Goal: Information Seeking & Learning: Learn about a topic

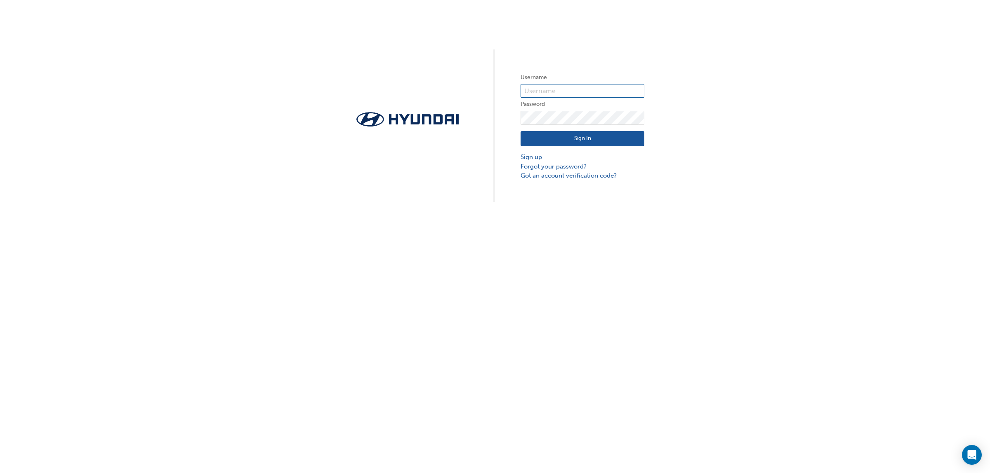
click at [588, 87] on input "text" at bounding box center [582, 91] width 124 height 14
type input "728062"
click at [597, 128] on div "Sign In Sign up Forgot your password? Got an account verification code?" at bounding box center [582, 153] width 124 height 56
click at [598, 141] on button "Sign In" at bounding box center [582, 139] width 124 height 16
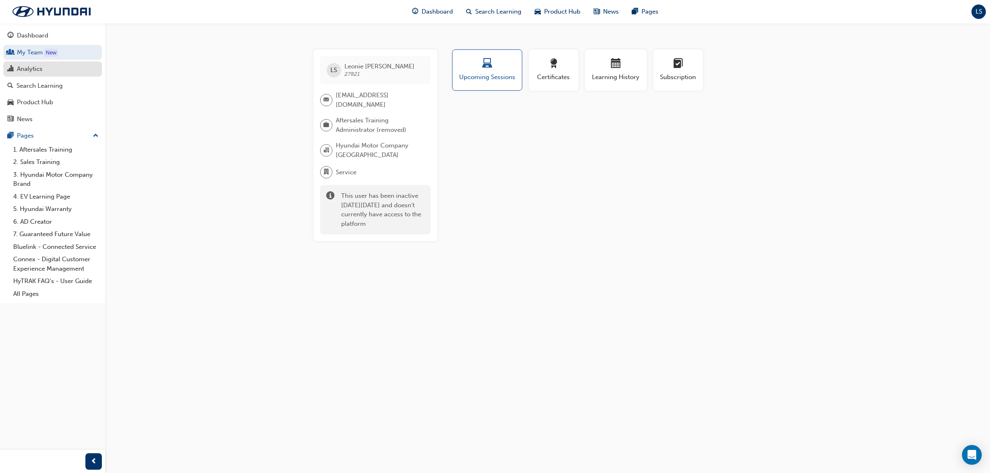
click at [40, 66] on div "Analytics" at bounding box center [30, 68] width 26 height 9
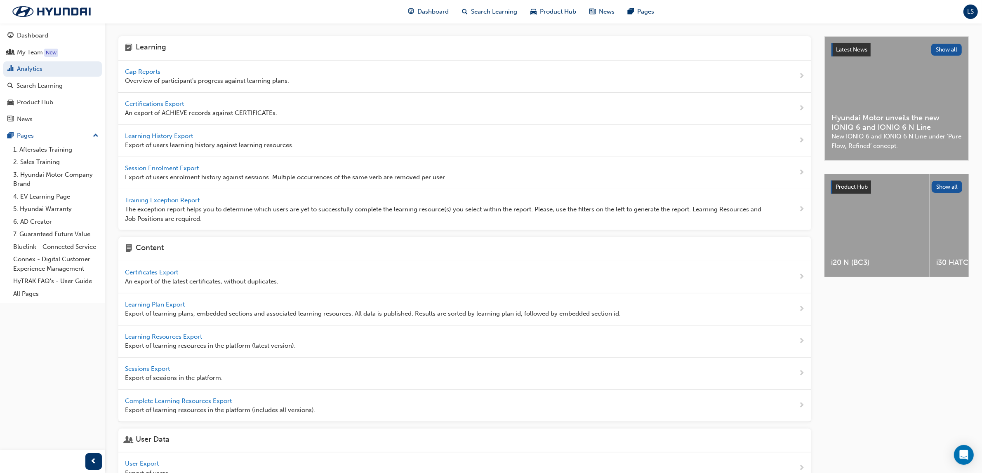
click at [143, 69] on span "Gap Reports" at bounding box center [143, 71] width 37 height 7
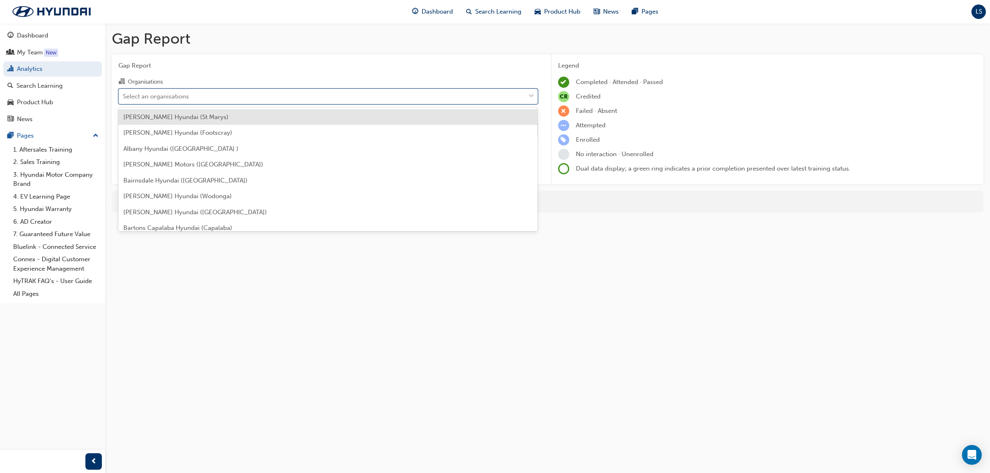
click at [174, 96] on div "Select an organisations" at bounding box center [156, 96] width 66 height 9
click at [124, 96] on input "Organisations option Adrian Brien Hyundai (St Marys) focused, 1 of 182. 182 res…" at bounding box center [123, 95] width 1 height 7
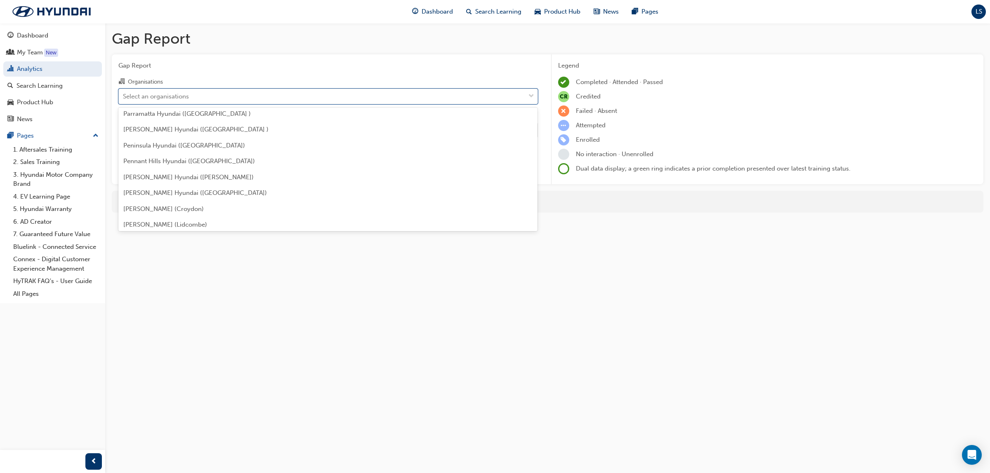
scroll to position [1891, 0]
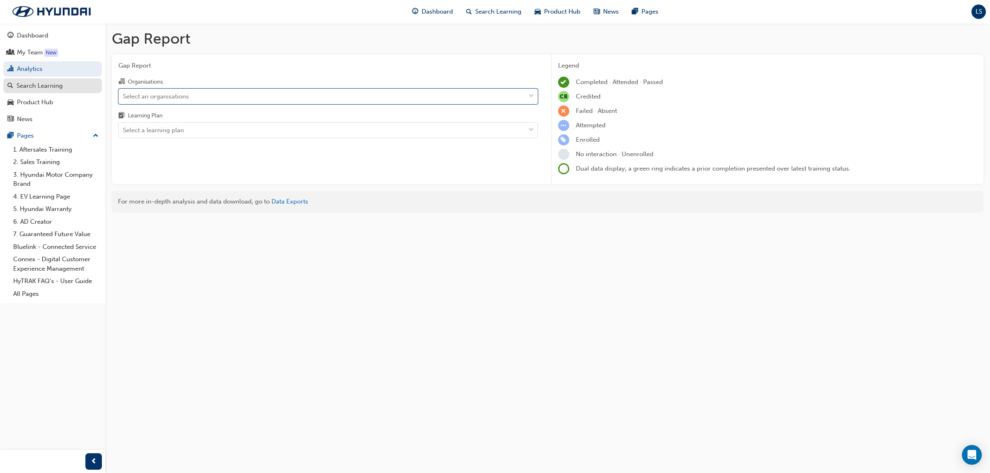
click at [42, 78] on button "Dashboard My Team New Analytics Search Learning Product Hub News Pages" at bounding box center [52, 77] width 99 height 102
click at [40, 82] on div "Search Learning" at bounding box center [39, 85] width 46 height 9
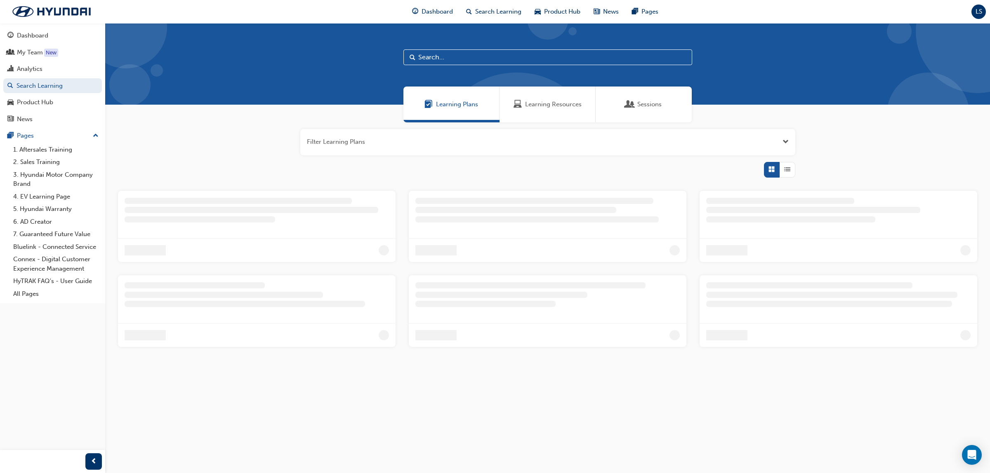
click at [527, 104] on span "Learning Resources" at bounding box center [553, 104] width 56 height 9
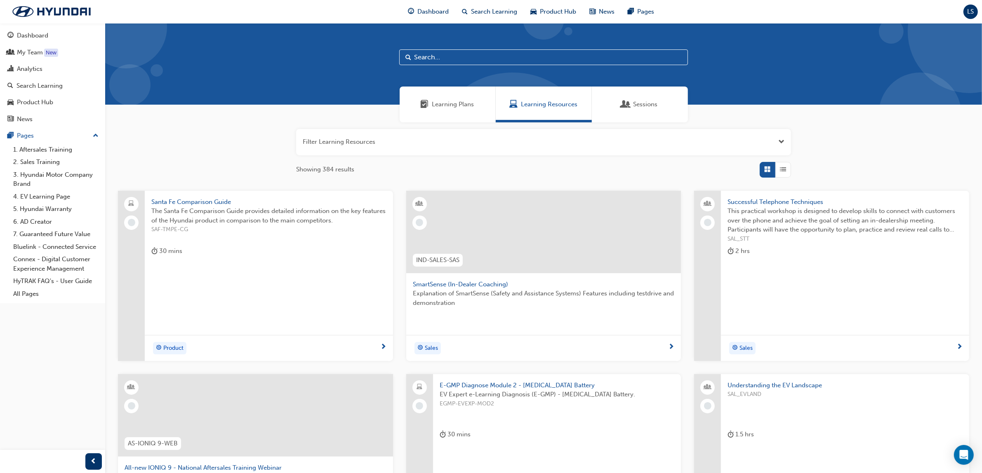
click at [431, 62] on input "text" at bounding box center [543, 57] width 289 height 16
type input "AS-MSA"
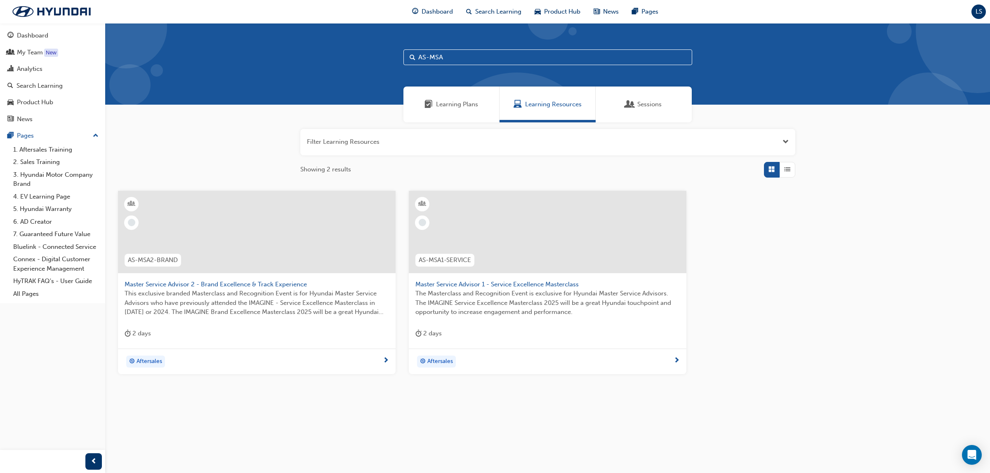
click at [518, 282] on span "Master Service Advisor 1 - Service Excellence Masterclass" at bounding box center [547, 284] width 264 height 9
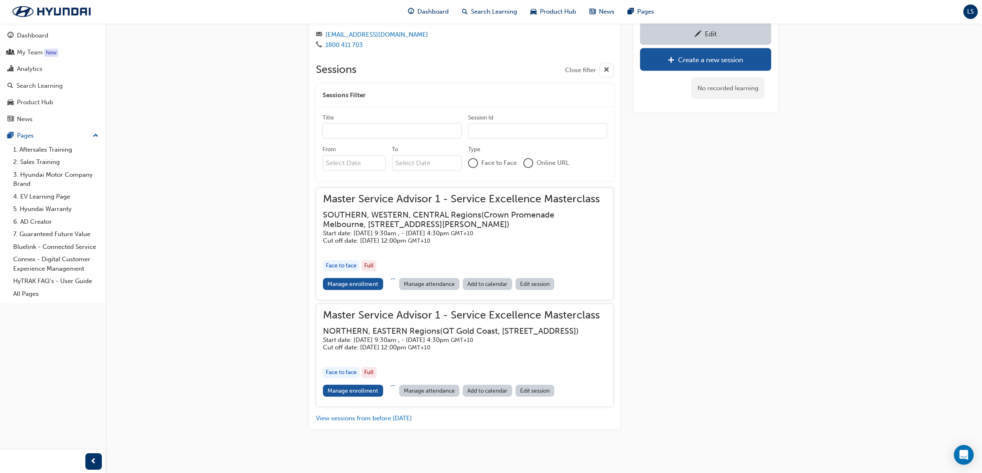
scroll to position [684, 0]
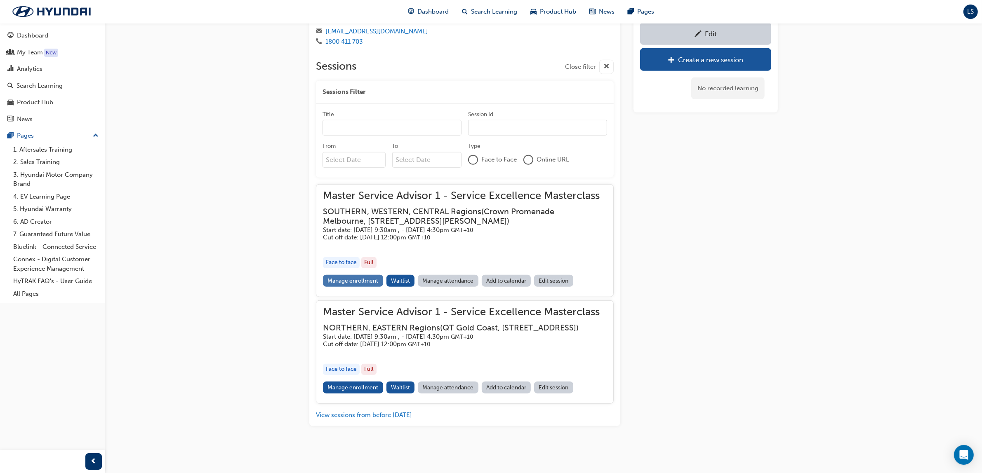
click at [379, 275] on link "Manage enrollment" at bounding box center [353, 281] width 60 height 12
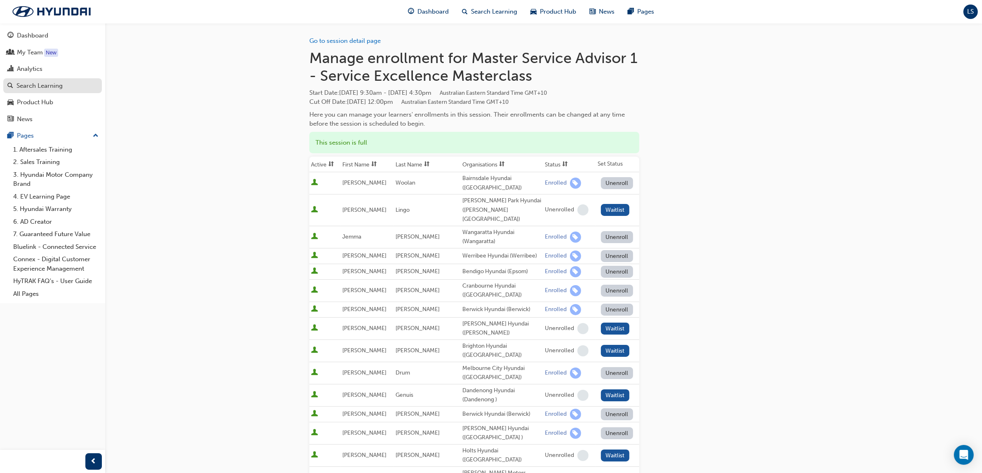
click at [48, 84] on div "Search Learning" at bounding box center [39, 85] width 46 height 9
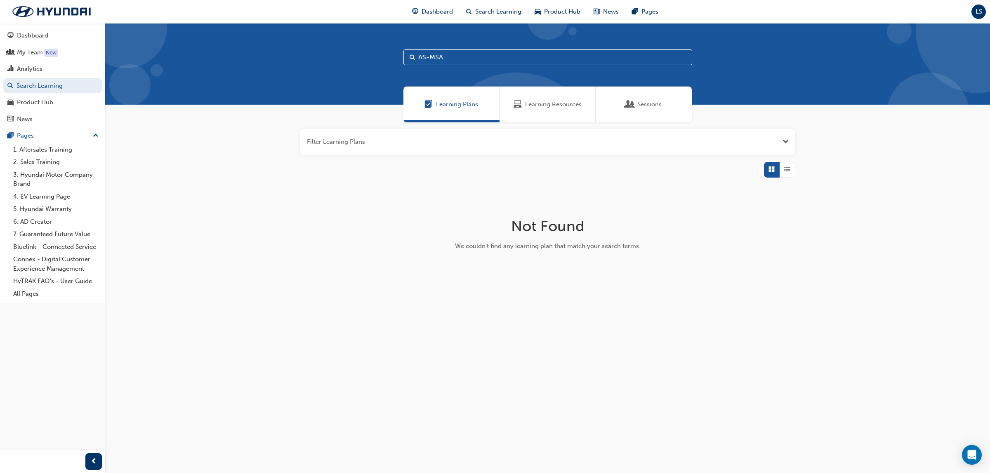
click at [555, 95] on div "Learning Resources" at bounding box center [547, 105] width 96 height 36
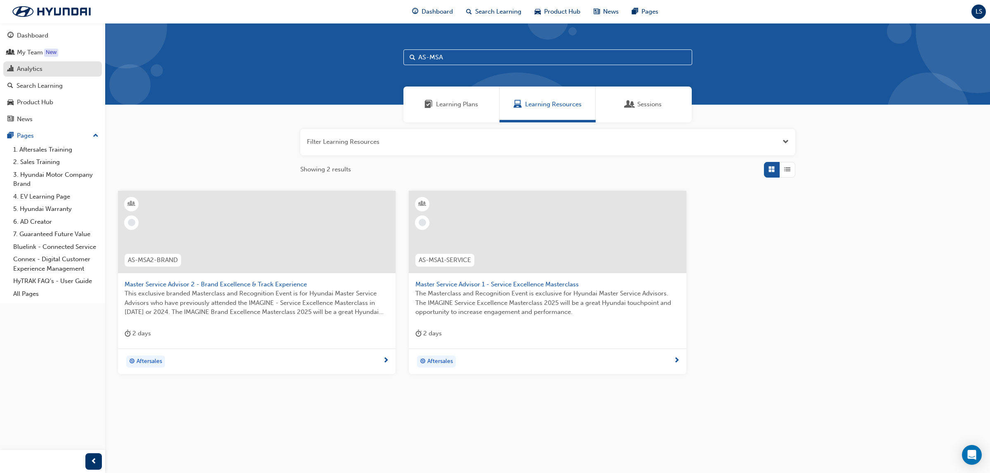
click at [42, 68] on div "Analytics" at bounding box center [52, 69] width 90 height 10
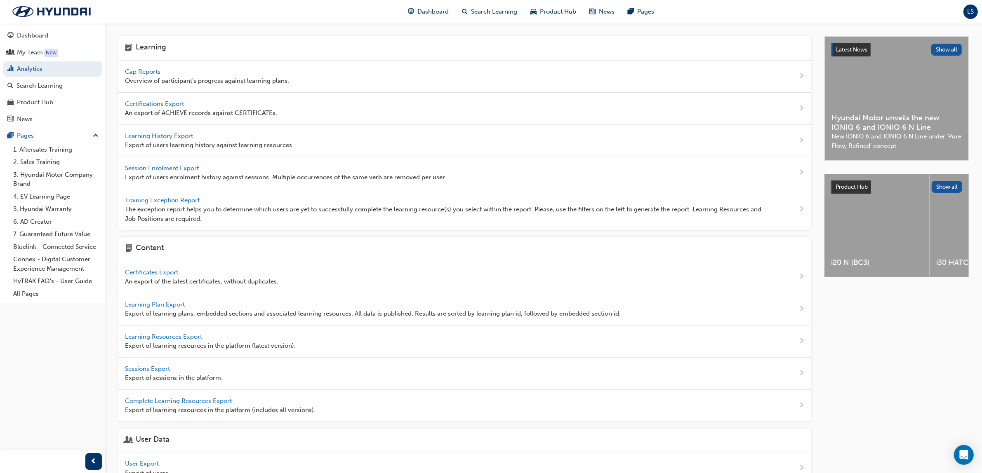
click at [159, 71] on span "Gap Reports" at bounding box center [143, 71] width 37 height 7
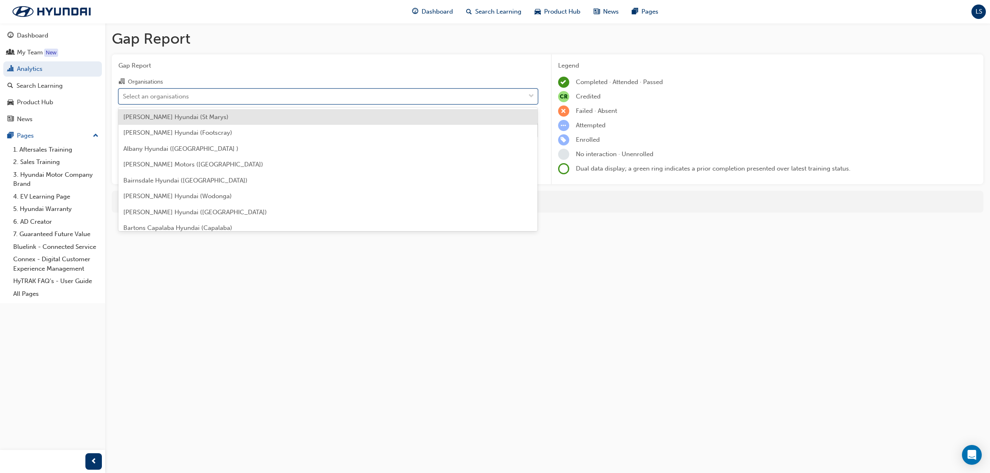
click at [190, 98] on div "Select an organisations" at bounding box center [322, 96] width 406 height 14
click at [124, 98] on input "Organisations option Adrian Brien Hyundai (St Marys) focused, 1 of 182. 182 res…" at bounding box center [123, 95] width 1 height 7
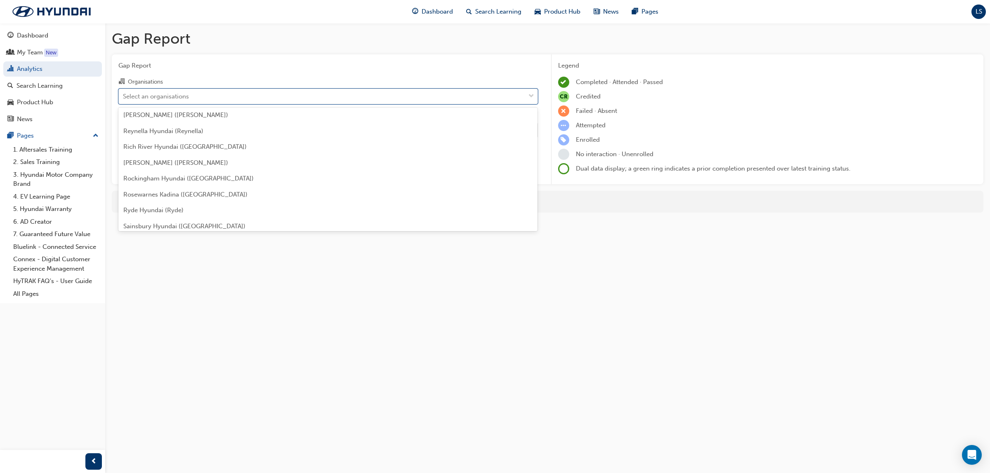
scroll to position [1804, 0]
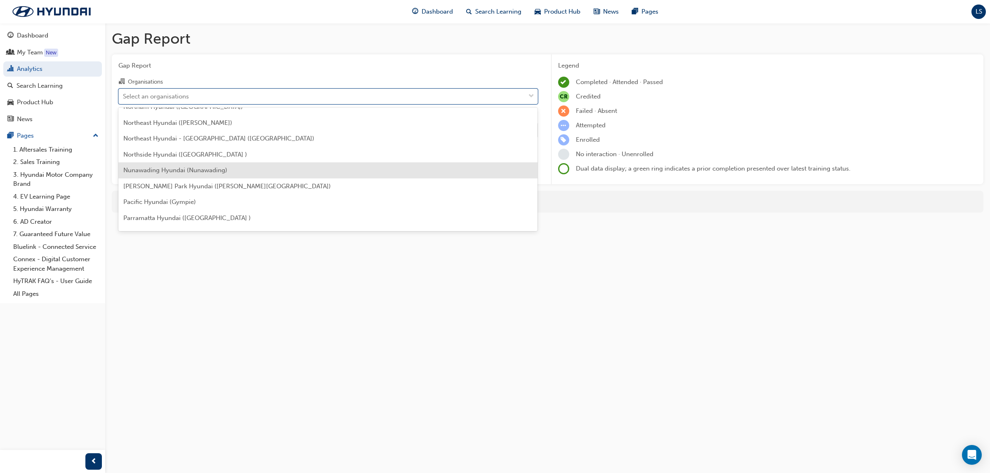
click at [174, 172] on span "Nunawading Hyundai (Nunawading)" at bounding box center [175, 170] width 104 height 7
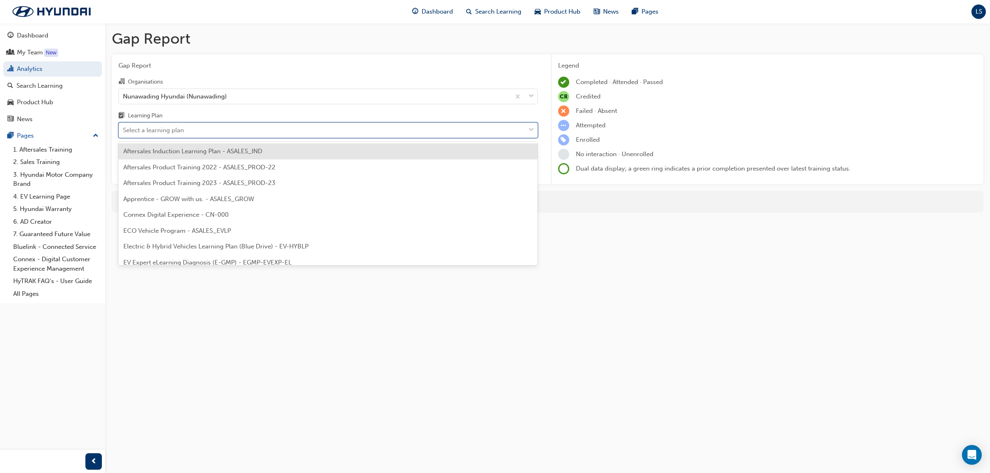
click at [184, 136] on div "Select a learning plan" at bounding box center [322, 130] width 406 height 14
click at [124, 134] on input "Learning Plan option Aftersales Induction Learning Plan - ASALES_IND focused, 1…" at bounding box center [123, 130] width 1 height 7
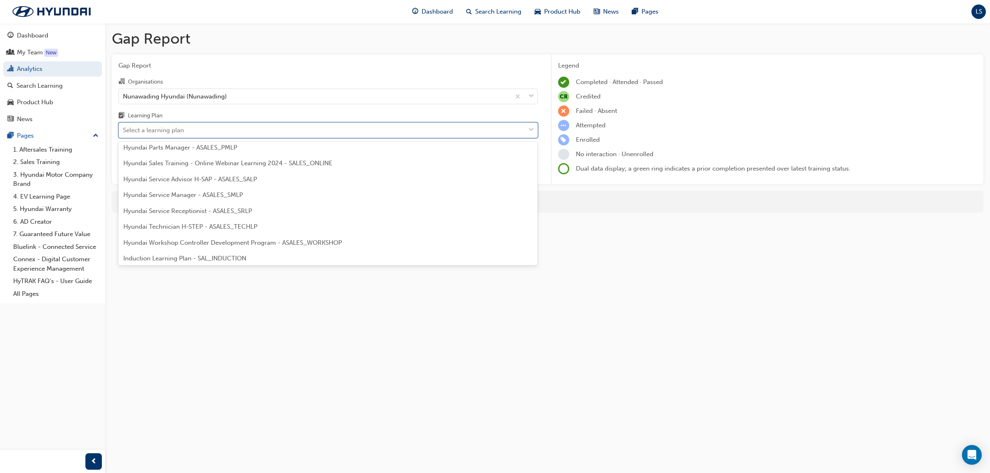
scroll to position [232, 0]
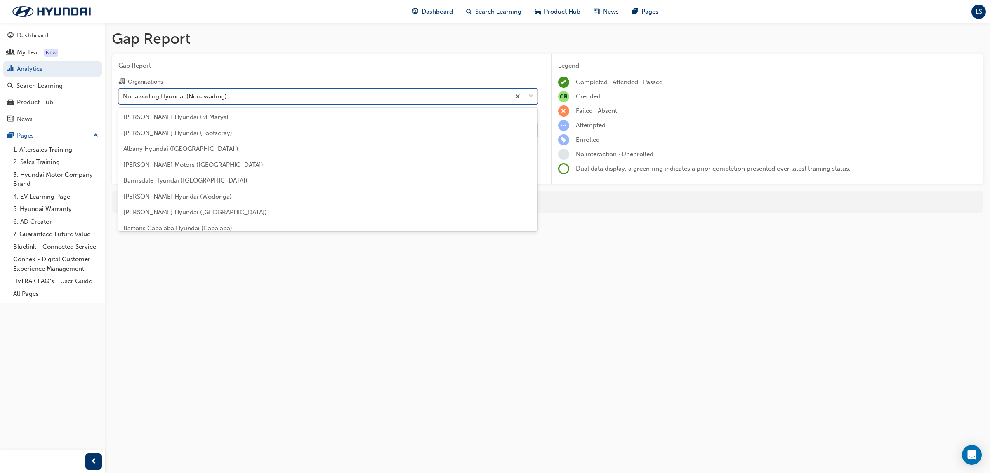
click at [155, 95] on div "Nunawading Hyundai (Nunawading)" at bounding box center [175, 96] width 104 height 9
click at [124, 95] on input "Organisations option Nunawading Hyundai (Nunawading), selected. option Nunawadi…" at bounding box center [123, 95] width 1 height 7
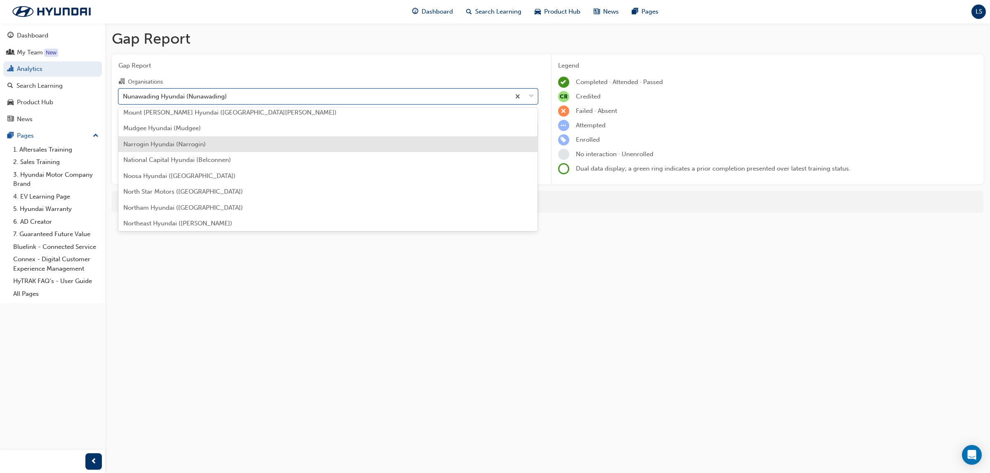
click at [188, 143] on span "Narrogin Hyundai (Narrogin)" at bounding box center [164, 144] width 82 height 7
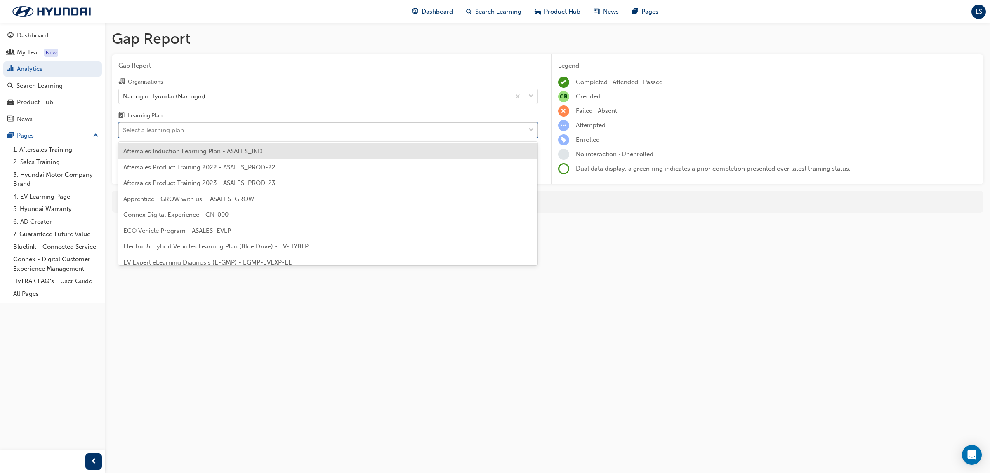
click at [244, 127] on div "Select a learning plan" at bounding box center [322, 130] width 406 height 14
click at [124, 127] on input "Learning Plan option Aftersales Induction Learning Plan - ASALES_IND focused, 1…" at bounding box center [123, 130] width 1 height 7
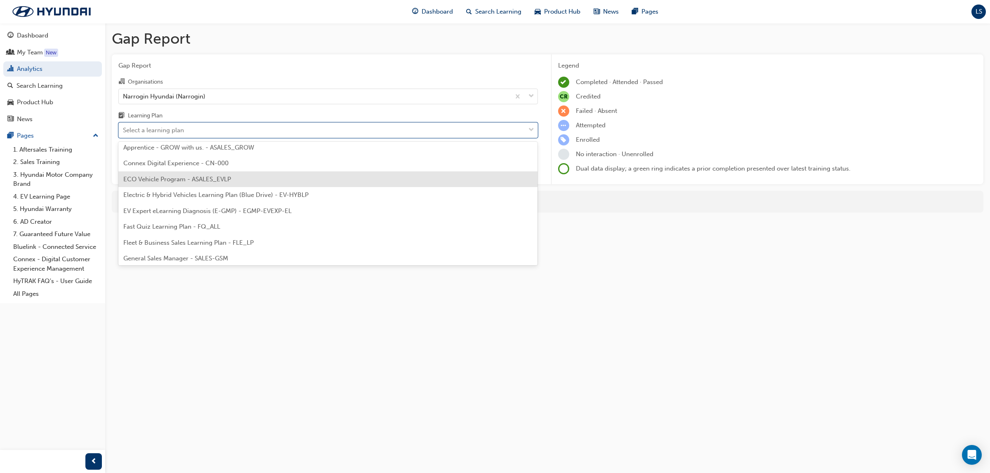
click at [186, 176] on span "ECO Vehicle Program - ASALES_EVLP" at bounding box center [177, 179] width 108 height 7
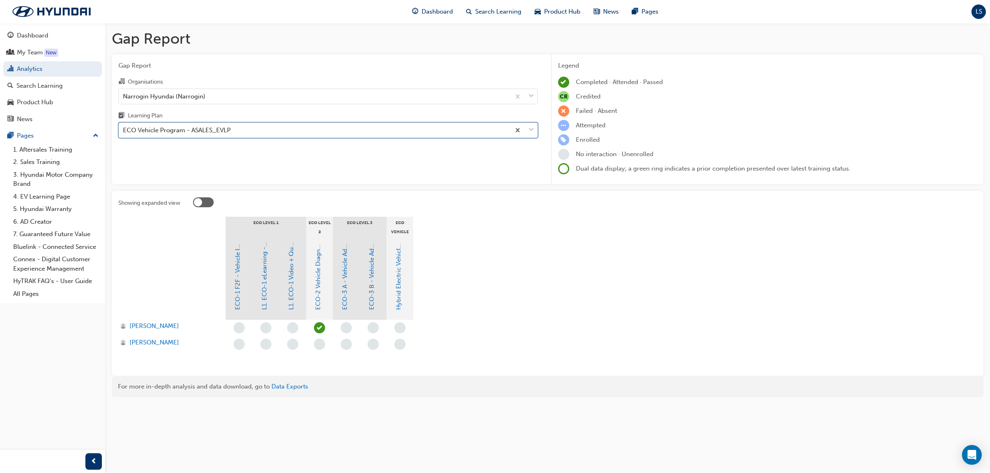
click at [324, 329] on span "learningRecordVerb_ATTEND-icon" at bounding box center [319, 327] width 11 height 11
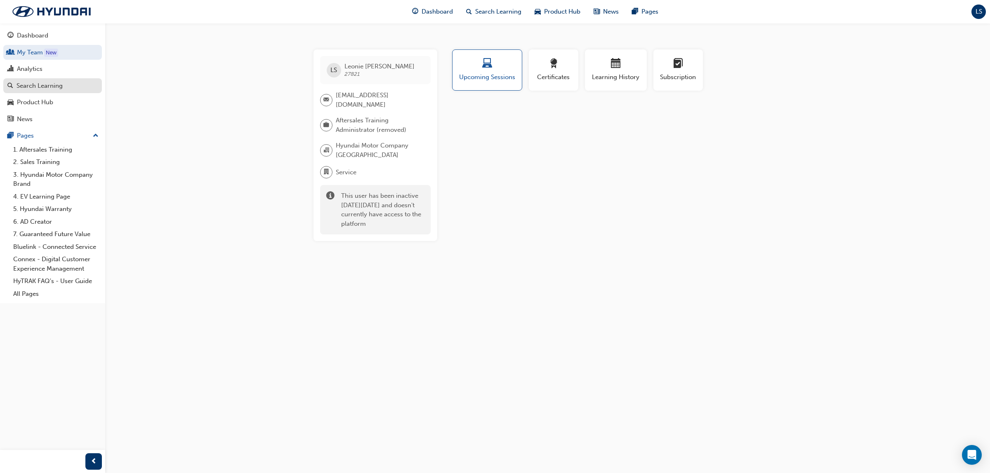
click at [56, 87] on div "Search Learning" at bounding box center [39, 85] width 46 height 9
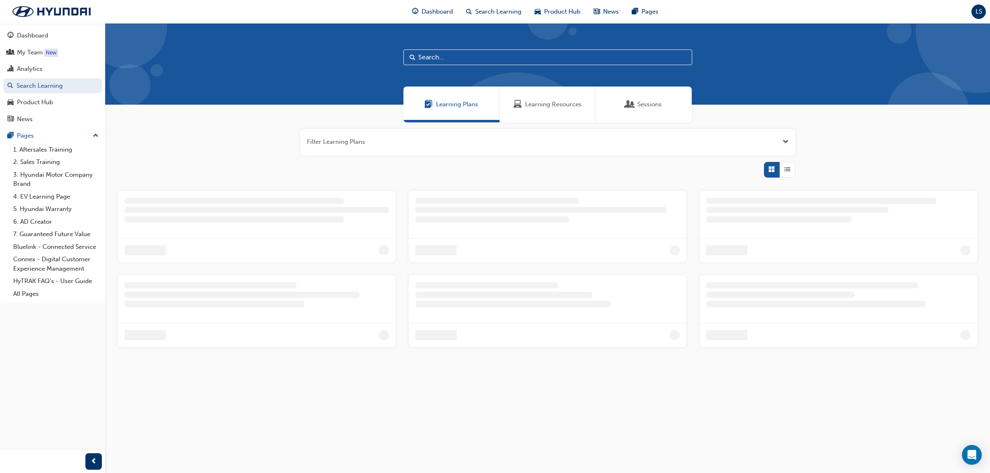
click at [544, 96] on div "Learning Resources" at bounding box center [547, 105] width 96 height 36
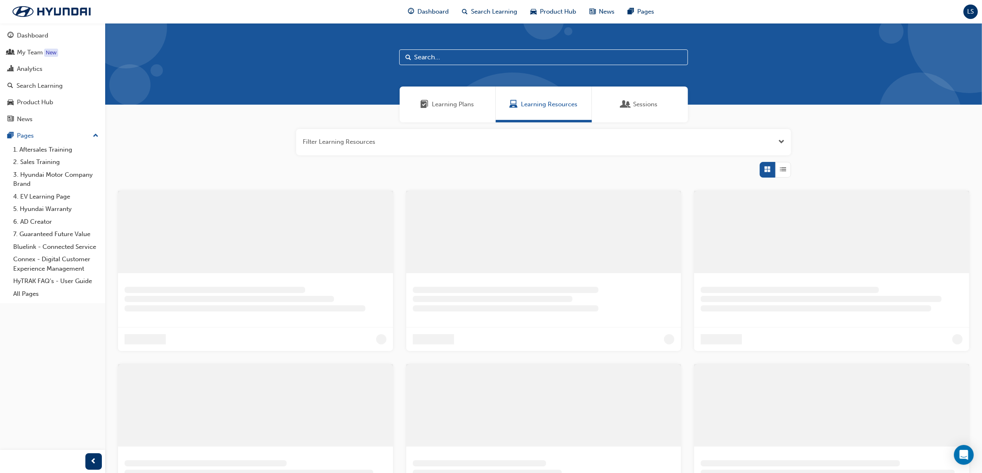
click at [416, 56] on input "text" at bounding box center [543, 57] width 289 height 16
type input "M"
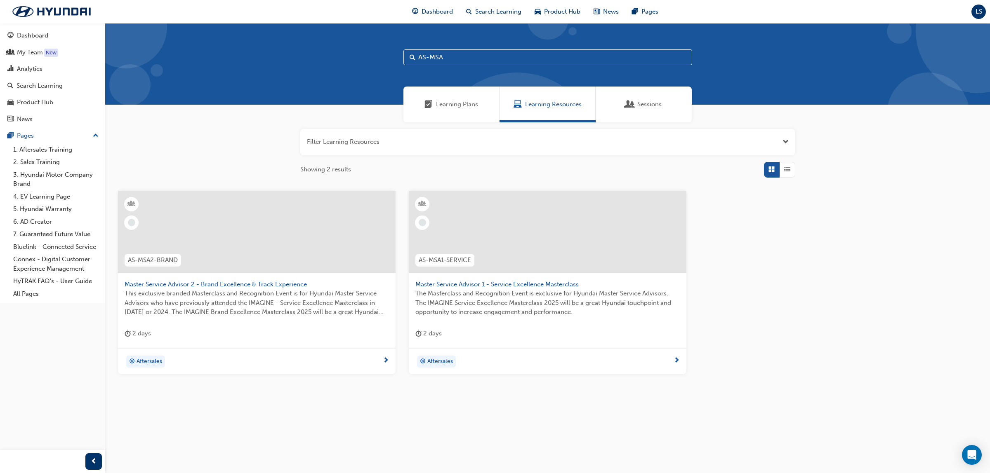
type input "AS-MSA"
click at [436, 355] on div "Aftersales" at bounding box center [548, 362] width 278 height 26
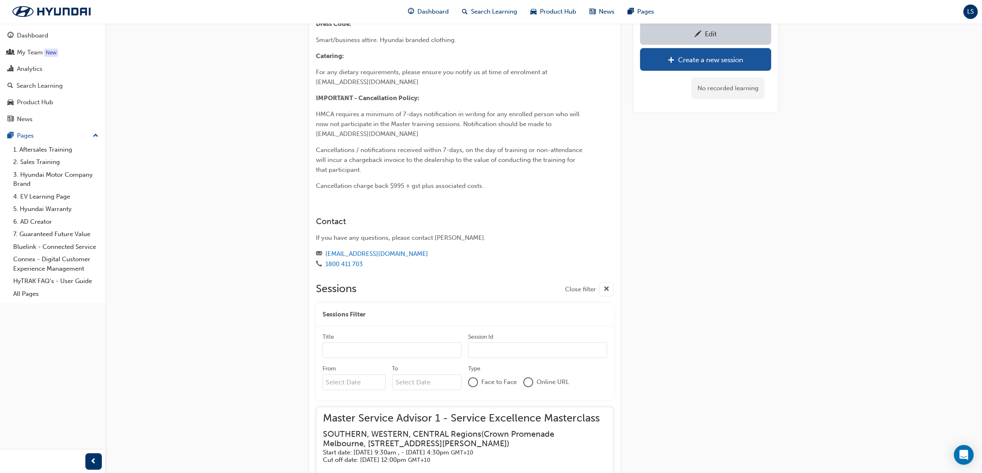
scroll to position [684, 0]
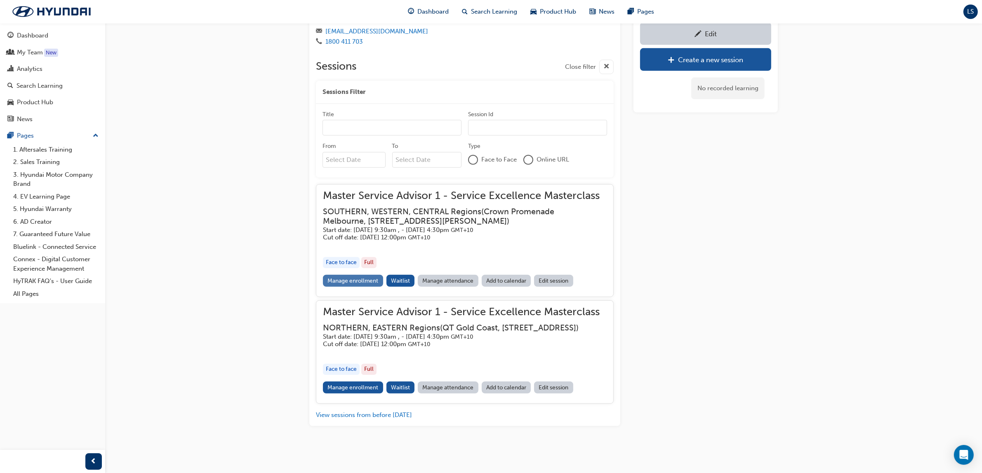
click at [365, 275] on link "Manage enrollment" at bounding box center [353, 281] width 60 height 12
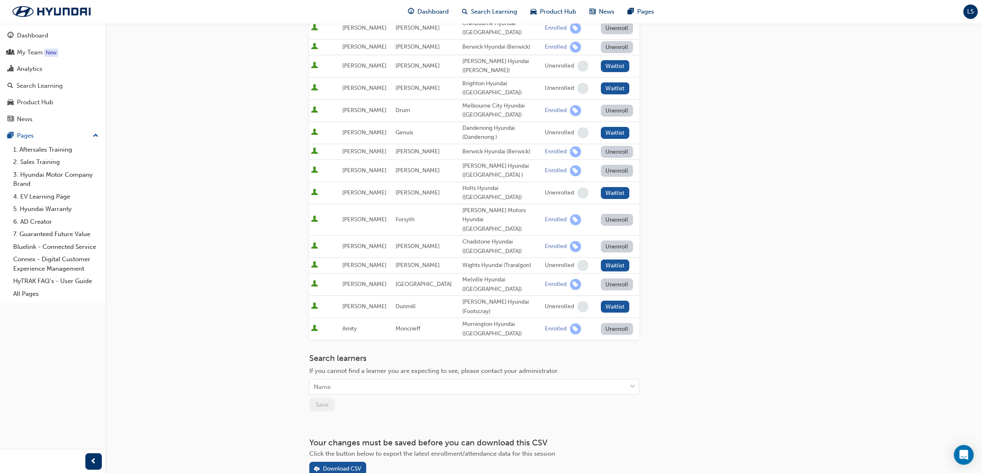
scroll to position [265, 0]
click at [352, 460] on button "Download CSV" at bounding box center [337, 467] width 57 height 14
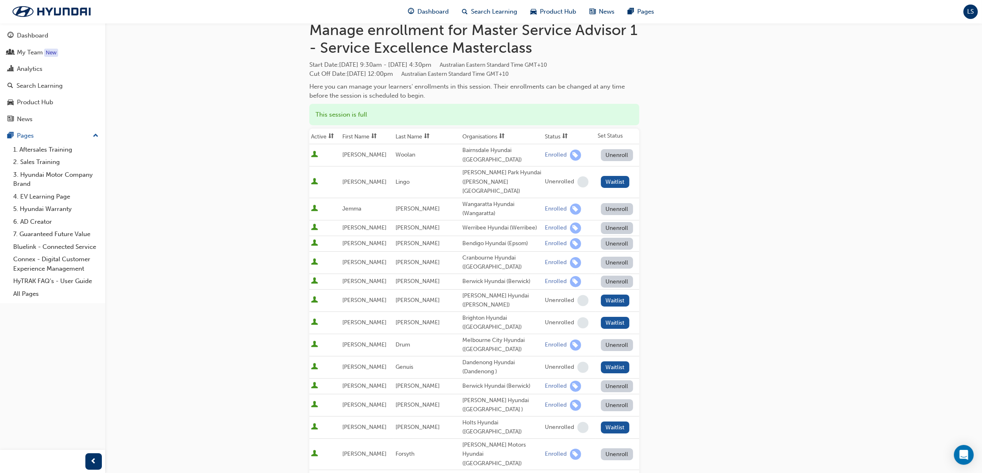
scroll to position [0, 0]
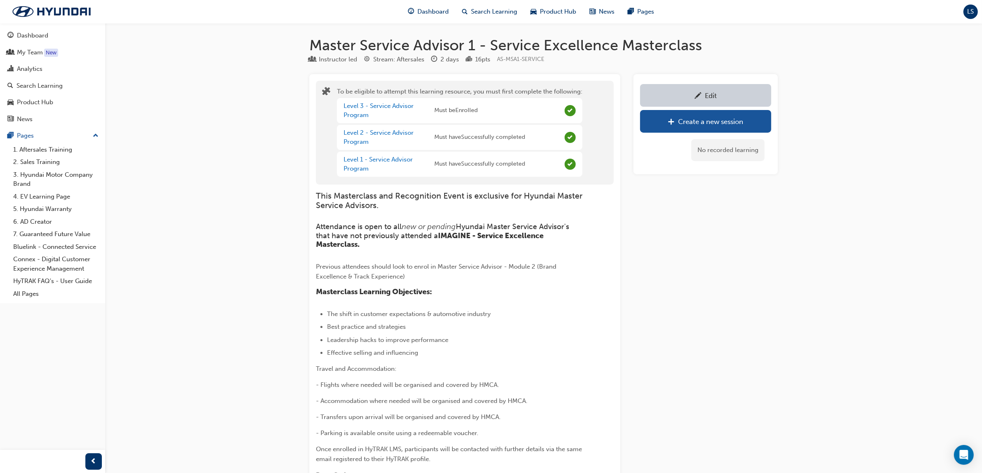
scroll to position [684, 0]
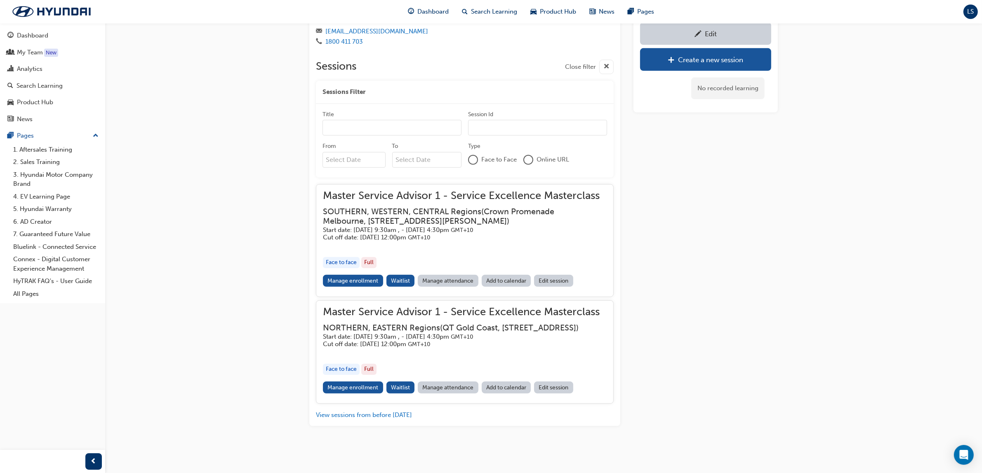
click at [426, 234] on h5 "Cut off date: Sat 23 Aug 2025, 12:00pm GMT+10" at bounding box center [458, 238] width 270 height 8
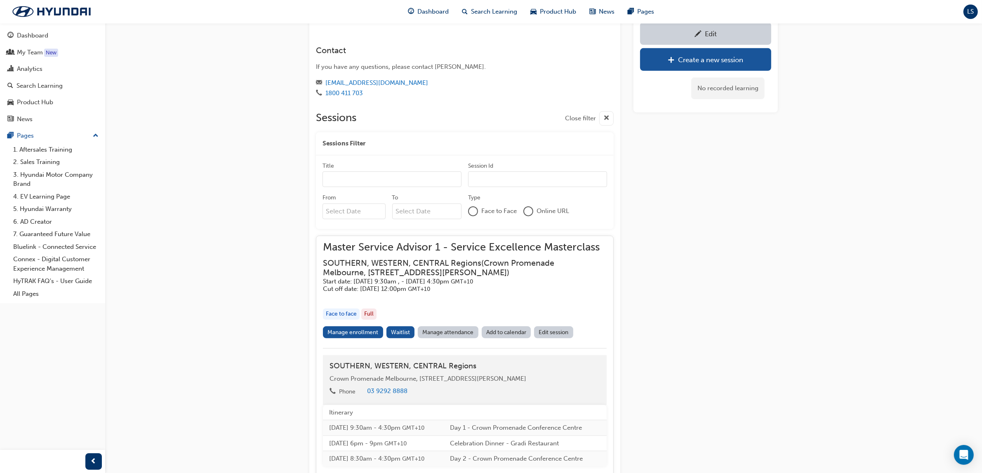
scroll to position [530, 0]
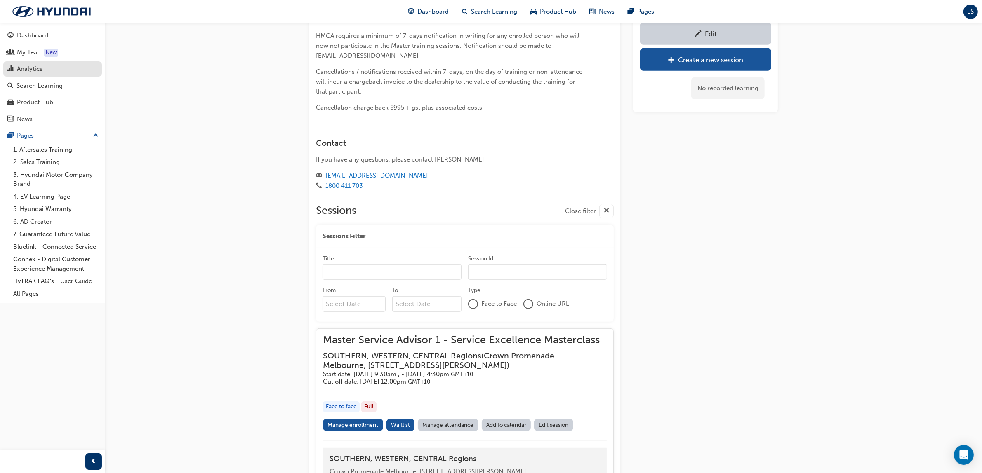
click at [31, 71] on div "Analytics" at bounding box center [30, 68] width 26 height 9
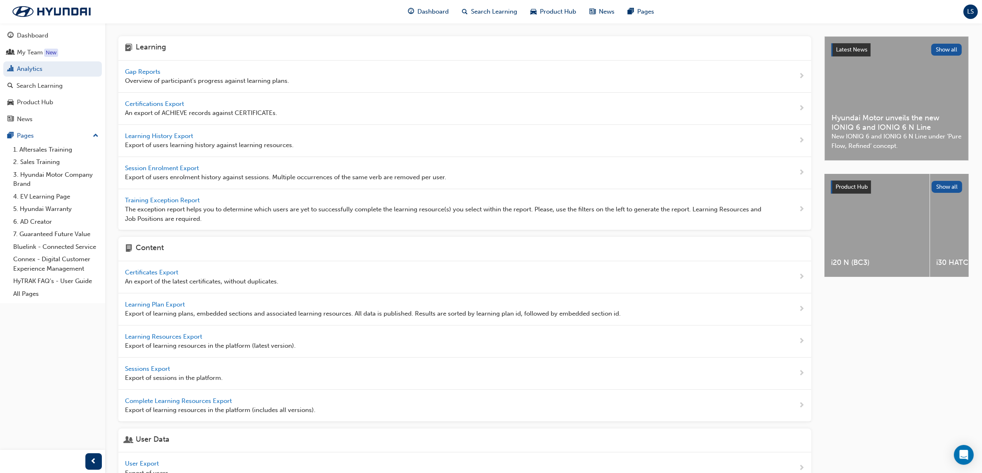
click at [150, 71] on span "Gap Reports" at bounding box center [143, 71] width 37 height 7
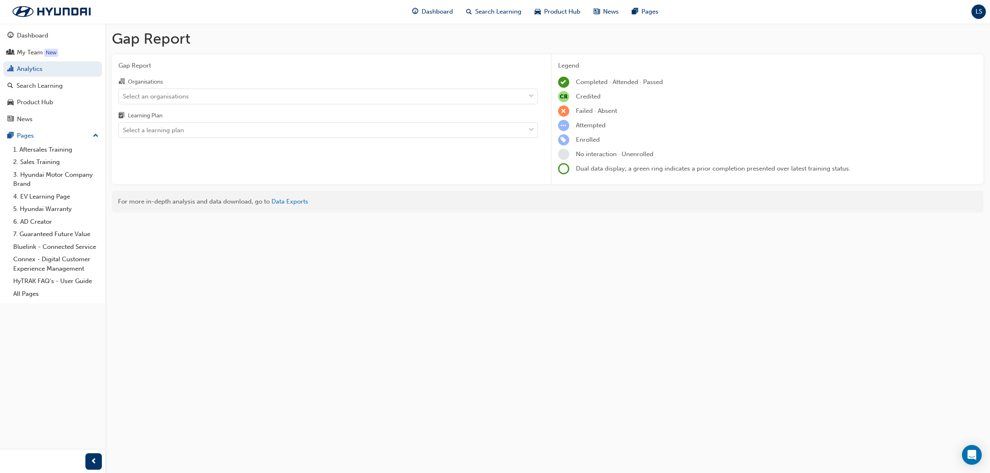
click at [182, 98] on div "Select an organisations" at bounding box center [156, 96] width 66 height 9
click at [124, 98] on input "Organisations Select an organisations" at bounding box center [123, 95] width 1 height 7
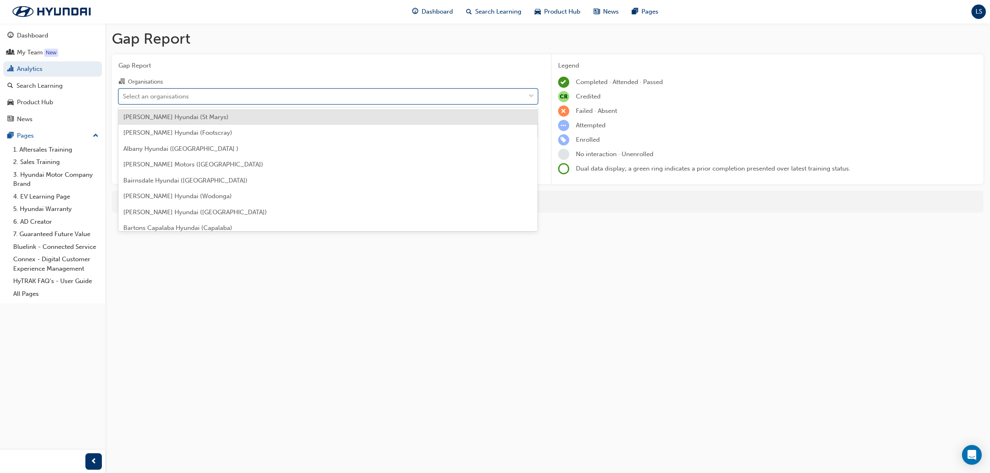
click at [209, 103] on div "Select an organisations" at bounding box center [322, 96] width 406 height 14
click at [124, 99] on input "Organisations option Adrian Brien Hyundai (St Marys) focused, 1 of 182. 182 res…" at bounding box center [123, 95] width 1 height 7
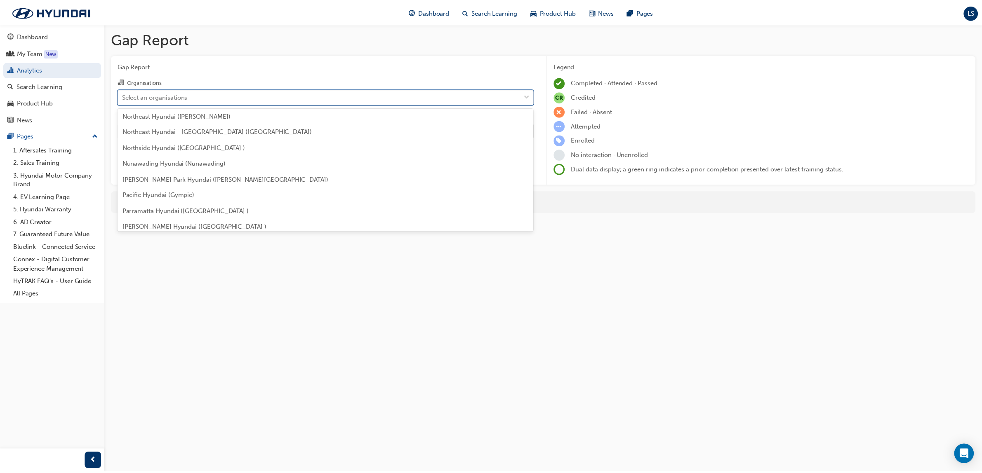
scroll to position [1752, 0]
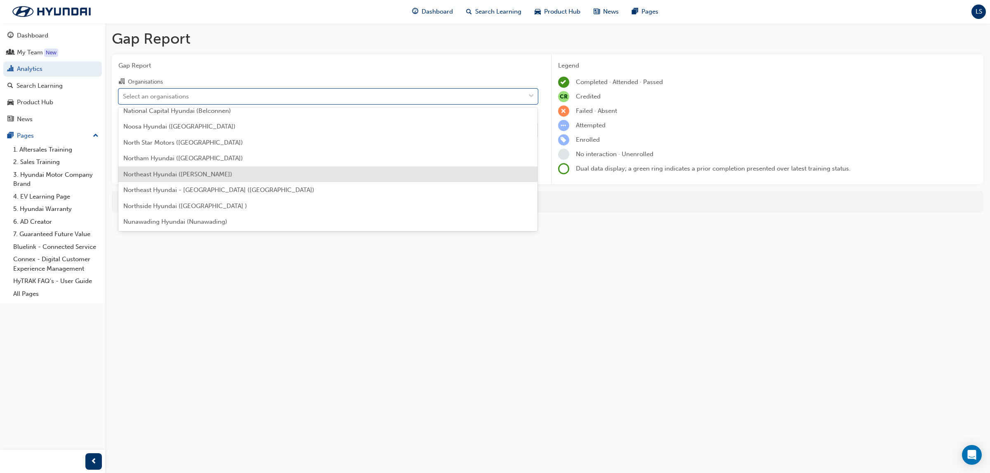
click at [203, 179] on div "Northeast Hyundai (Ciccone)" at bounding box center [327, 175] width 419 height 16
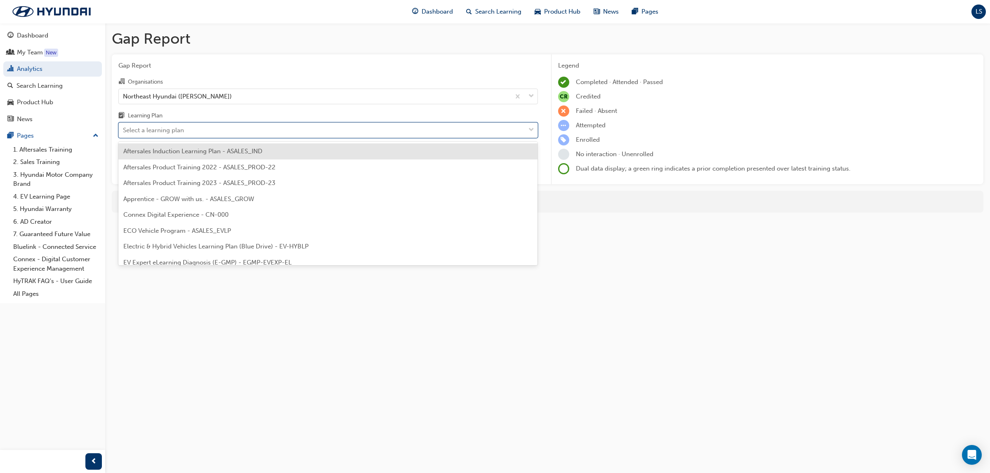
click at [247, 134] on div "Select a learning plan" at bounding box center [322, 130] width 406 height 14
click at [124, 134] on input "Learning Plan option Aftersales Induction Learning Plan - ASALES_IND focused, 1…" at bounding box center [123, 130] width 1 height 7
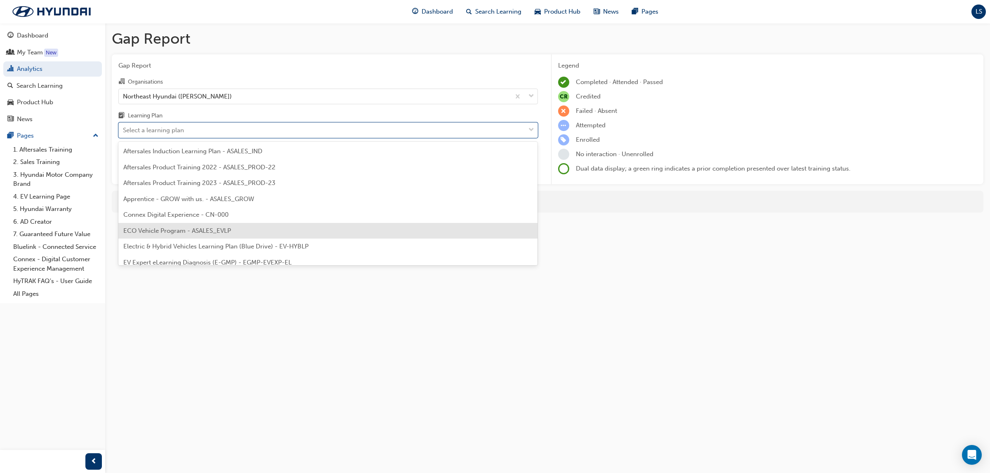
click at [233, 230] on div "ECO Vehicle Program - ASALES_EVLP" at bounding box center [327, 231] width 419 height 16
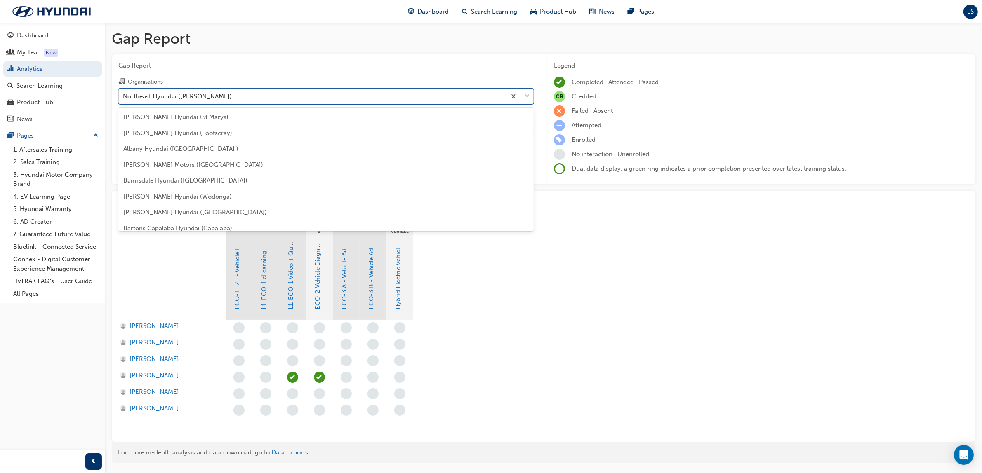
scroll to position [1708, 0]
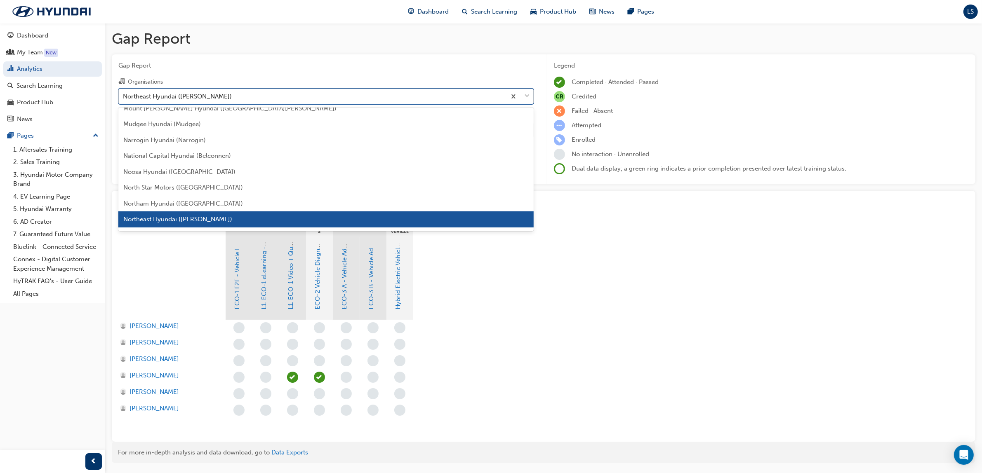
click at [244, 97] on div "Northeast Hyundai (Ciccone)" at bounding box center [312, 96] width 387 height 14
click at [124, 97] on input "Organisations option Northeast Hyundai (Ciccone), selected. option Northeast Hy…" at bounding box center [123, 95] width 1 height 7
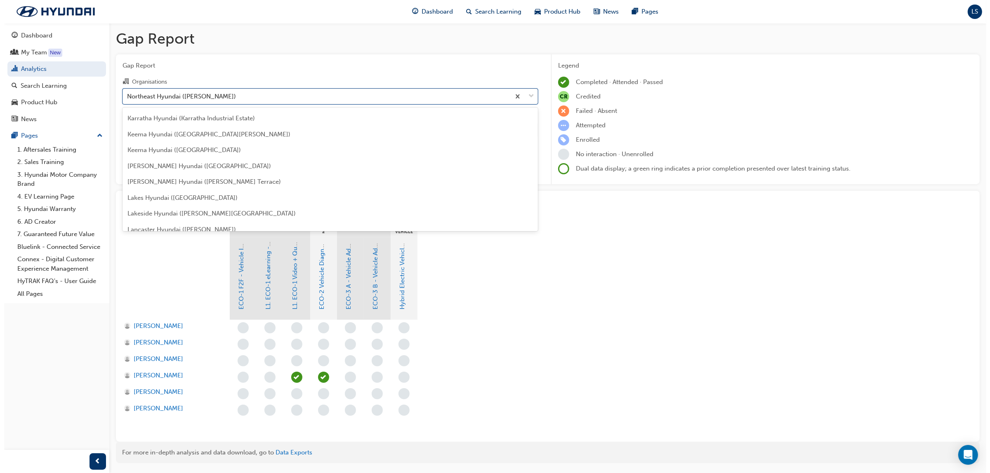
scroll to position [1244, 0]
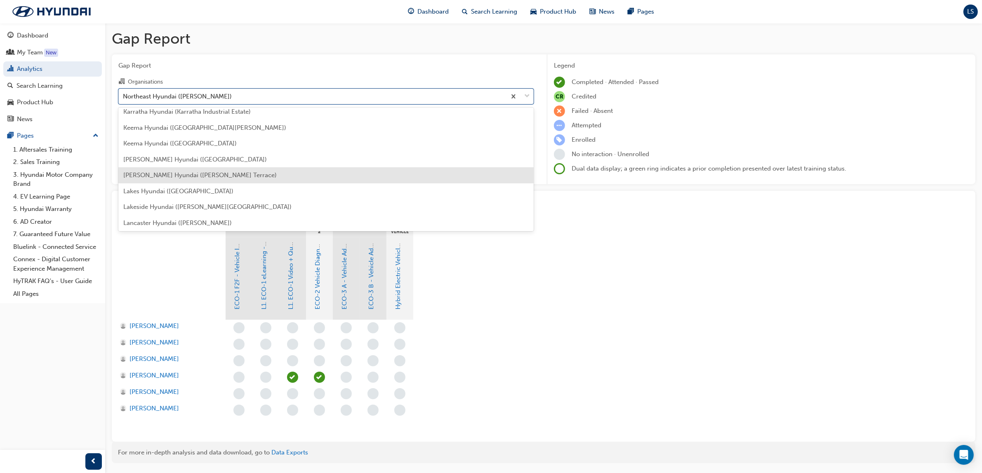
click at [213, 176] on span "Kloster Hyundai (Raymond Terrace)" at bounding box center [199, 175] width 153 height 7
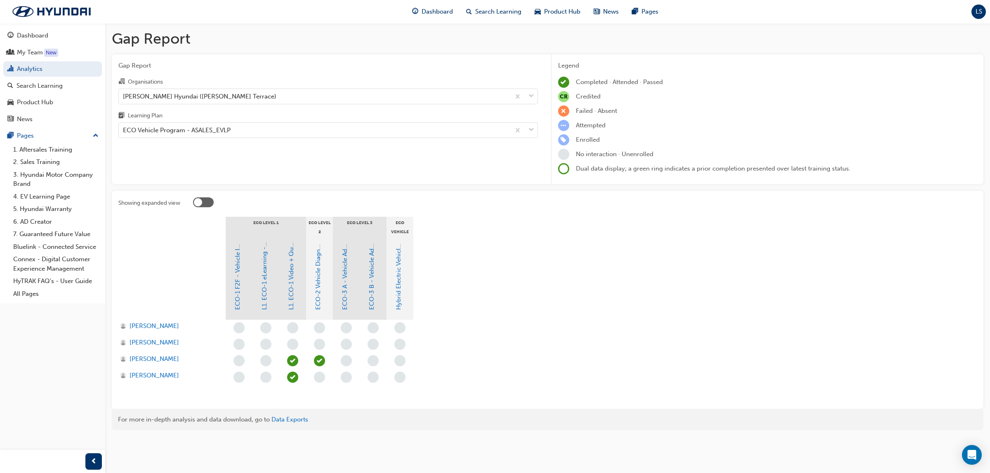
click at [327, 357] on div at bounding box center [319, 361] width 27 height 16
drag, startPoint x: 345, startPoint y: 354, endPoint x: 338, endPoint y: 351, distance: 7.6
click at [345, 353] on div at bounding box center [346, 361] width 27 height 16
click at [159, 357] on span "Timothy Reeve" at bounding box center [153, 359] width 49 height 9
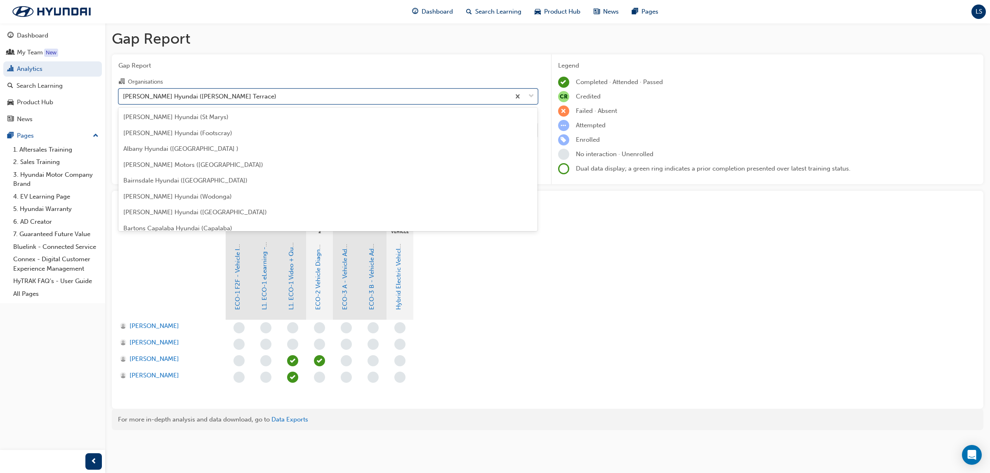
click at [264, 97] on div "Kloster Hyundai (Raymond Terrace)" at bounding box center [314, 96] width 391 height 14
click at [124, 97] on input "Organisations option Kloster Hyundai (Raymond Terrace) focused, 83 of 182. 182 …" at bounding box center [123, 95] width 1 height 7
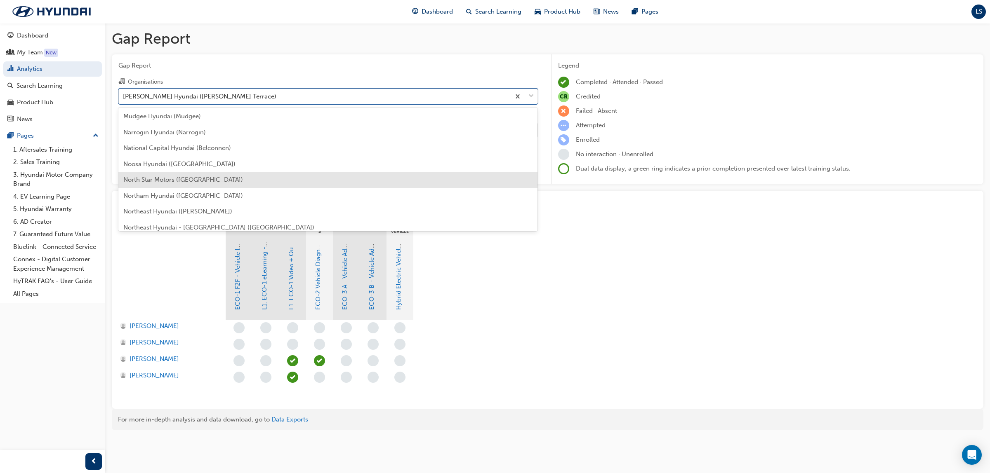
scroll to position [1664, 0]
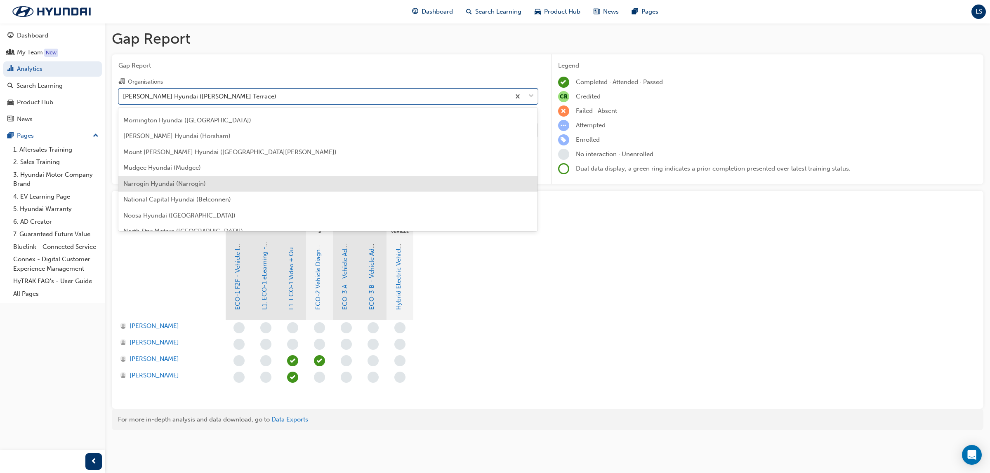
click at [201, 188] on div "Narrogin Hyundai (Narrogin)" at bounding box center [327, 184] width 419 height 16
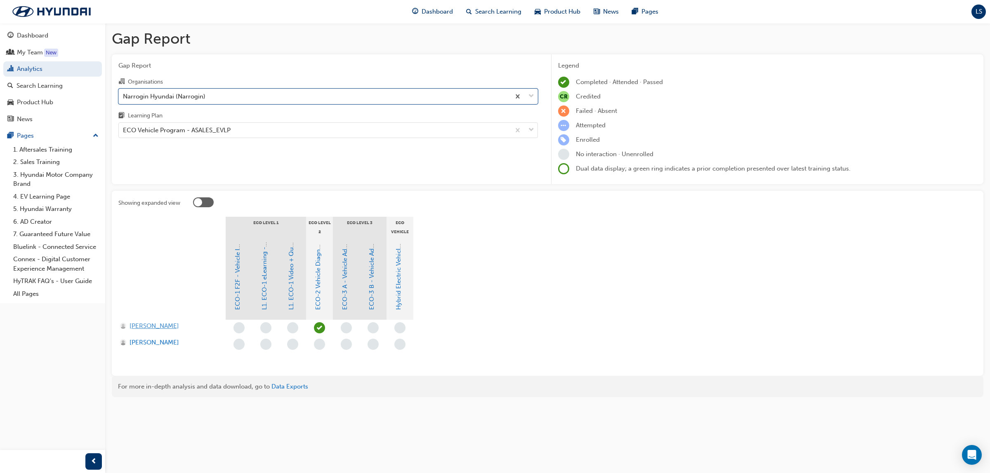
click at [170, 324] on span "[PERSON_NAME]" at bounding box center [153, 326] width 49 height 9
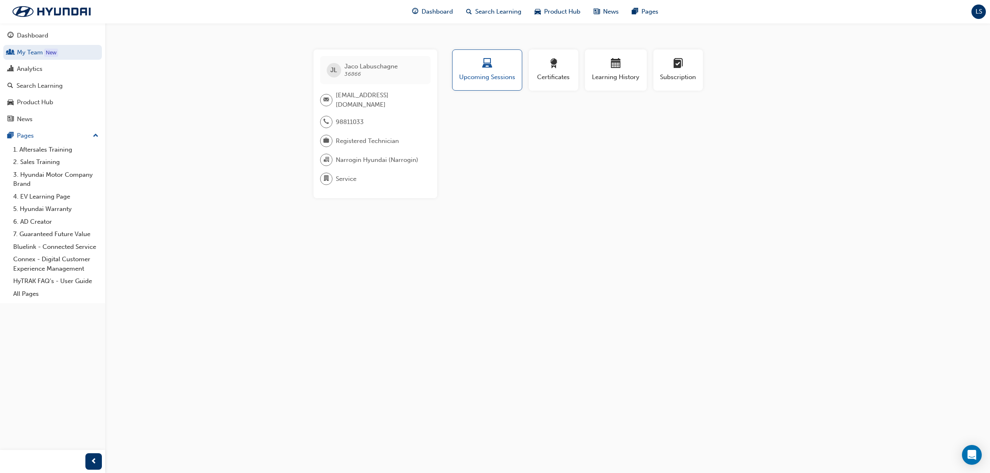
drag, startPoint x: 335, startPoint y: 96, endPoint x: 354, endPoint y: 102, distance: 20.1
click at [354, 102] on span "jaco@narroginautocentre.com.au" at bounding box center [380, 100] width 88 height 19
copy span "jaco@narroginautocentre.com.au"
drag, startPoint x: 360, startPoint y: 66, endPoint x: 401, endPoint y: 66, distance: 41.2
click at [401, 66] on div "JL Jaco Labuschagne 36866" at bounding box center [375, 70] width 111 height 28
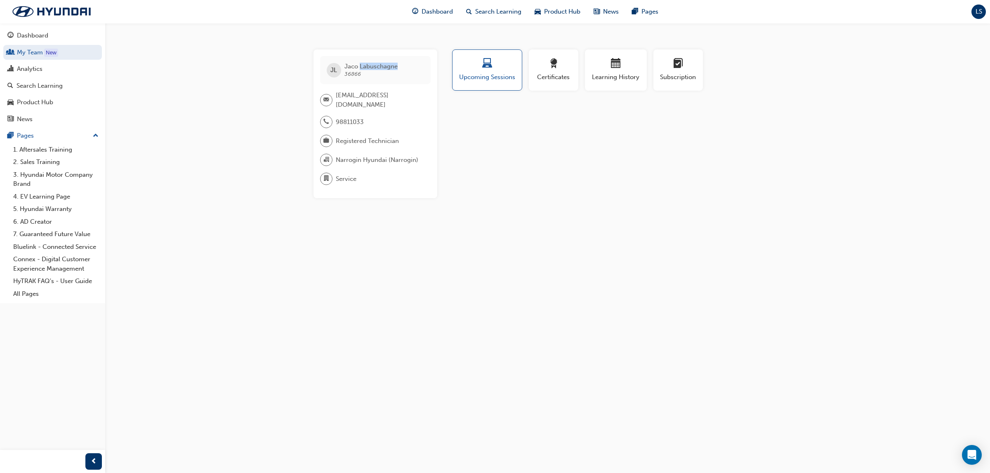
copy span "Labuschagne"
click at [23, 63] on link "Analytics" at bounding box center [52, 68] width 99 height 15
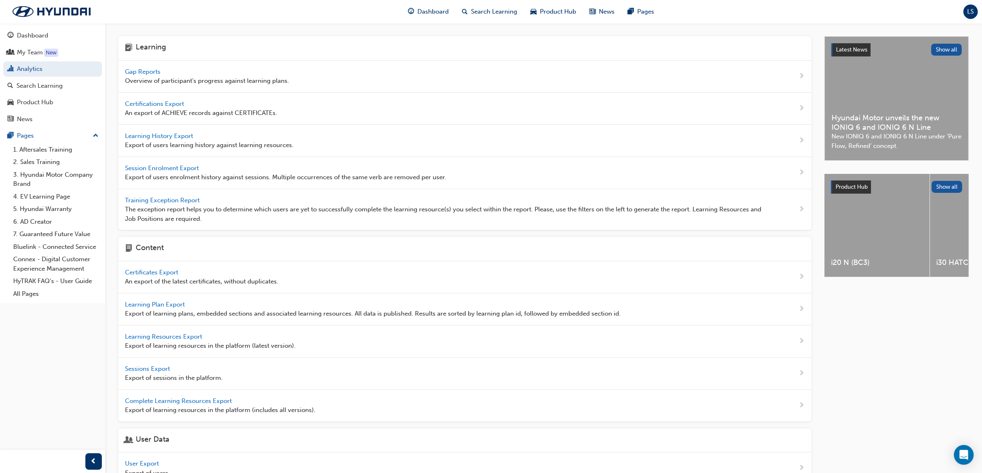
click at [158, 71] on span "Gap Reports" at bounding box center [143, 71] width 37 height 7
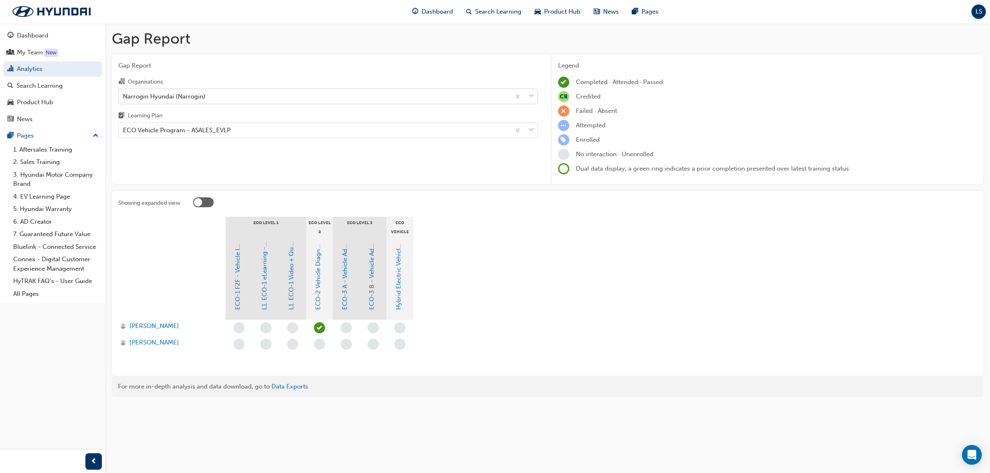
click at [188, 99] on div "Narrogin Hyundai (Narrogin)" at bounding box center [164, 96] width 82 height 9
click at [124, 99] on input "Organisations Narrogin Hyundai (Narrogin)" at bounding box center [123, 95] width 1 height 7
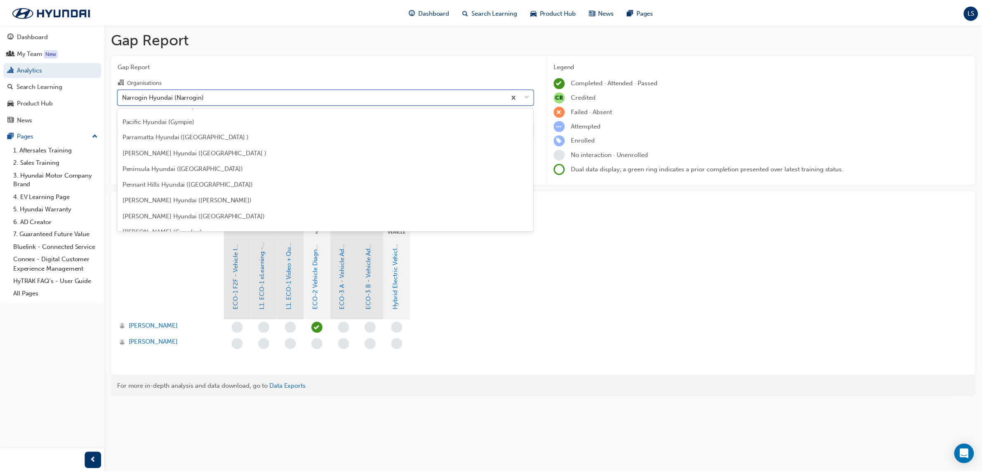
scroll to position [1731, 0]
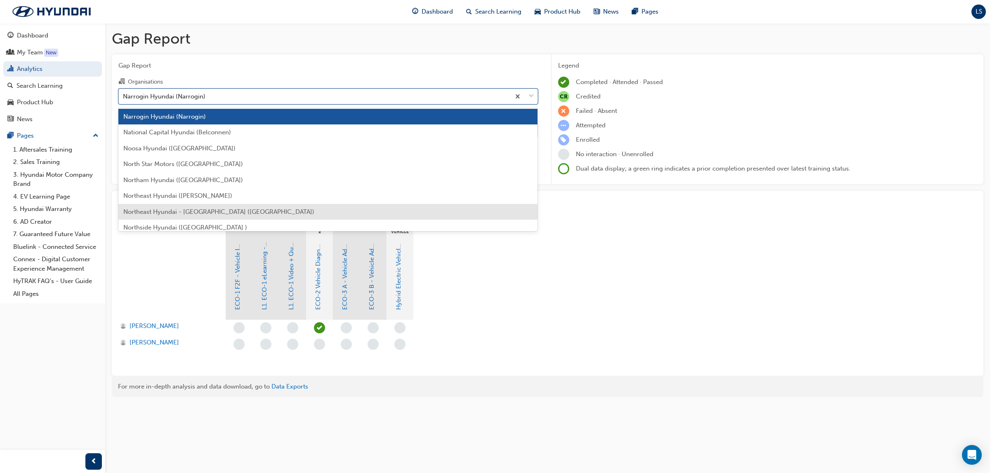
click at [215, 213] on span "Northeast Hyundai - Port Augusta (Port Augusta)" at bounding box center [218, 211] width 191 height 7
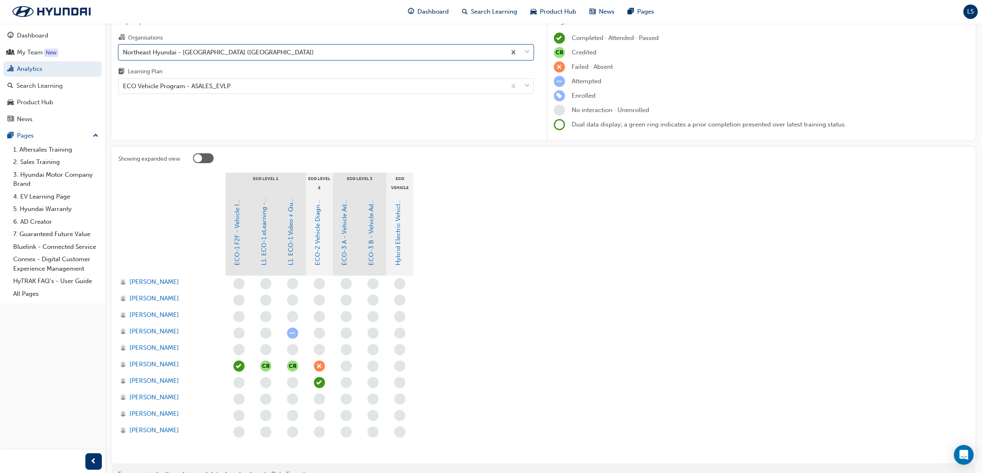
scroll to position [89, 0]
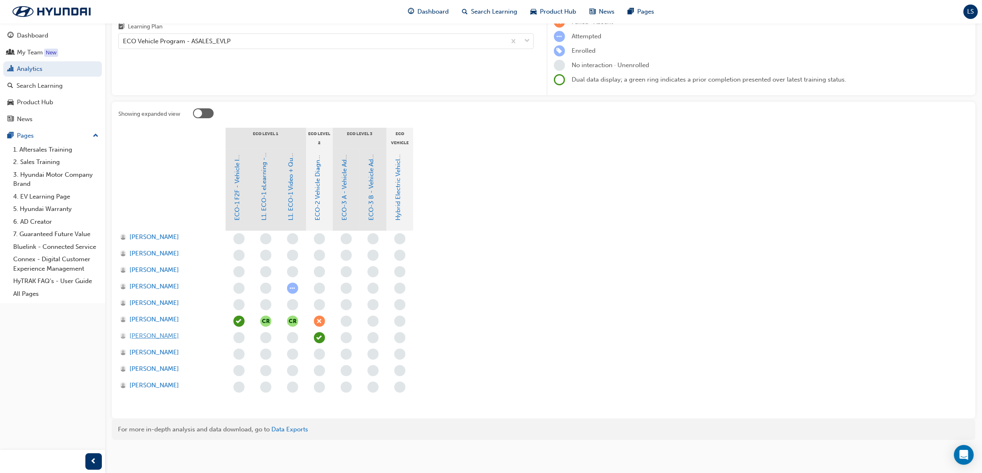
click at [161, 339] on span "Rajat Kakkar" at bounding box center [153, 336] width 49 height 9
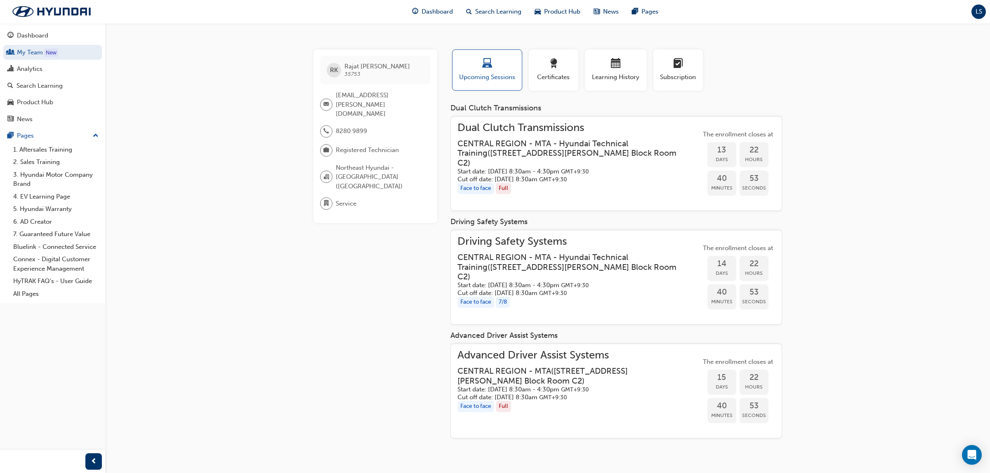
click at [336, 94] on span "Rajat.Kakkar@northeastauto.com.au" at bounding box center [380, 105] width 88 height 28
drag, startPoint x: 336, startPoint y: 94, endPoint x: 363, endPoint y: 106, distance: 29.0
click at [363, 106] on span "Rajat.Kakkar@northeastauto.com.au" at bounding box center [380, 105] width 88 height 28
copy span "Rajat.Kakkar@northeastauto.com.au"
click at [35, 65] on div "Analytics" at bounding box center [30, 68] width 26 height 9
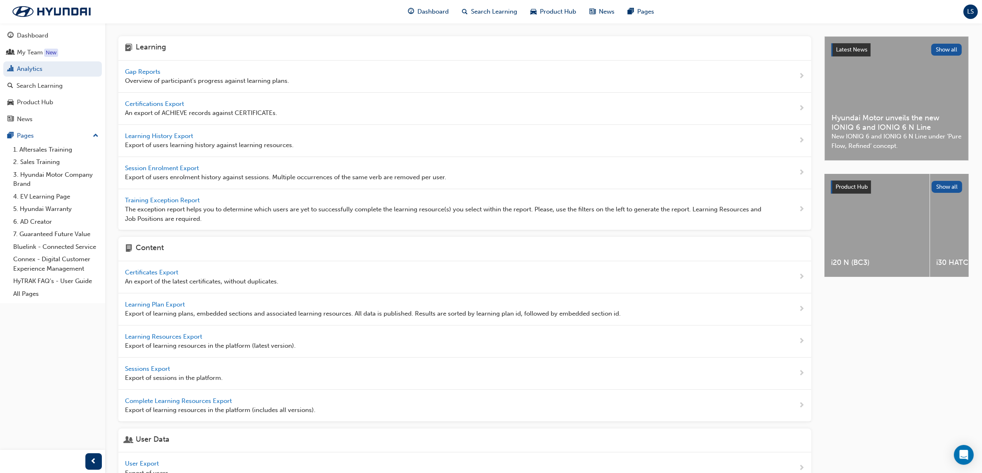
click at [133, 73] on span "Gap Reports" at bounding box center [143, 71] width 37 height 7
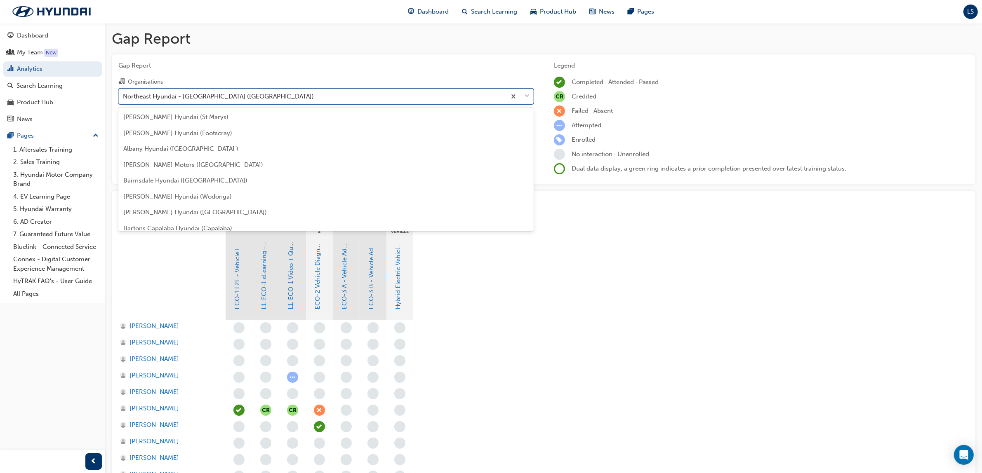
scroll to position [1724, 0]
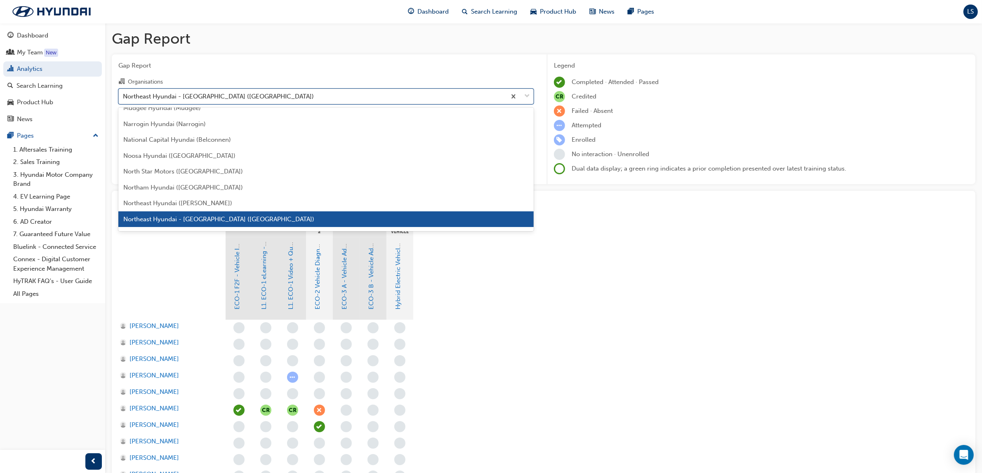
drag, startPoint x: 275, startPoint y: 92, endPoint x: 142, endPoint y: 98, distance: 133.4
click at [142, 98] on div "Northeast Hyundai - Port Augusta (Port Augusta)" at bounding box center [312, 96] width 387 height 14
click at [124, 98] on input "Organisations option Northeast Hyundai - Port Augusta (Port Augusta) focused, 1…" at bounding box center [123, 95] width 1 height 7
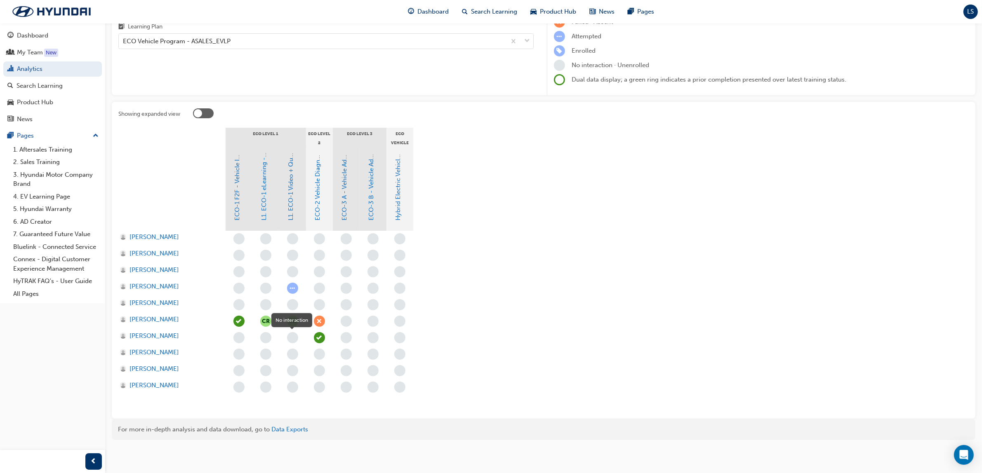
scroll to position [0, 0]
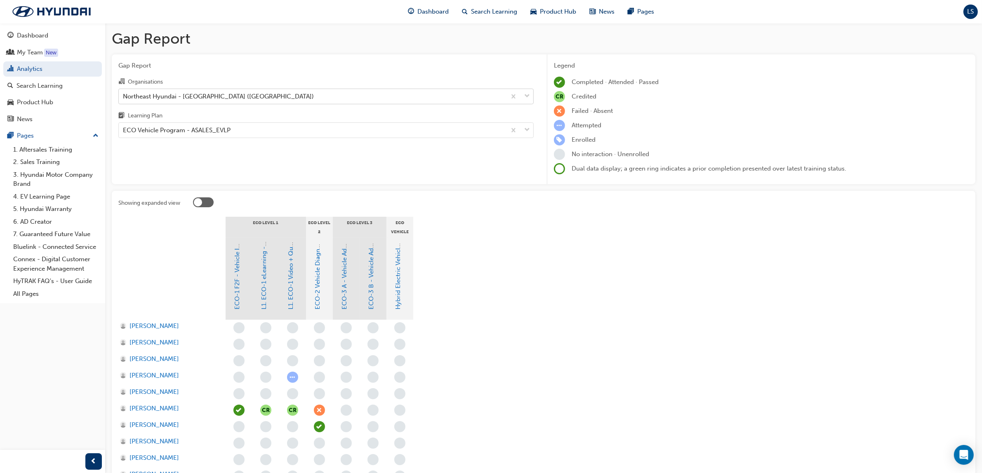
click at [273, 97] on div "Northeast Hyundai - Port Augusta (Port Augusta)" at bounding box center [312, 96] width 387 height 14
click at [124, 97] on input "Organisations Northeast Hyundai - Port Augusta (Port Augusta)" at bounding box center [123, 95] width 1 height 7
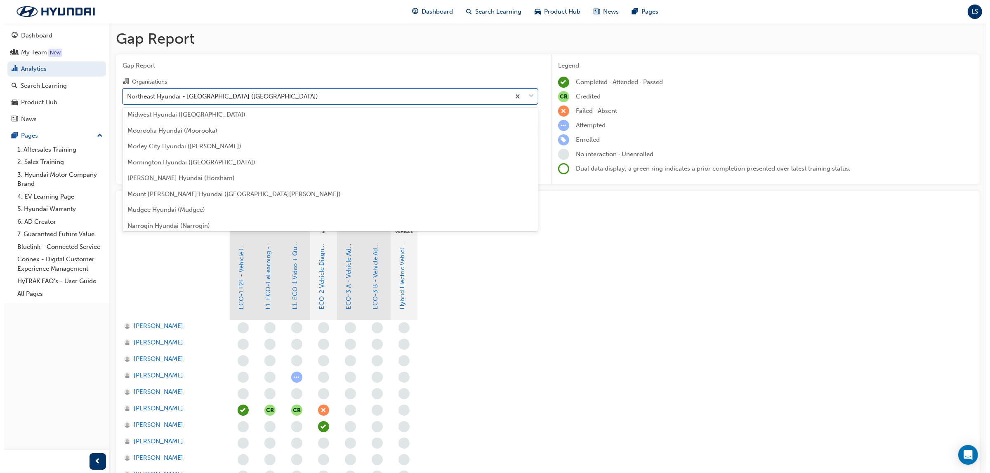
scroll to position [1621, 0]
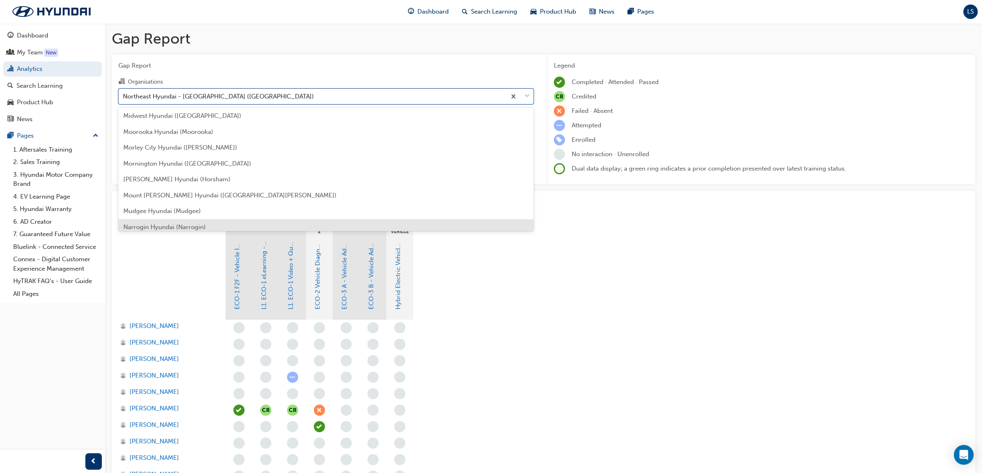
click at [207, 224] on div "Narrogin Hyundai (Narrogin)" at bounding box center [325, 227] width 415 height 16
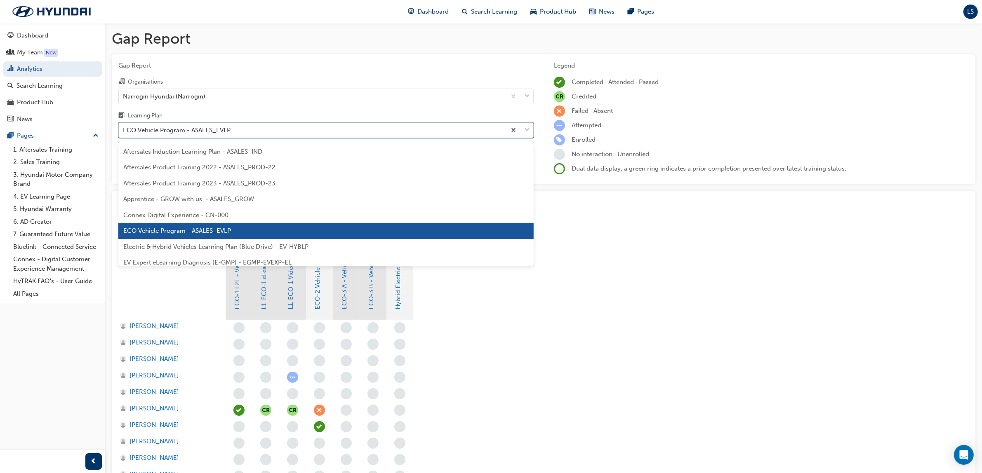
click at [256, 134] on div "ECO Vehicle Program - ASALES_EVLP" at bounding box center [312, 130] width 387 height 14
click at [124, 134] on input "Learning Plan option ECO Vehicle Program - ASALES_EVLP focused, 6 of 32. 32 res…" at bounding box center [123, 130] width 1 height 7
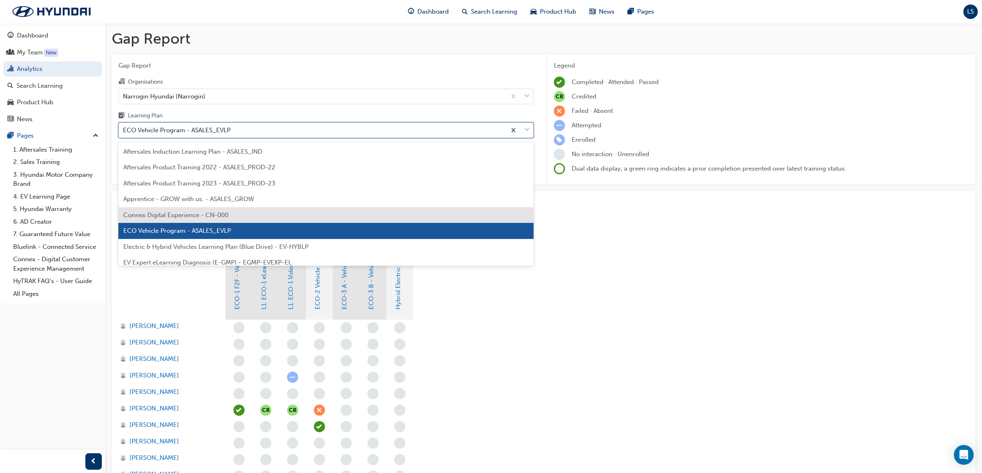
click at [229, 217] on div "Connex Digital Experience - CN-000" at bounding box center [325, 215] width 415 height 16
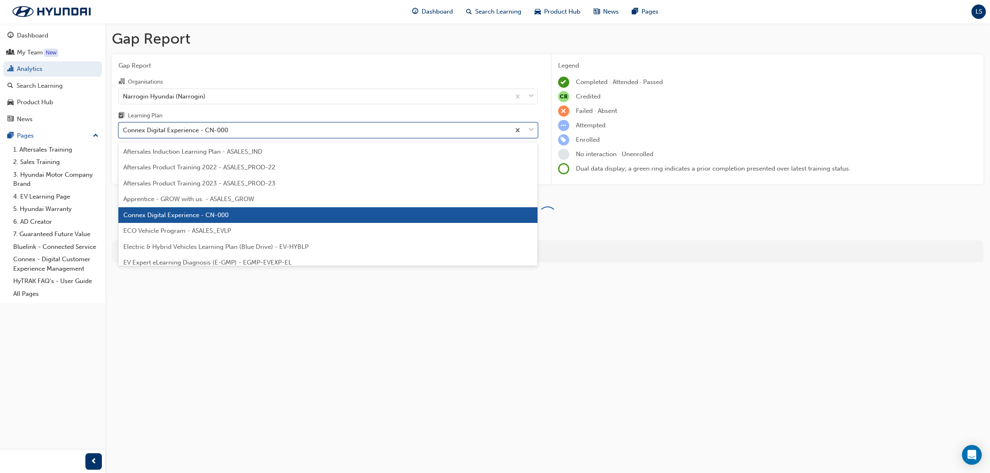
click at [237, 127] on div "Connex Digital Experience - CN-000" at bounding box center [314, 130] width 391 height 14
click at [124, 127] on input "Learning Plan option Connex Digital Experience - CN-000, selected. option Conne…" at bounding box center [123, 130] width 1 height 7
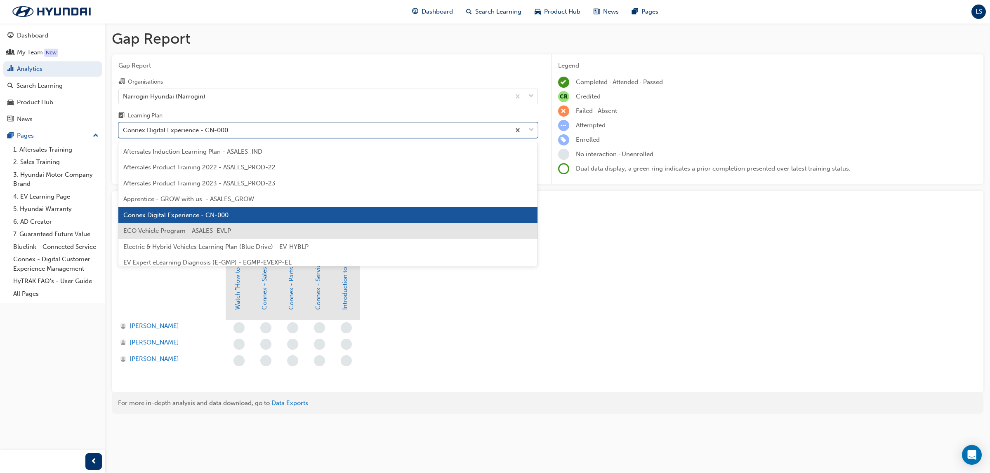
click at [209, 233] on span "ECO Vehicle Program - ASALES_EVLP" at bounding box center [177, 230] width 108 height 7
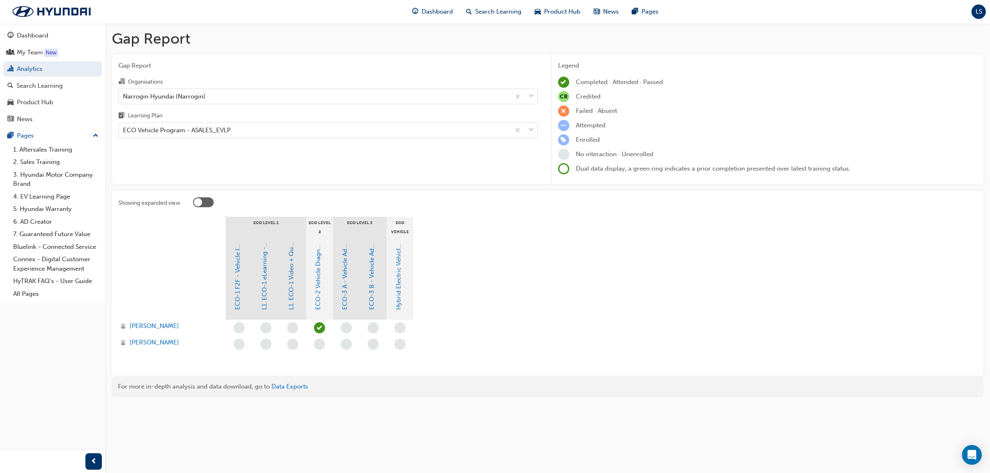
click at [325, 328] on div at bounding box center [319, 328] width 27 height 16
click at [318, 329] on span "learningRecordVerb_ATTEND-icon" at bounding box center [319, 327] width 11 height 11
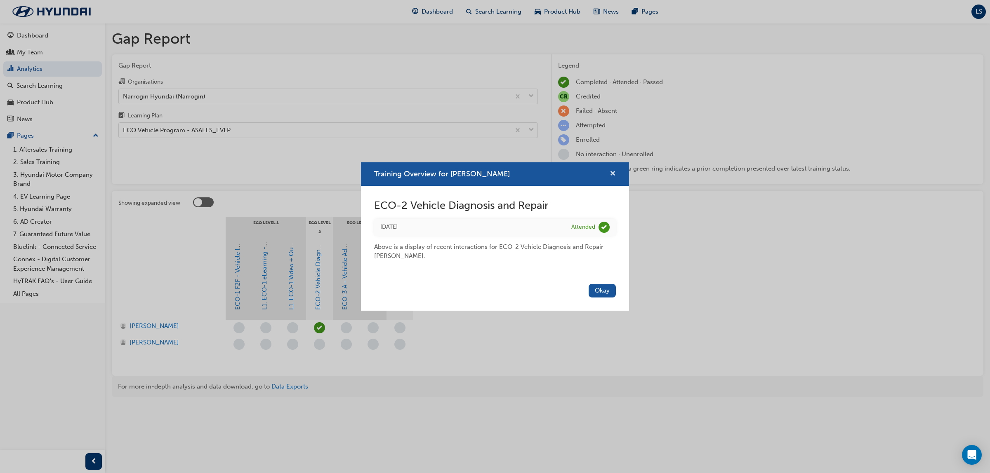
drag, startPoint x: 613, startPoint y: 170, endPoint x: 560, endPoint y: 155, distance: 55.2
click at [613, 171] on span "cross-icon" at bounding box center [612, 174] width 6 height 7
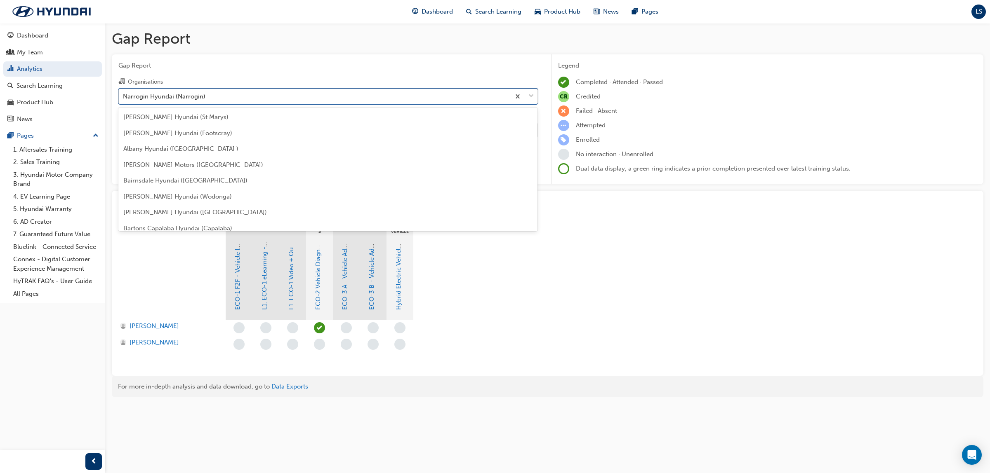
click at [212, 95] on div "Narrogin Hyundai (Narrogin)" at bounding box center [314, 96] width 391 height 14
click at [124, 95] on input "Organisations option Narrogin Hyundai (Narrogin), selected. option Narrogin Hyu…" at bounding box center [123, 95] width 1 height 7
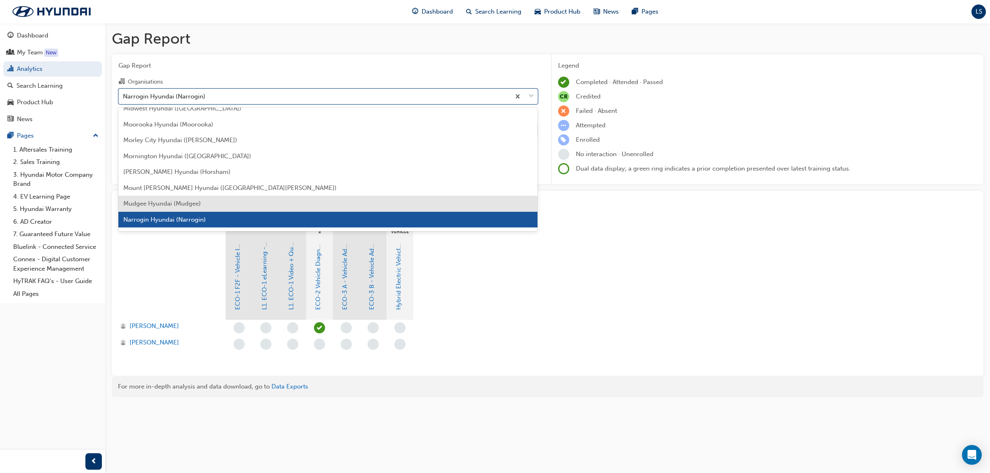
scroll to position [1783, 0]
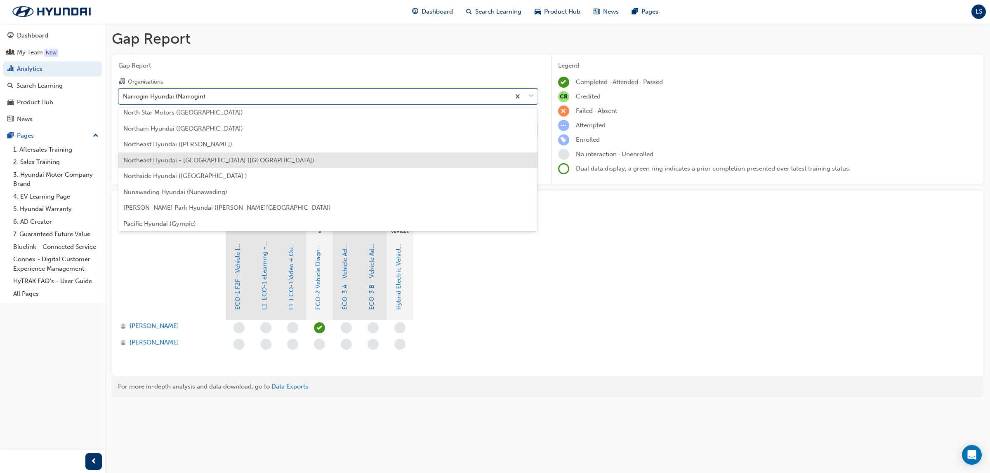
click at [223, 158] on span "Northeast Hyundai - Port Augusta (Port Augusta)" at bounding box center [218, 160] width 191 height 7
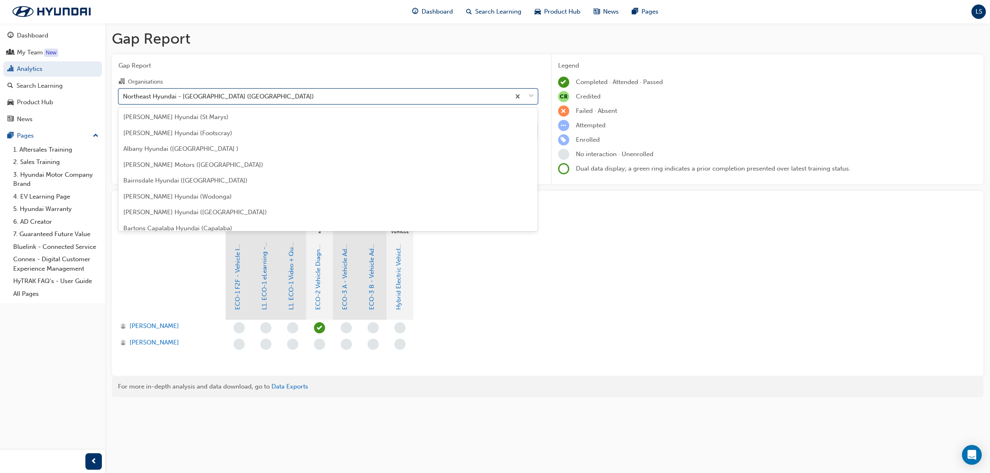
click at [191, 100] on div "Northeast Hyundai - Port Augusta (Port Augusta)" at bounding box center [218, 96] width 191 height 9
click at [124, 99] on input "Organisations option Northeast Hyundai - Port Augusta (Port Augusta), selected.…" at bounding box center [123, 95] width 1 height 7
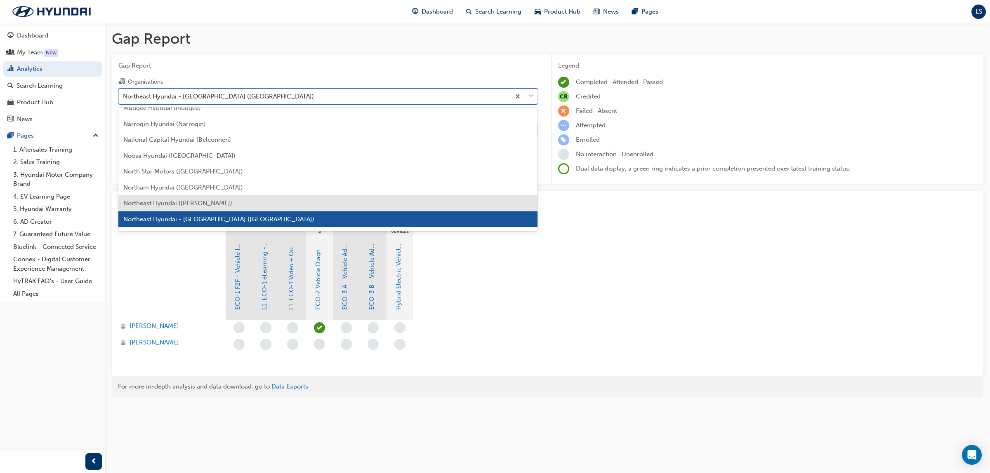
click at [198, 200] on span "Northeast Hyundai (Ciccone)" at bounding box center [177, 203] width 109 height 7
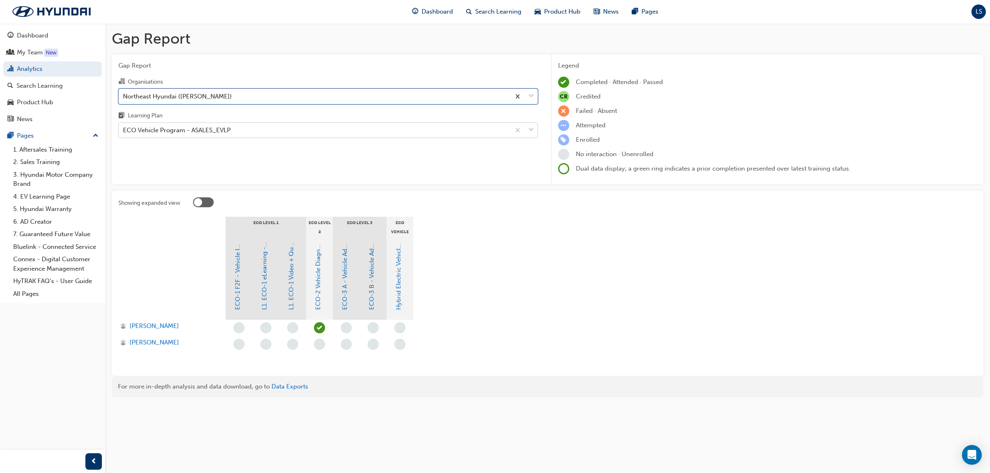
click at [233, 134] on div "ECO Vehicle Program - ASALES_EVLP" at bounding box center [314, 130] width 391 height 14
click at [124, 134] on input "Learning Plan ECO Vehicle Program - ASALES_EVLP" at bounding box center [123, 130] width 1 height 7
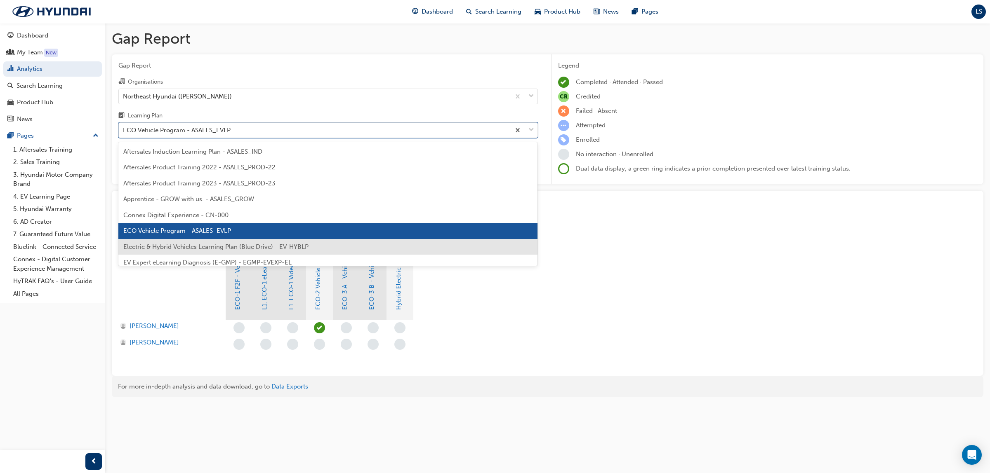
click at [212, 242] on div "Electric & Hybrid Vehicles Learning Plan (Blue Drive) - EV-HYBLP" at bounding box center [327, 247] width 419 height 16
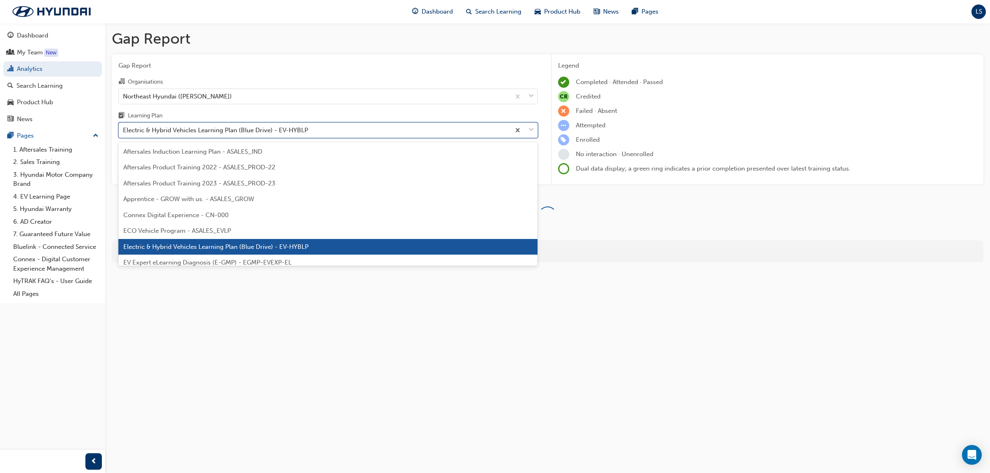
click at [220, 129] on div "Electric & Hybrid Vehicles Learning Plan (Blue Drive) - EV-HYBLP" at bounding box center [215, 130] width 185 height 9
click at [124, 129] on input "Learning Plan option Electric & Hybrid Vehicles Learning Plan (Blue Drive) - EV…" at bounding box center [123, 130] width 1 height 7
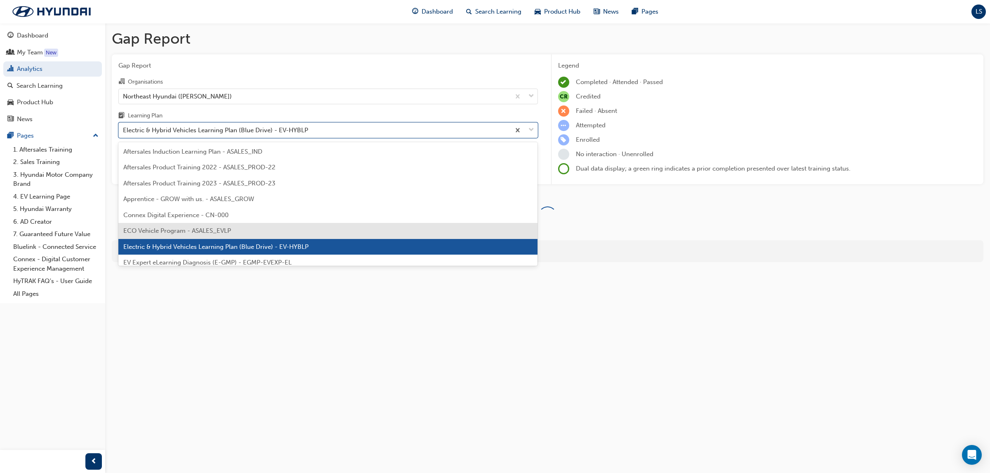
click at [222, 226] on div "ECO Vehicle Program - ASALES_EVLP" at bounding box center [327, 231] width 419 height 16
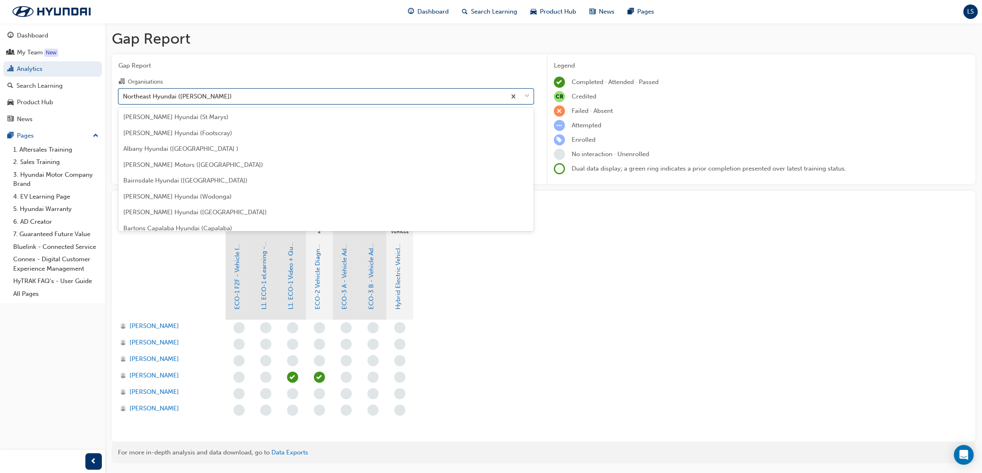
click at [165, 91] on div "Northeast Hyundai (Ciccone)" at bounding box center [312, 96] width 387 height 14
click at [124, 92] on input "Organisations option Northeast Hyundai (Ciccone), selected. option Northeast Hy…" at bounding box center [123, 95] width 1 height 7
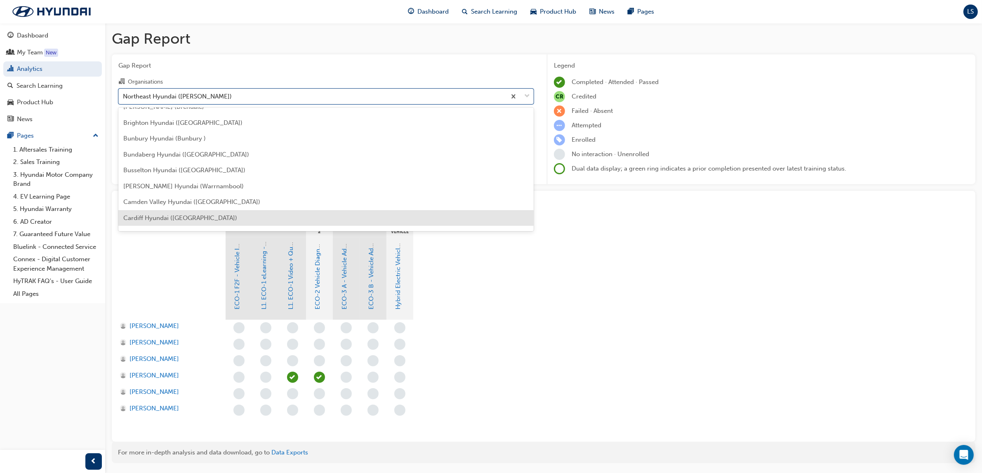
scroll to position [316, 0]
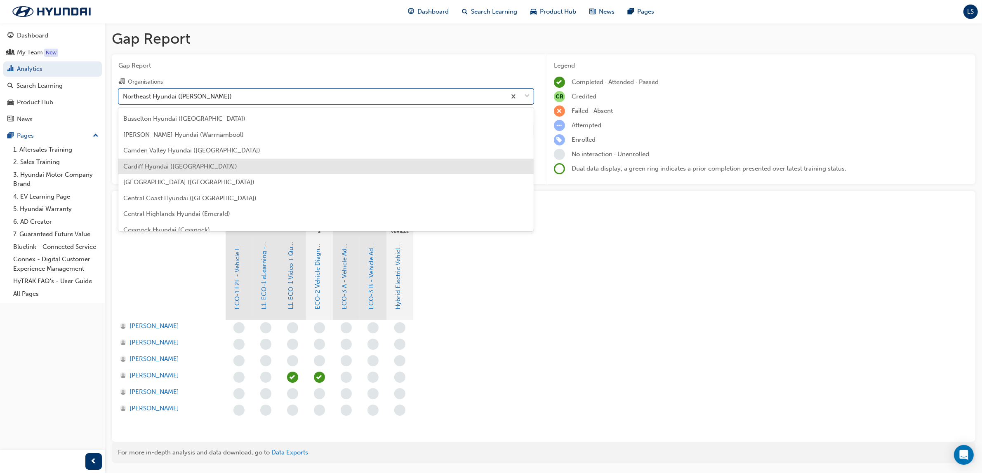
click at [184, 163] on span "Cardiff Hyundai (Cardiff)" at bounding box center [180, 166] width 114 height 7
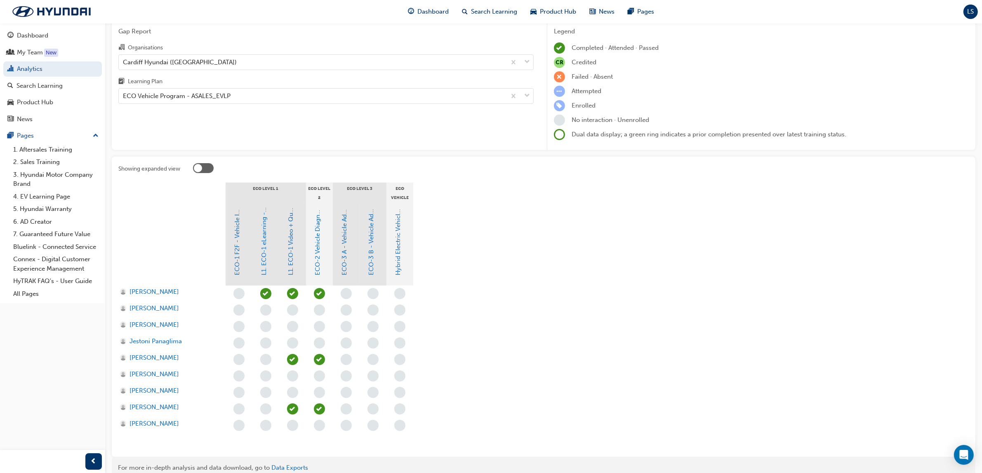
scroll to position [52, 0]
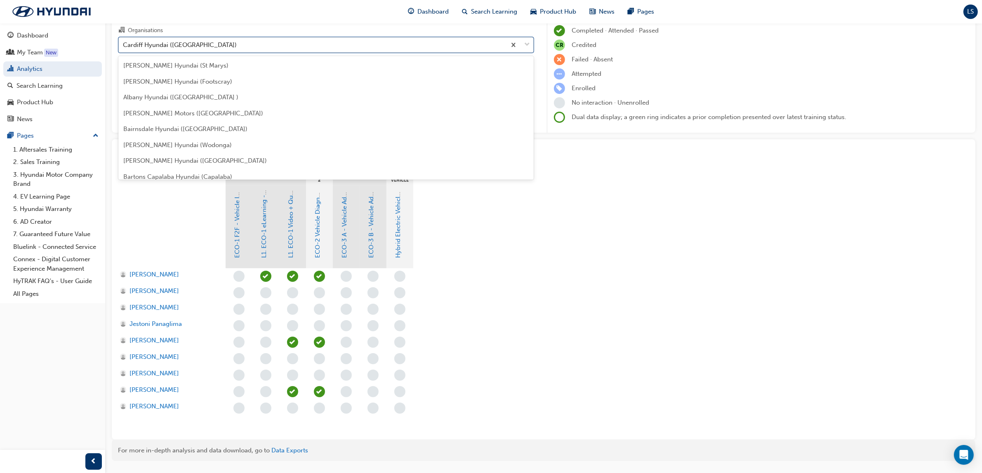
click at [228, 43] on div "Cardiff Hyundai (Cardiff)" at bounding box center [312, 45] width 387 height 14
click at [124, 43] on input "Organisations option Cardiff Hyundai (Cardiff), selected. option Cardiff Hyunda…" at bounding box center [123, 44] width 1 height 7
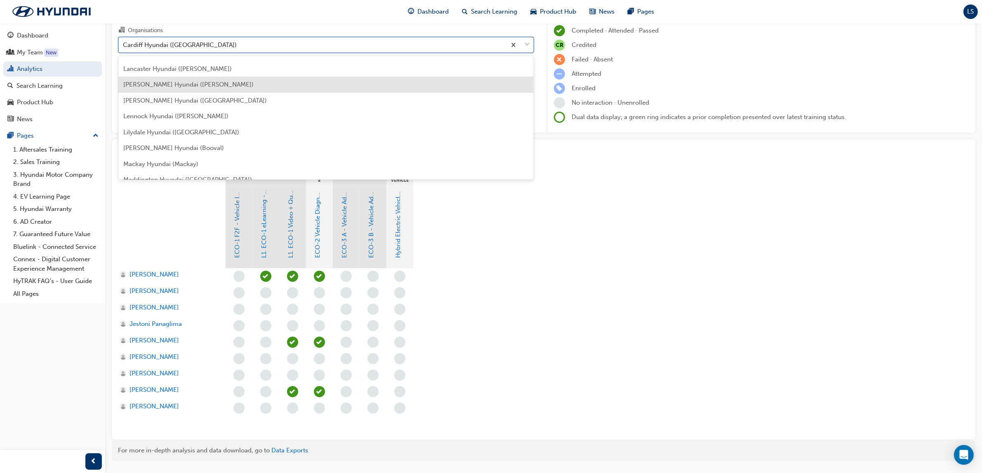
scroll to position [1243, 0]
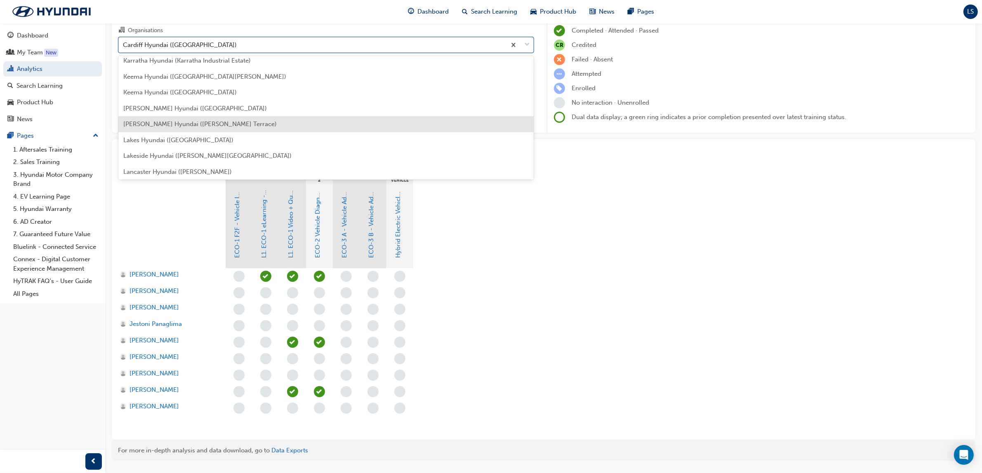
click at [199, 118] on div "Kloster Hyundai (Raymond Terrace)" at bounding box center [325, 124] width 415 height 16
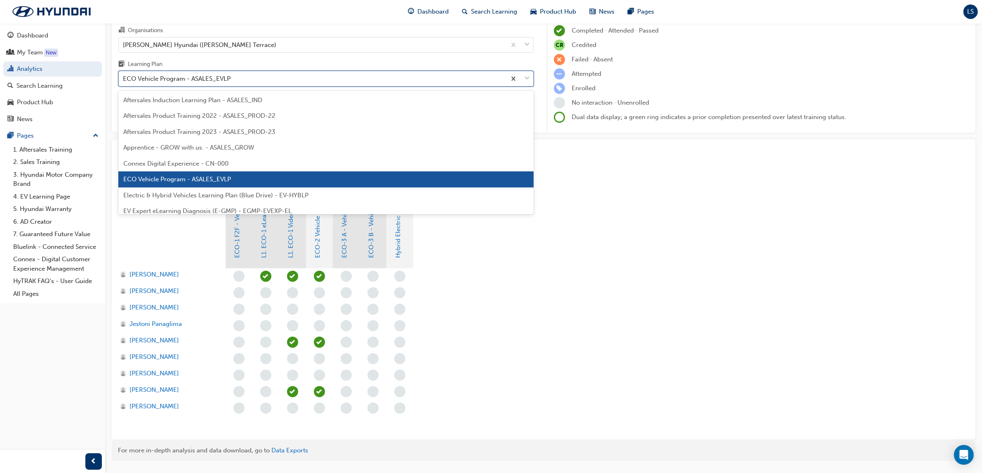
click at [281, 87] on div "ECO Vehicle Program - ASALES_EVLP" at bounding box center [325, 79] width 415 height 16
click at [124, 82] on input "Learning Plan option ECO Vehicle Program - ASALES_EVLP, selected. option ECO Ve…" at bounding box center [123, 78] width 1 height 7
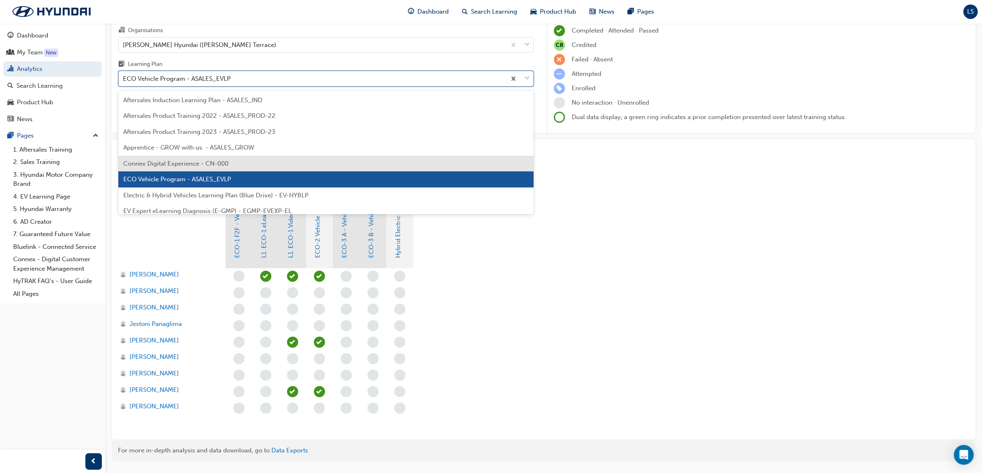
click at [250, 166] on div "Connex Digital Experience - CN-000" at bounding box center [325, 164] width 415 height 16
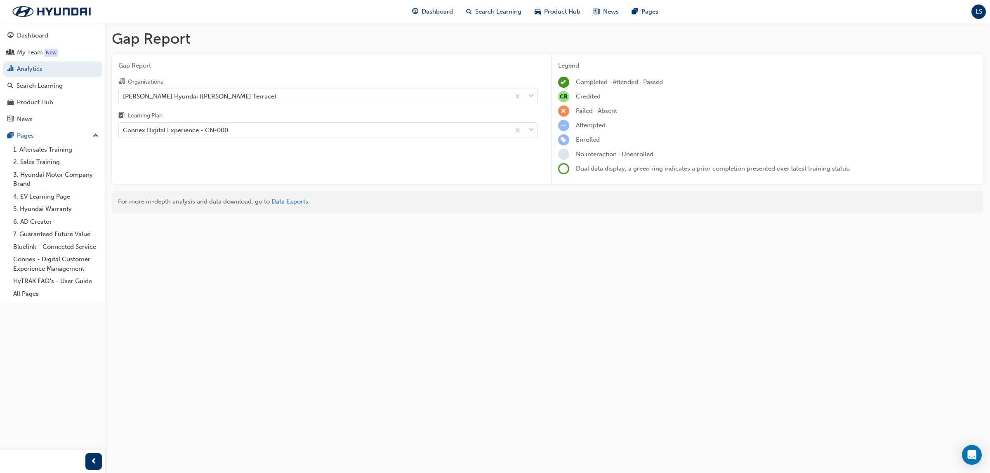
click at [266, 81] on div "Organisations" at bounding box center [327, 83] width 419 height 12
click at [124, 92] on input "Organisations Kloster Hyundai (Raymond Terrace)" at bounding box center [123, 95] width 1 height 7
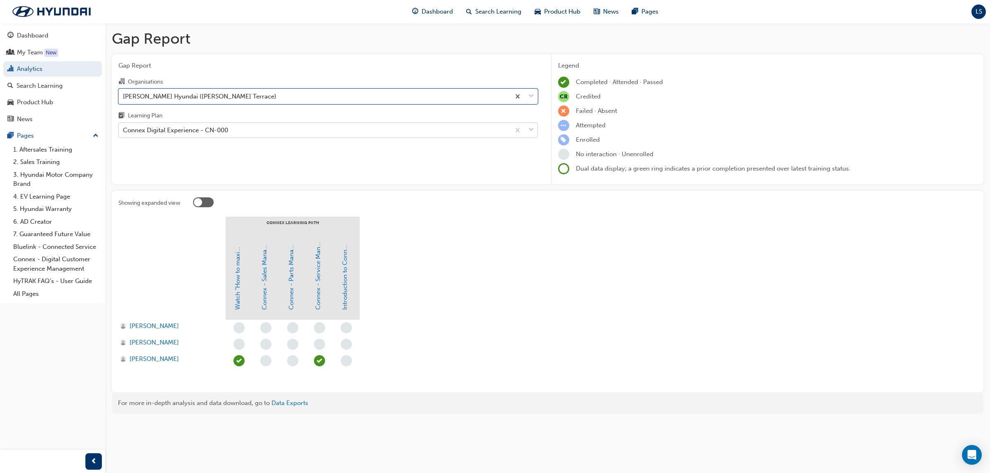
click at [230, 131] on div "Connex Digital Experience - CN-000" at bounding box center [314, 130] width 391 height 14
click at [124, 131] on input "Learning Plan Connex Digital Experience - CN-000" at bounding box center [123, 130] width 1 height 7
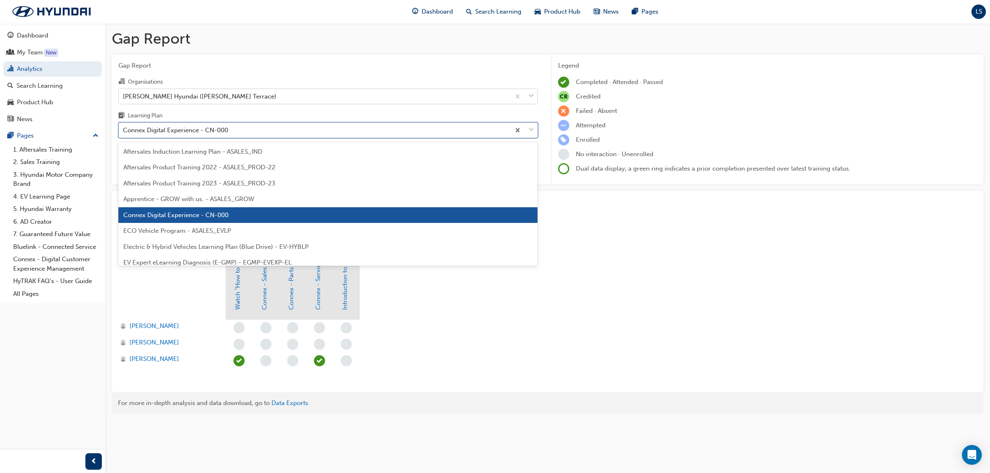
click at [237, 96] on div "Kloster Hyundai (Raymond Terrace)" at bounding box center [314, 96] width 391 height 14
click at [124, 96] on input "Organisations Kloster Hyundai (Raymond Terrace)" at bounding box center [123, 95] width 1 height 7
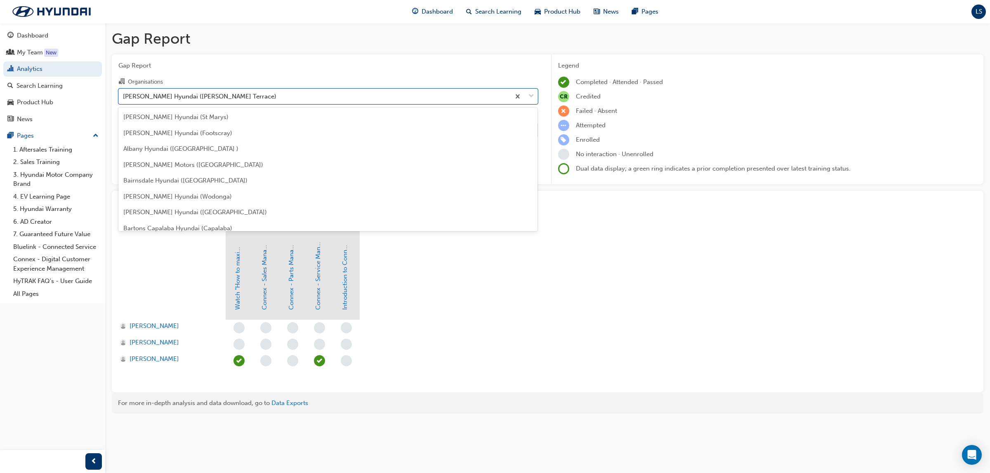
scroll to position [1200, 0]
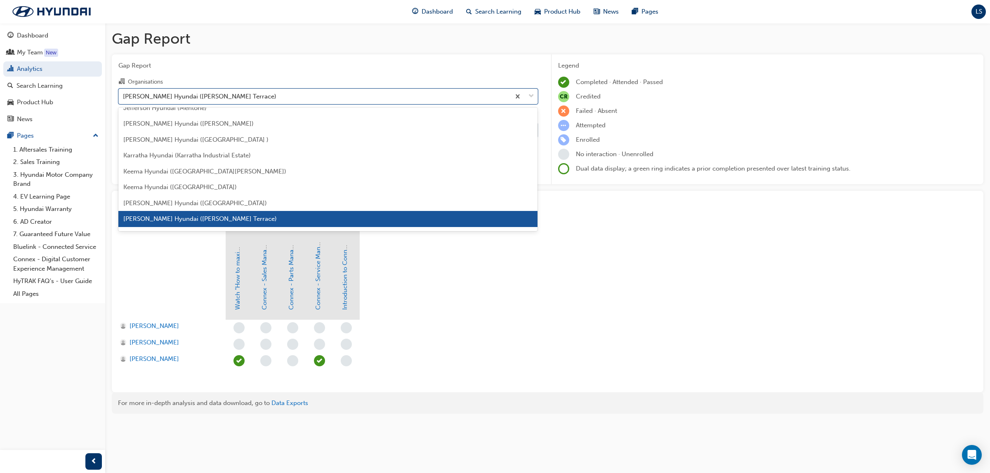
click at [255, 223] on div "Kloster Hyundai (Raymond Terrace)" at bounding box center [327, 219] width 419 height 16
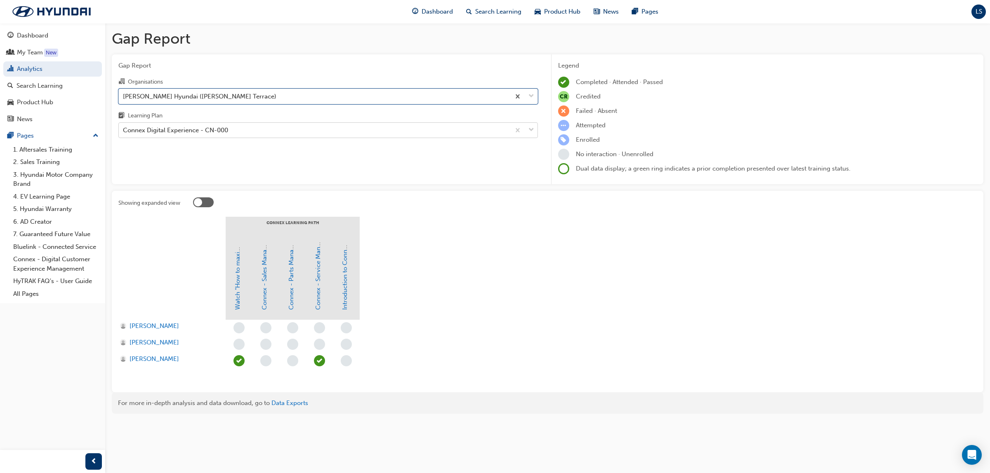
click at [262, 132] on div "Connex Digital Experience - CN-000" at bounding box center [314, 130] width 391 height 14
click at [124, 132] on input "Learning Plan Connex Digital Experience - CN-000" at bounding box center [123, 130] width 1 height 7
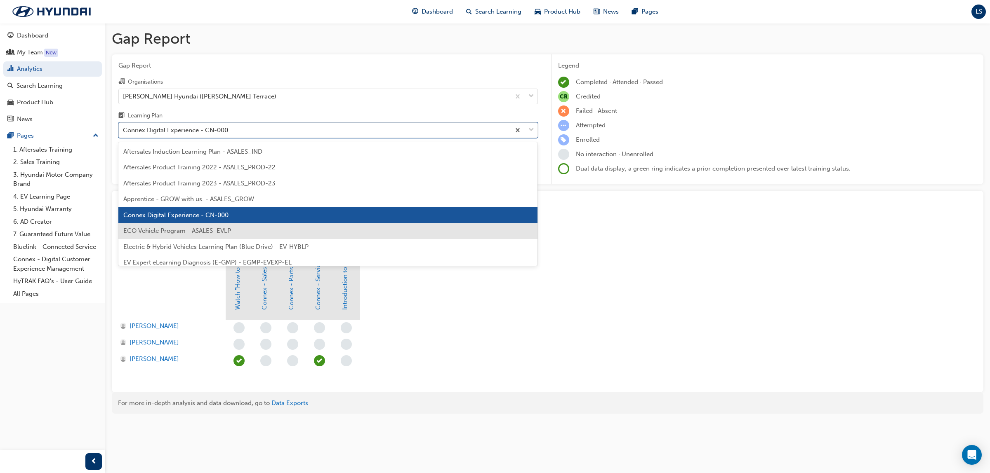
click at [231, 227] on div "ECO Vehicle Program - ASALES_EVLP" at bounding box center [327, 231] width 419 height 16
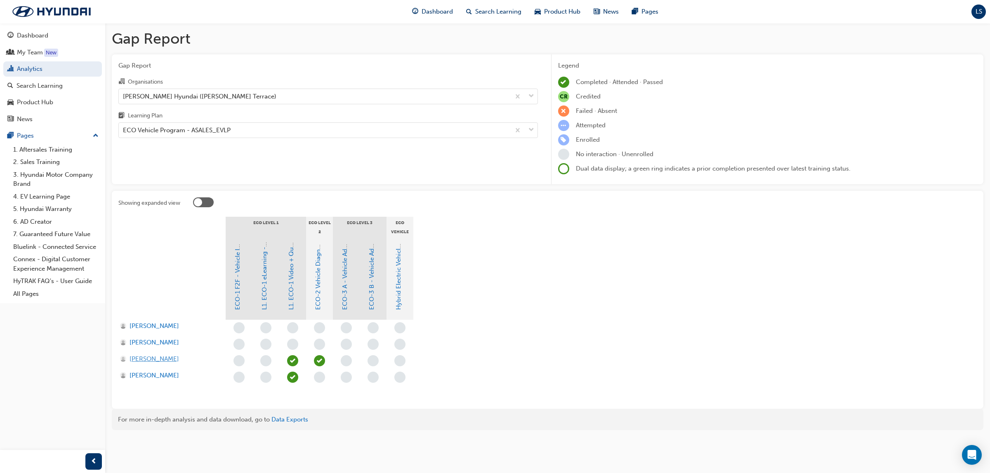
click at [153, 358] on span "Timothy Reeve" at bounding box center [153, 359] width 49 height 9
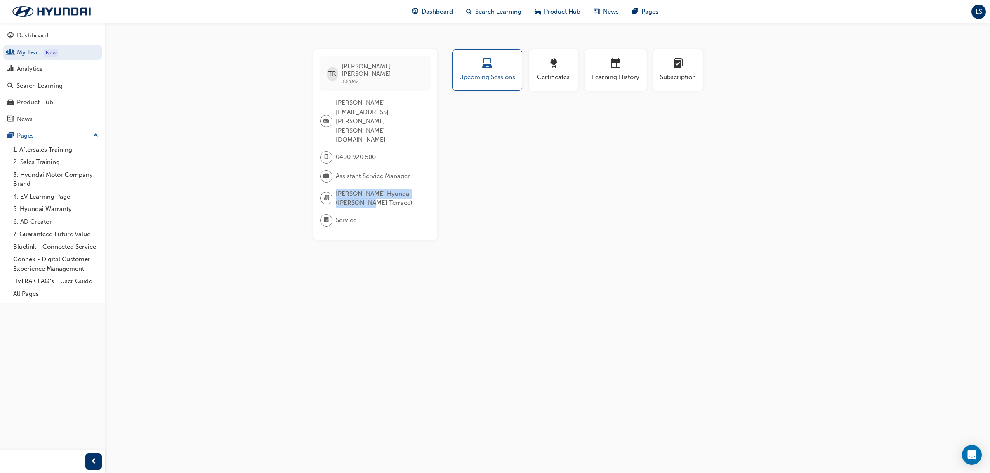
drag, startPoint x: 335, startPoint y: 151, endPoint x: 367, endPoint y: 161, distance: 33.4
click at [369, 189] on span "Kloster Hyundai (Raymond Terrace)" at bounding box center [380, 198] width 88 height 19
copy span "Kloster Hyundai (Raymond Terrace)"
click at [270, 275] on div "TR Timothy Reeve 33485 timothy.reeve@kloster.com.au 0400 920 500 Assistant Serv…" at bounding box center [495, 236] width 990 height 473
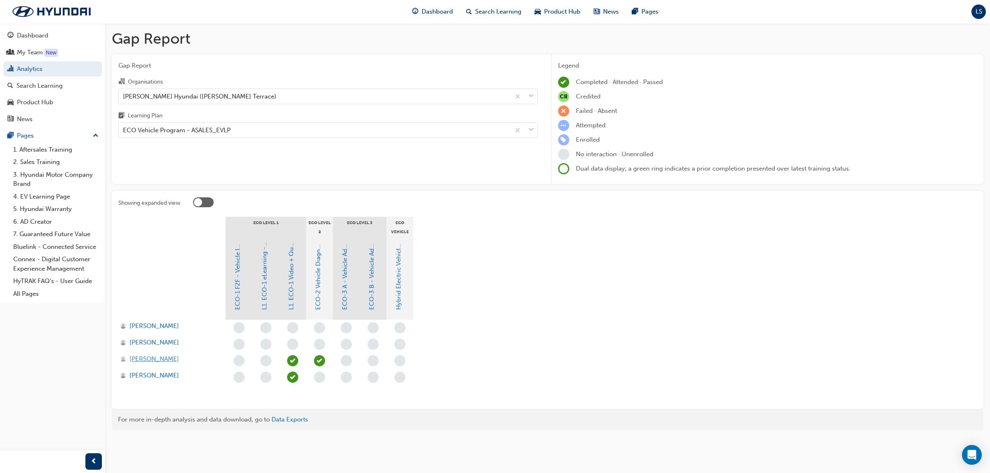
click at [158, 361] on span "Timothy Reeve" at bounding box center [153, 359] width 49 height 9
click at [259, 94] on div "Kloster Hyundai (Raymond Terrace)" at bounding box center [314, 96] width 391 height 14
click at [124, 94] on input "Organisations Kloster Hyundai (Raymond Terrace)" at bounding box center [123, 95] width 1 height 7
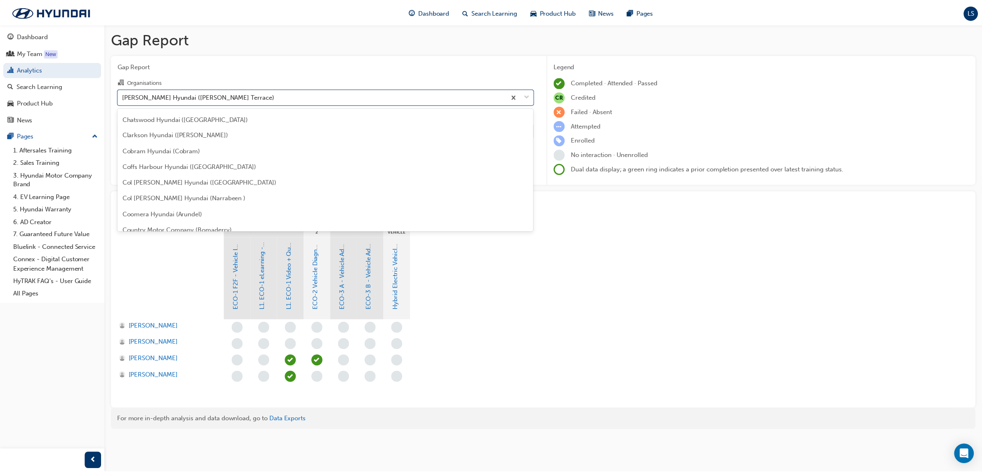
scroll to position [324, 0]
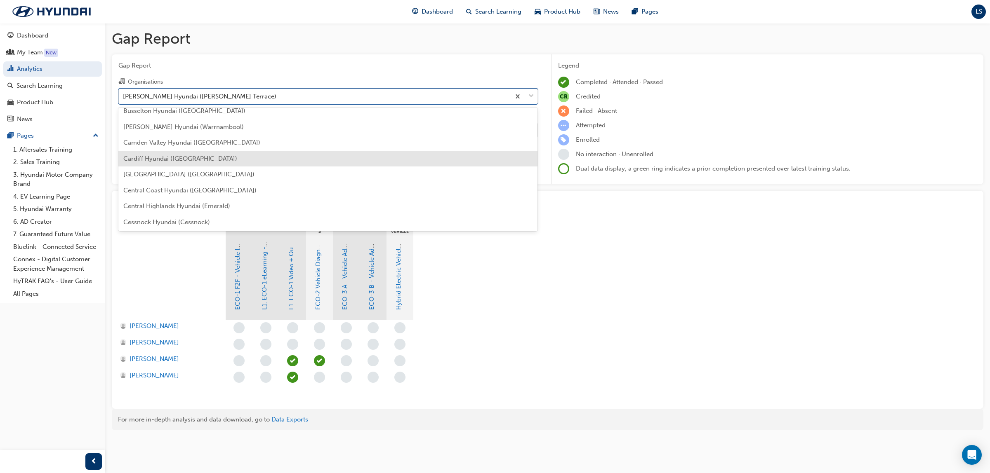
click at [212, 160] on div "Cardiff Hyundai (Cardiff)" at bounding box center [327, 159] width 419 height 16
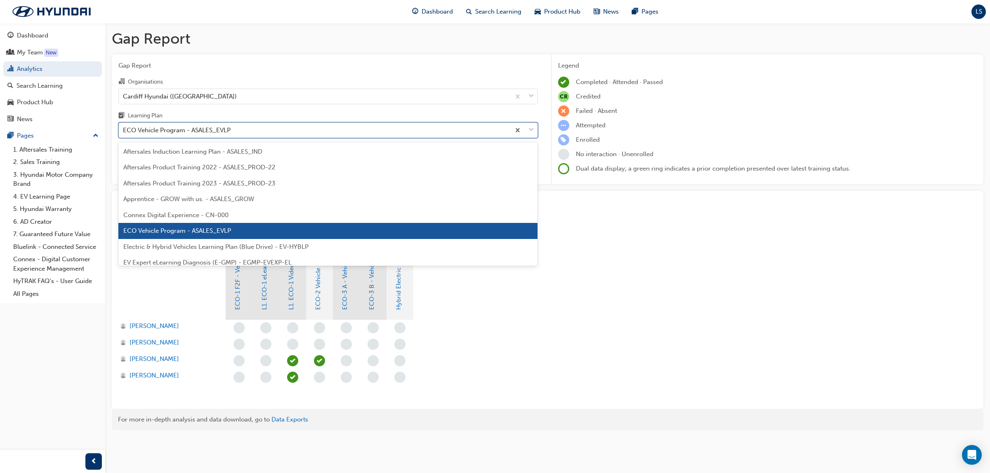
click at [313, 126] on div "ECO Vehicle Program - ASALES_EVLP" at bounding box center [314, 130] width 391 height 14
click at [124, 127] on input "Learning Plan option ECO Vehicle Program - ASALES_EVLP focused, 6 of 32. 32 res…" at bounding box center [123, 130] width 1 height 7
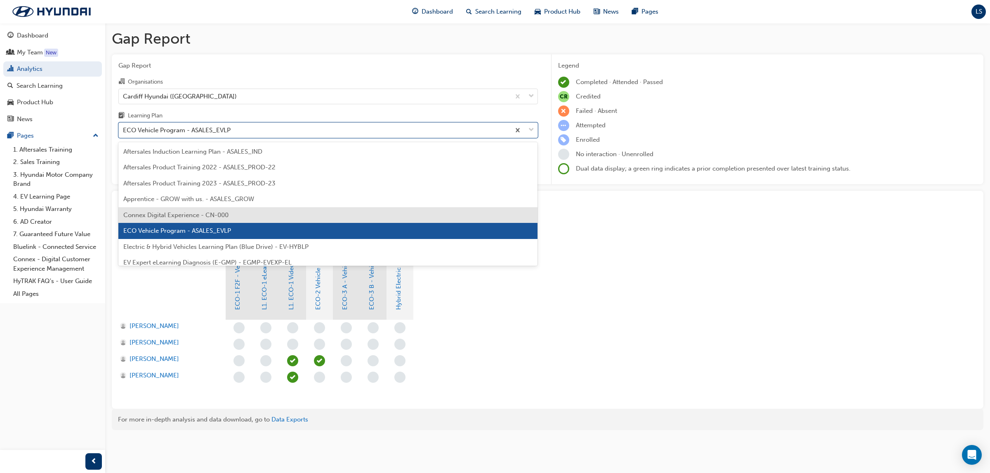
click at [232, 219] on div "Connex Digital Experience - CN-000" at bounding box center [327, 215] width 419 height 16
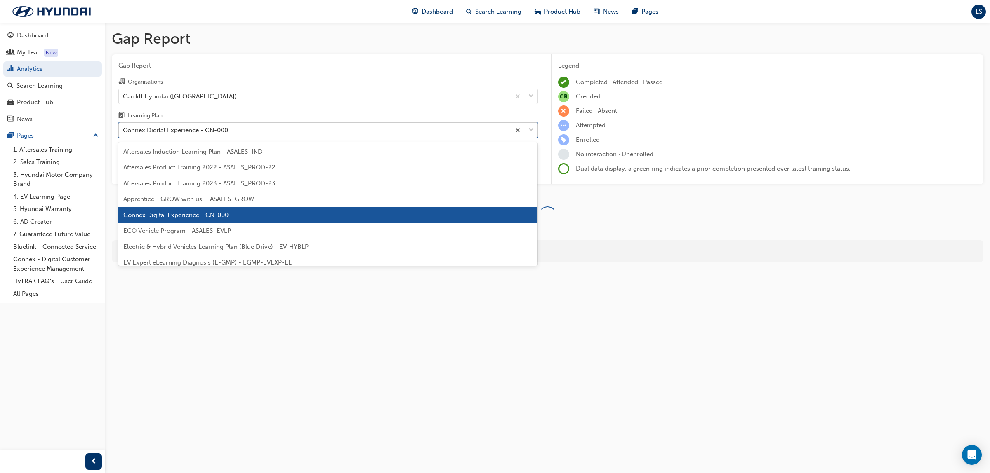
click at [240, 124] on div "Connex Digital Experience - CN-000" at bounding box center [314, 130] width 391 height 14
click at [124, 127] on input "Learning Plan option Connex Digital Experience - CN-000, selected. option Conne…" at bounding box center [123, 130] width 1 height 7
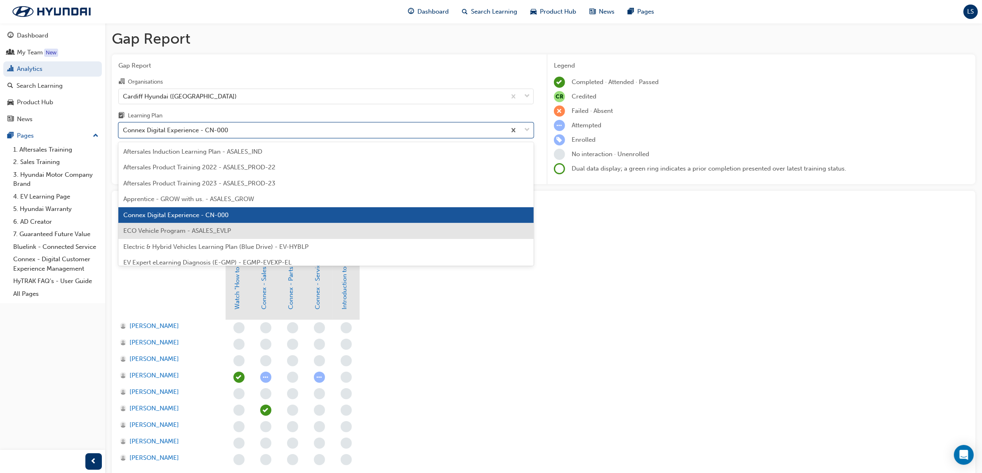
click at [223, 233] on span "ECO Vehicle Program - ASALES_EVLP" at bounding box center [177, 230] width 108 height 7
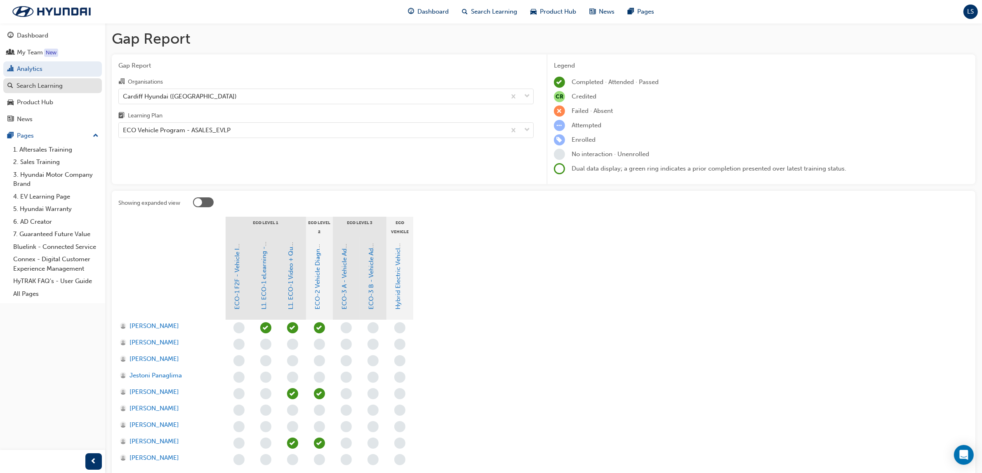
click at [76, 90] on div "Search Learning" at bounding box center [52, 86] width 90 height 10
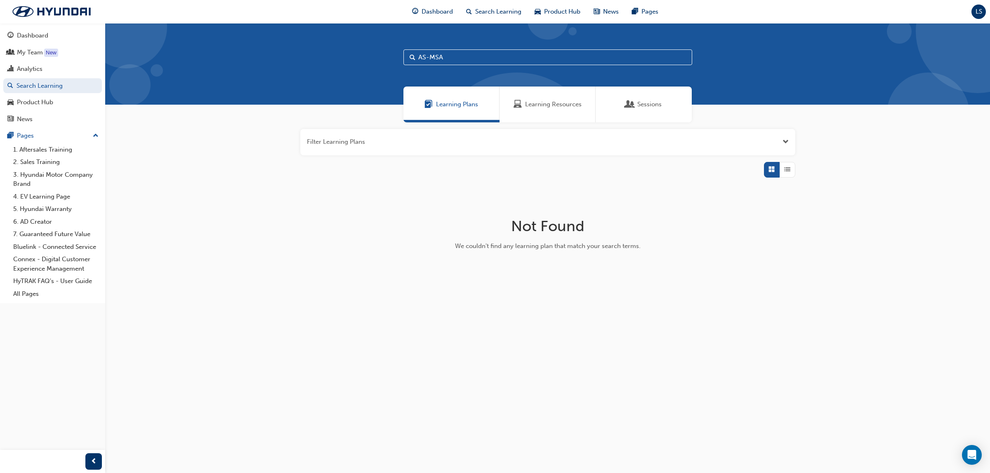
click at [546, 101] on span "Learning Resources" at bounding box center [553, 104] width 56 height 9
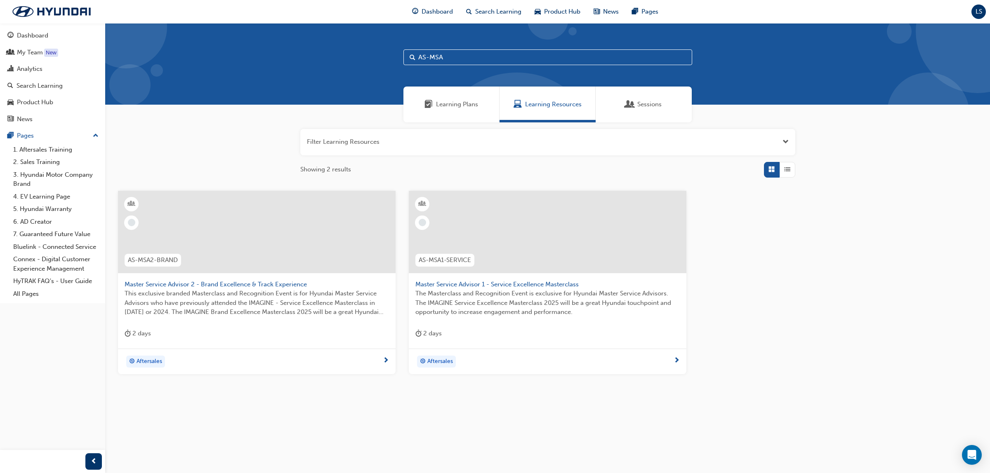
drag, startPoint x: 466, startPoint y: 54, endPoint x: 383, endPoint y: 40, distance: 83.6
click at [383, 40] on div "AS-MSA" at bounding box center [547, 64] width 884 height 82
type input "ECO"
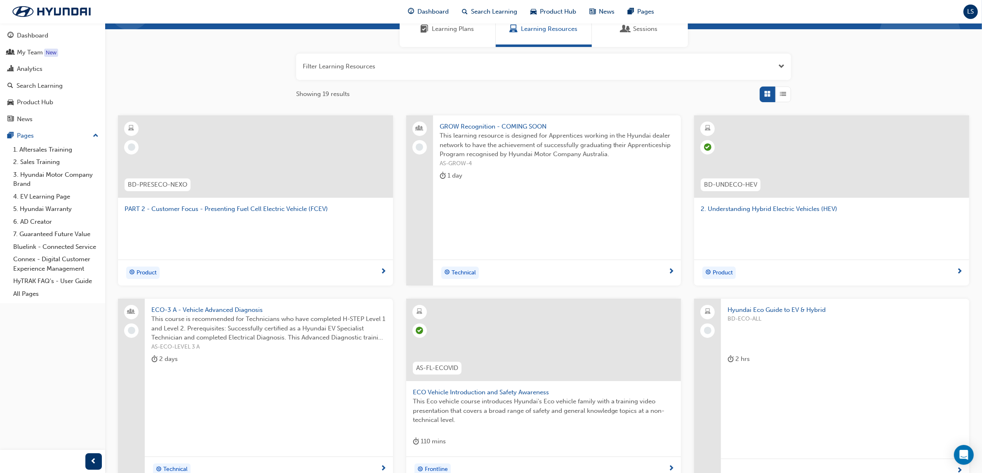
scroll to position [184, 0]
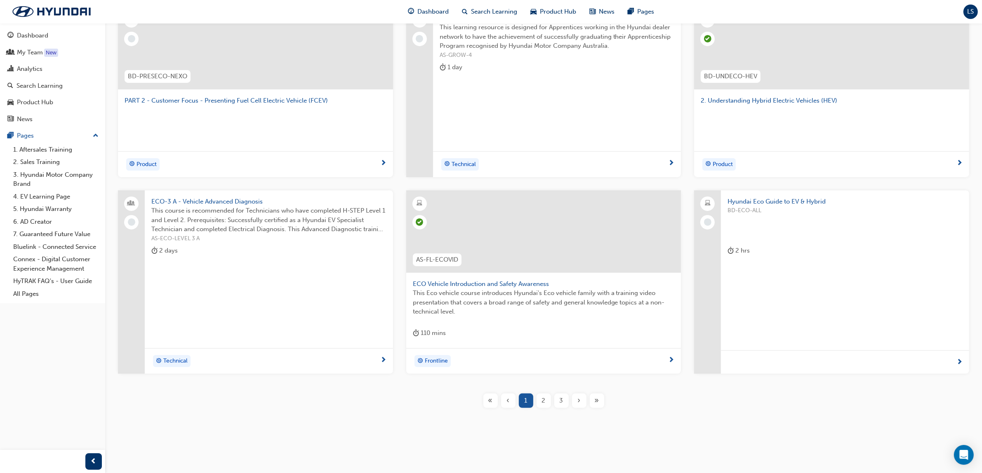
click at [539, 395] on div "2" at bounding box center [543, 401] width 14 height 14
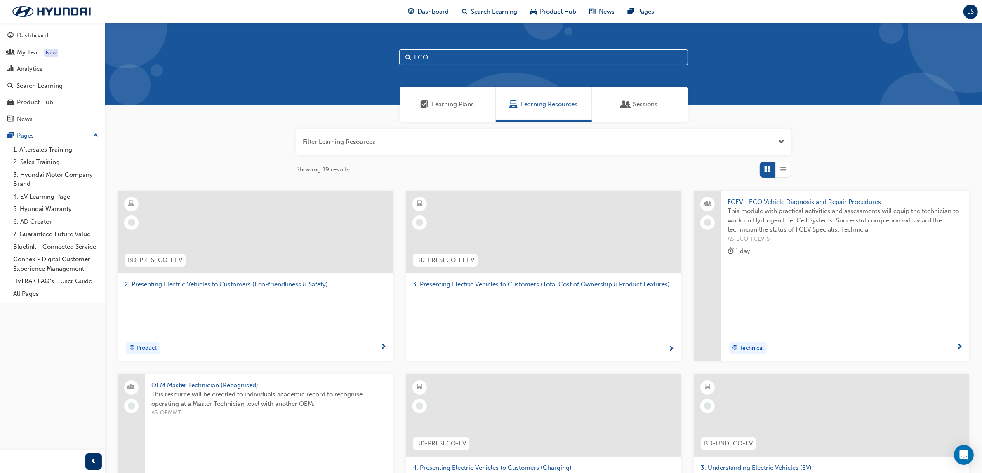
click at [780, 172] on span "List" at bounding box center [783, 169] width 6 height 9
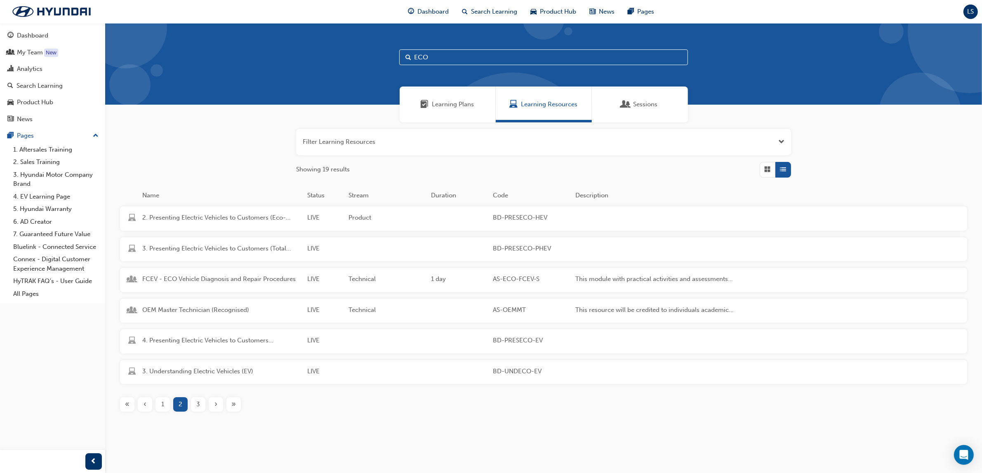
click at [207, 398] on button "›" at bounding box center [216, 404] width 18 height 14
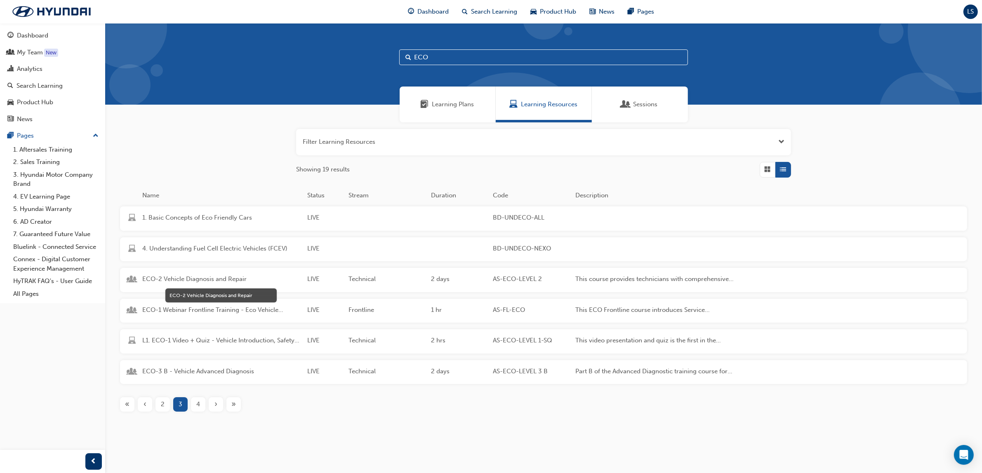
click at [197, 280] on span "ECO-2 Vehicle Diagnosis and Repair" at bounding box center [221, 279] width 158 height 9
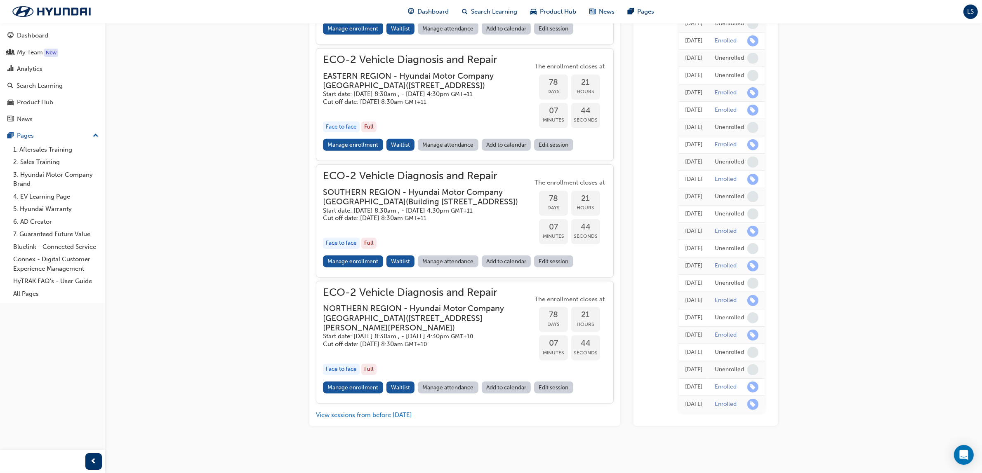
scroll to position [959, 0]
click at [368, 414] on button "View sessions from before today" at bounding box center [364, 415] width 96 height 9
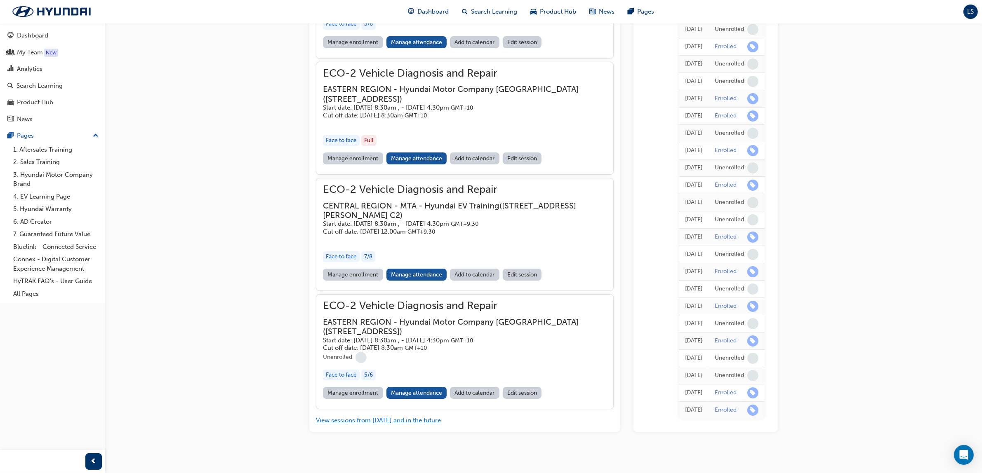
scroll to position [11573, 0]
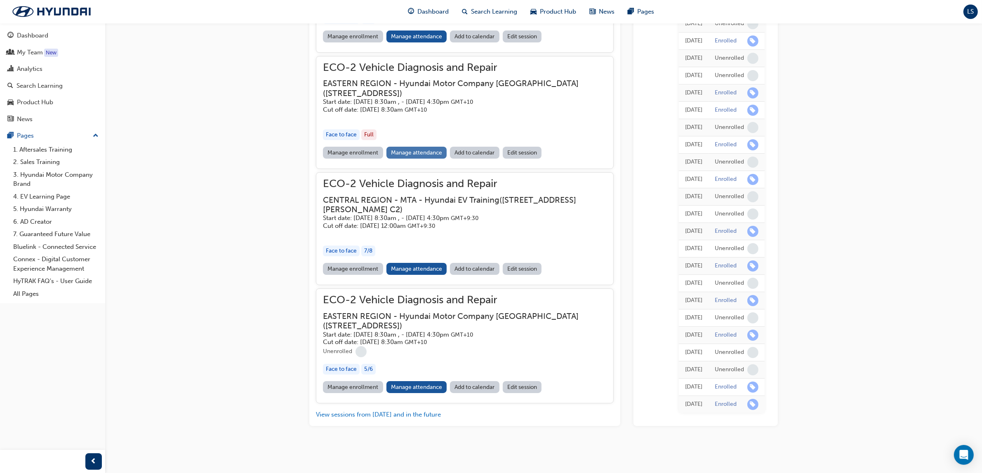
click at [423, 151] on link "Manage attendance" at bounding box center [416, 153] width 61 height 12
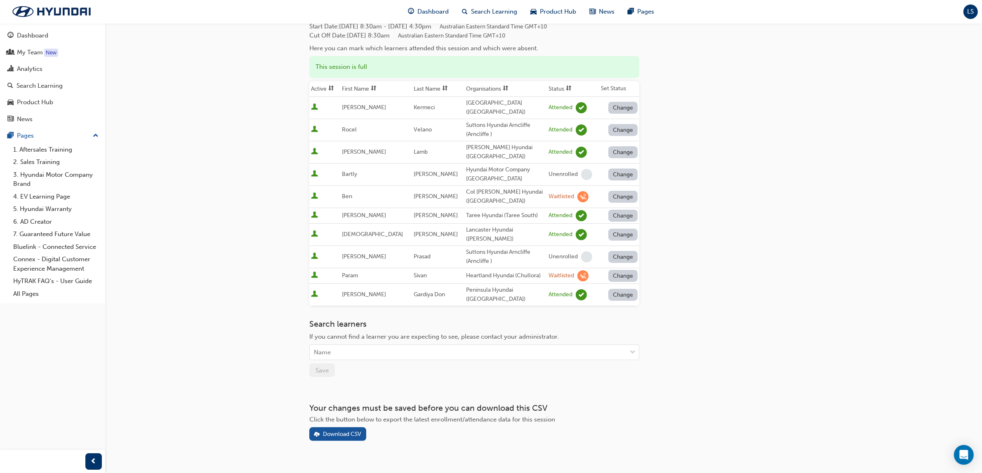
scroll to position [67, 0]
click at [345, 410] on div "Your changes must be saved before you can download this CSV Click the button be…" at bounding box center [474, 422] width 330 height 38
click at [343, 430] on div "Download CSV" at bounding box center [342, 433] width 38 height 7
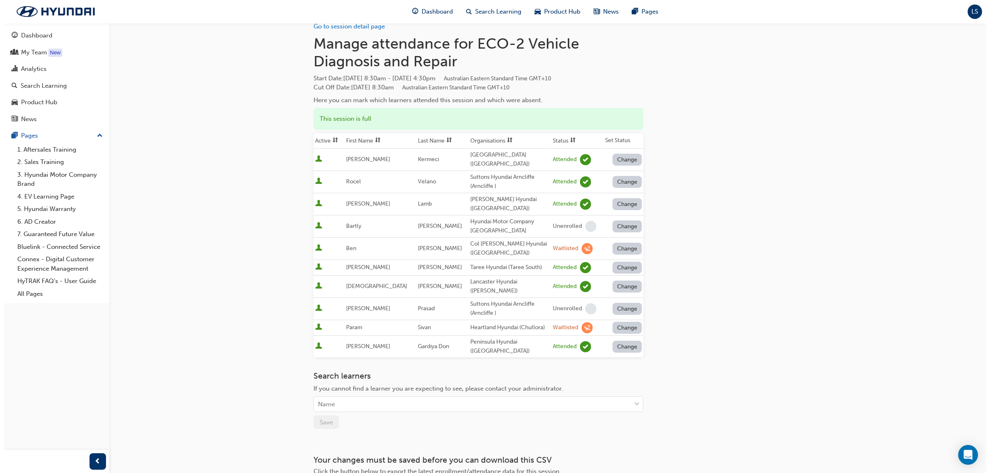
scroll to position [0, 0]
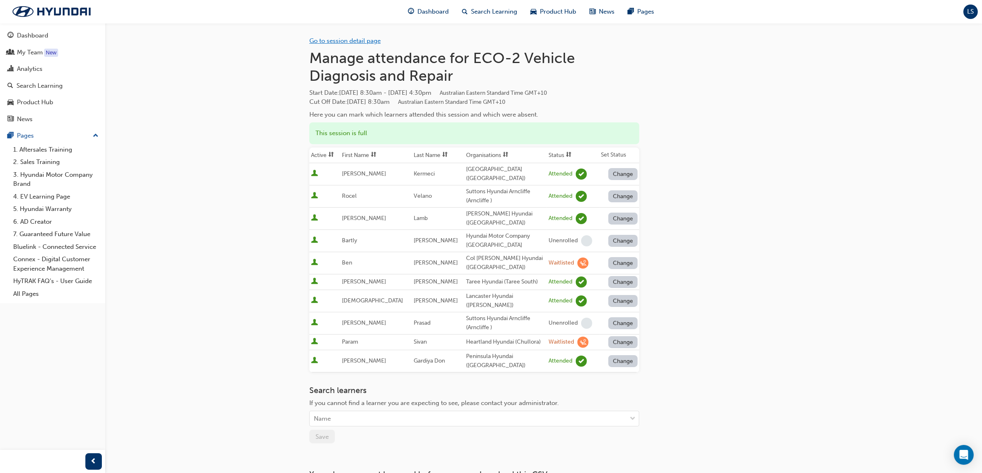
click at [376, 41] on link "Go to session detail page" at bounding box center [344, 40] width 71 height 7
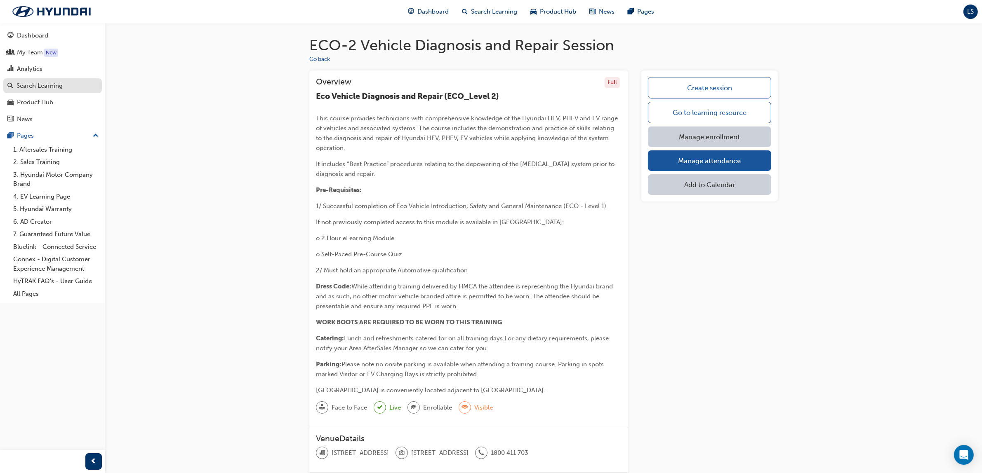
click at [53, 89] on div "Search Learning" at bounding box center [39, 85] width 46 height 9
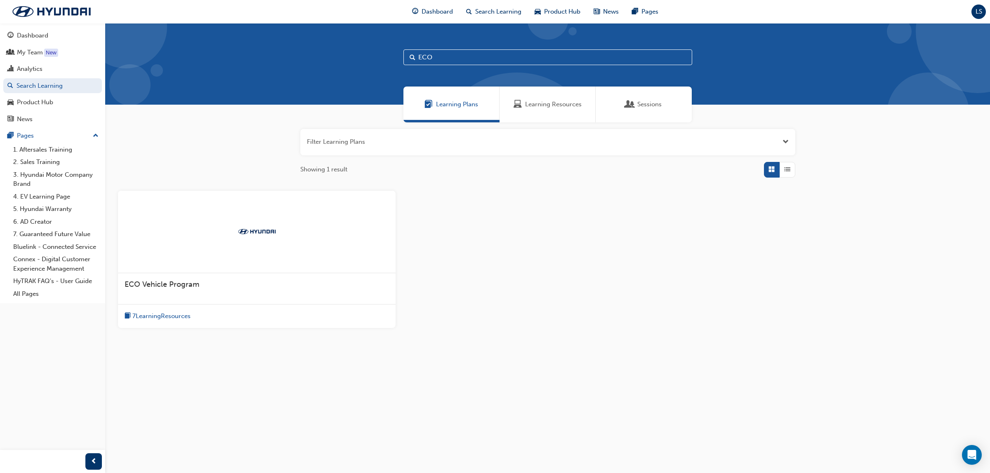
click at [542, 111] on div "Learning Resources" at bounding box center [547, 105] width 96 height 36
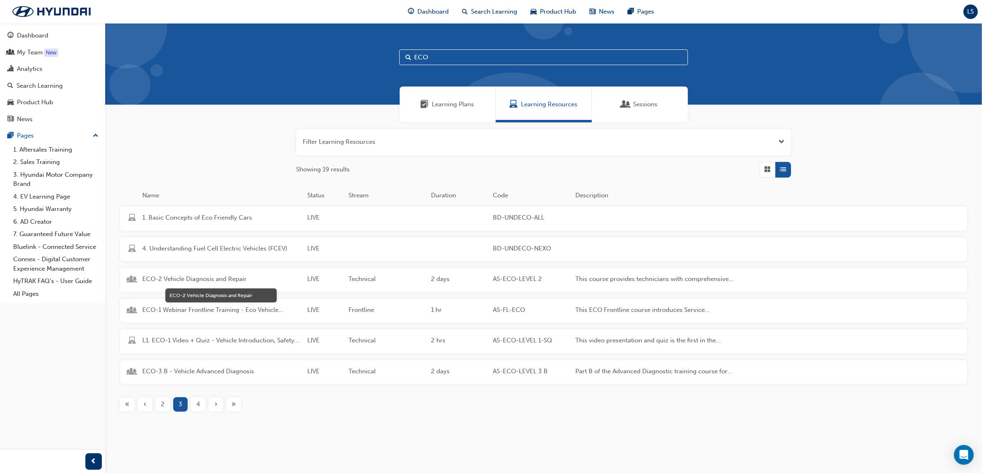
click at [218, 278] on span "ECO-2 Vehicle Diagnosis and Repair" at bounding box center [221, 279] width 158 height 9
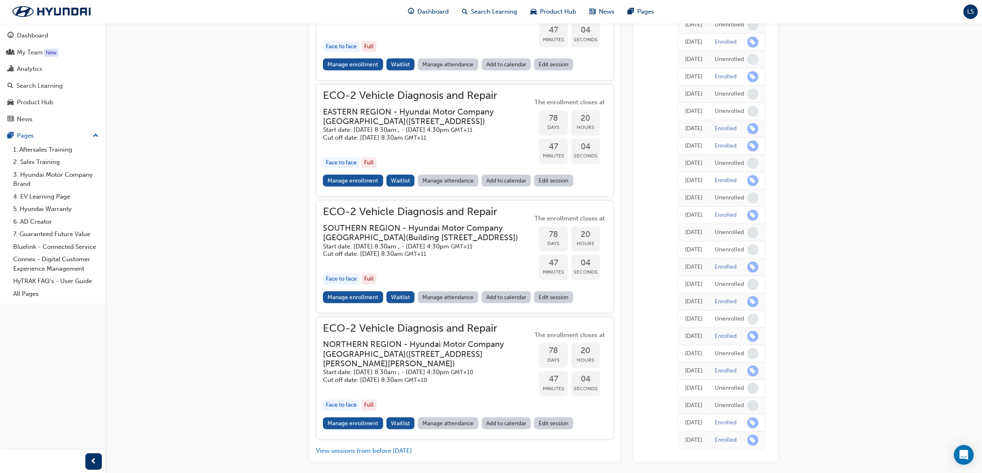
scroll to position [959, 0]
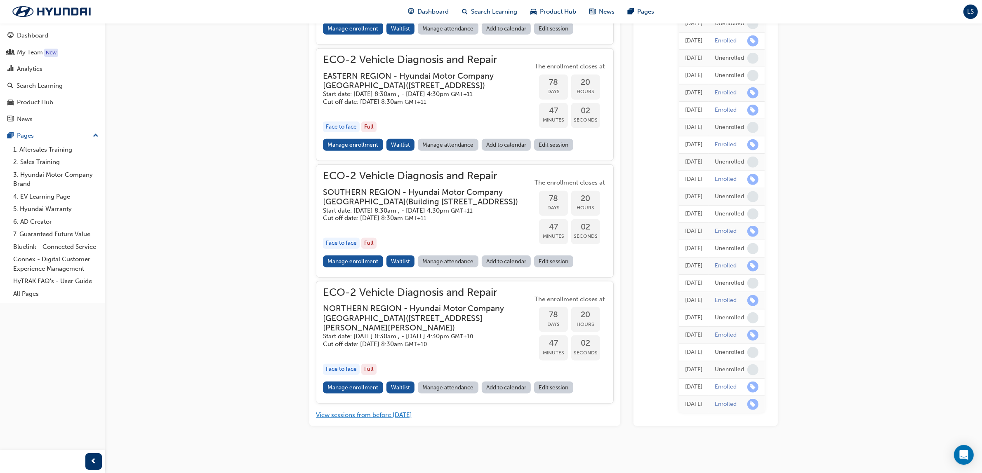
click at [345, 415] on button "View sessions from before today" at bounding box center [364, 415] width 96 height 9
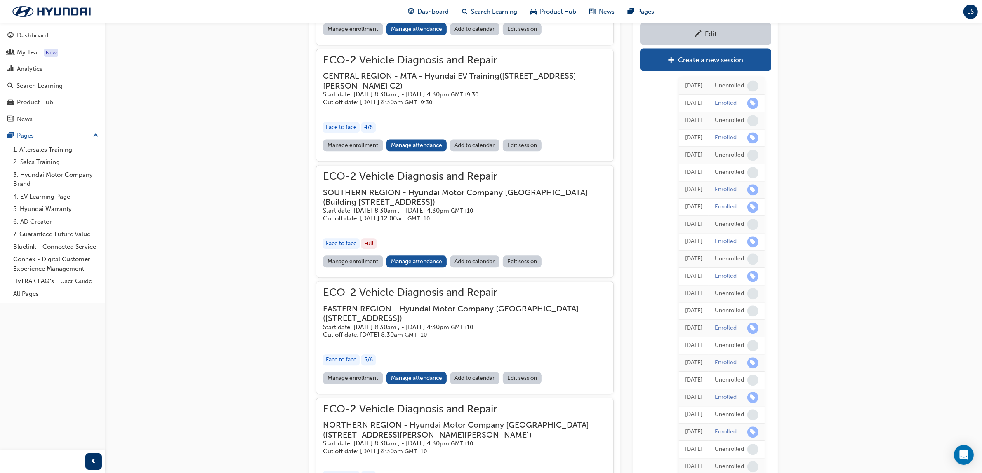
scroll to position [11573, 0]
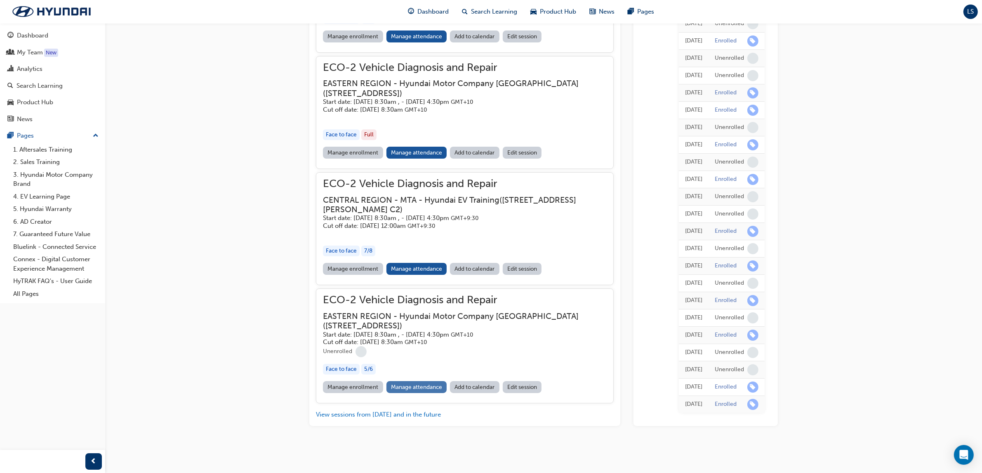
click at [423, 383] on link "Manage attendance" at bounding box center [416, 387] width 61 height 12
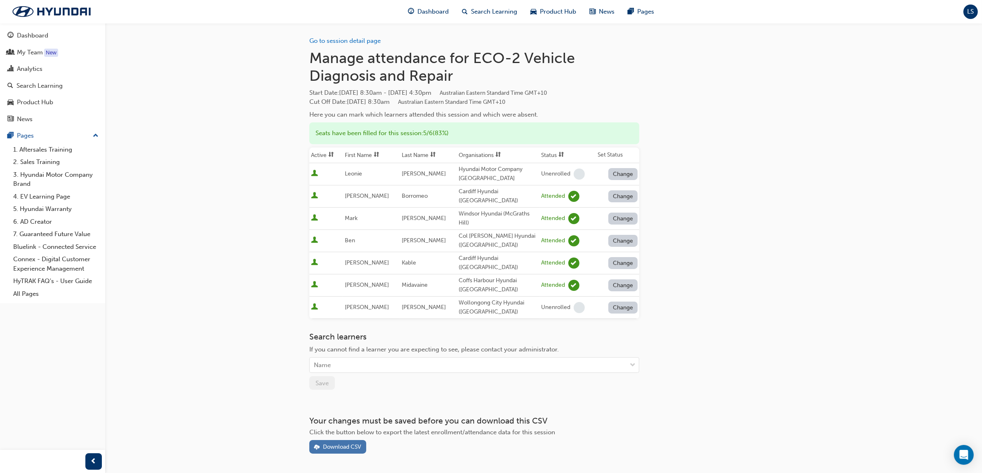
click at [348, 444] on div "Download CSV" at bounding box center [342, 447] width 38 height 7
click at [40, 83] on div "Search Learning" at bounding box center [39, 85] width 46 height 9
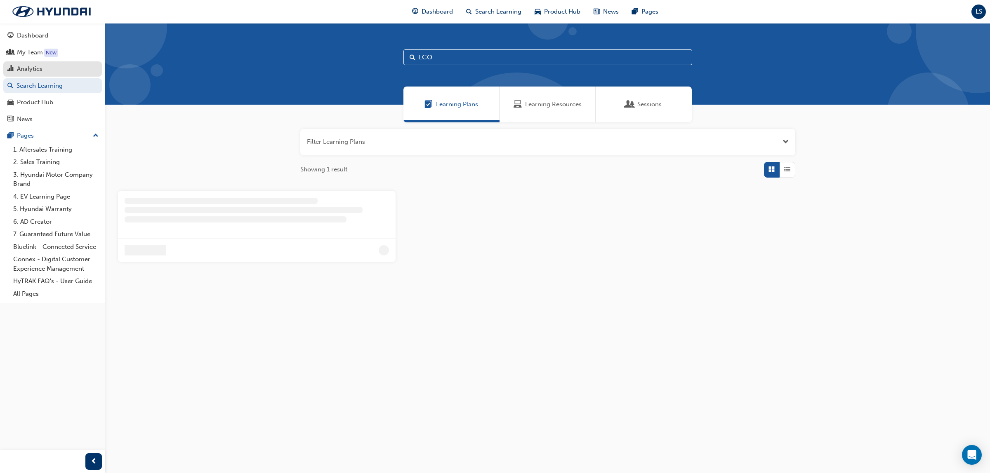
click at [32, 69] on div "Analytics" at bounding box center [30, 68] width 26 height 9
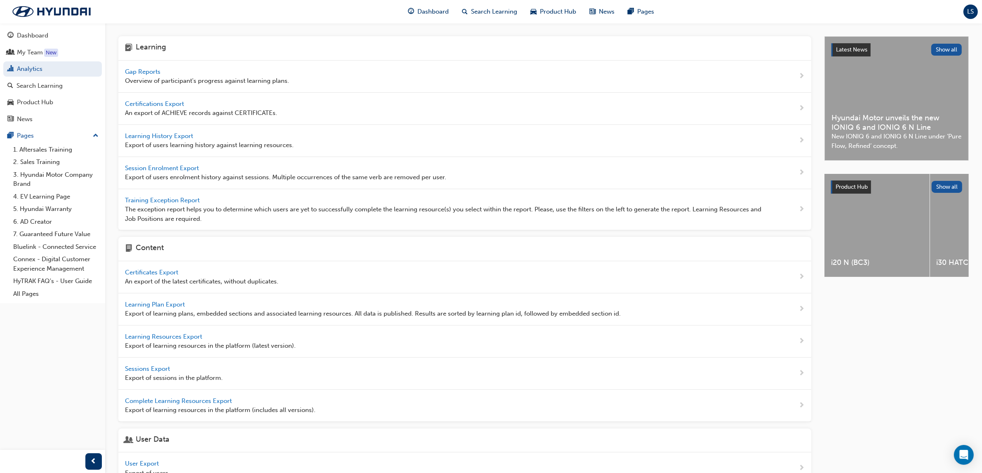
click at [154, 73] on span "Gap Reports" at bounding box center [143, 71] width 37 height 7
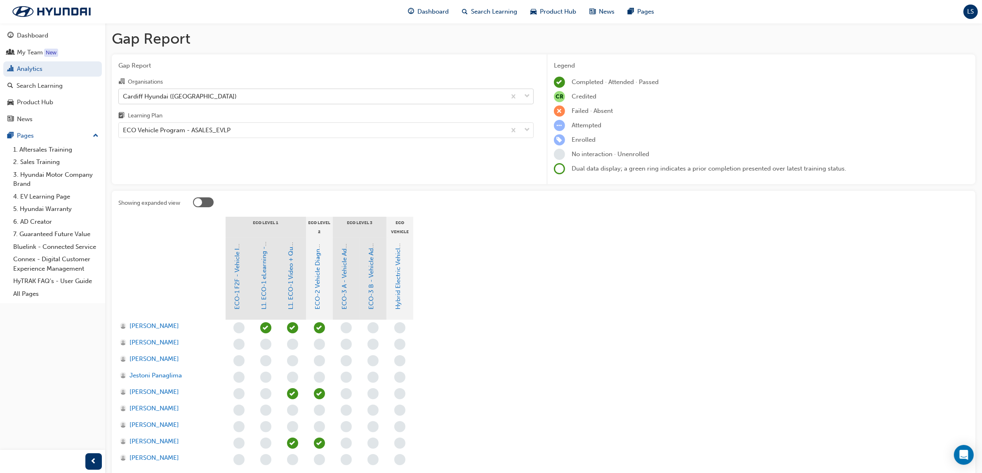
click at [191, 97] on div "Cardiff Hyundai (Cardiff)" at bounding box center [180, 96] width 114 height 9
click at [124, 97] on input "Organisations Cardiff Hyundai (Cardiff)" at bounding box center [123, 95] width 1 height 7
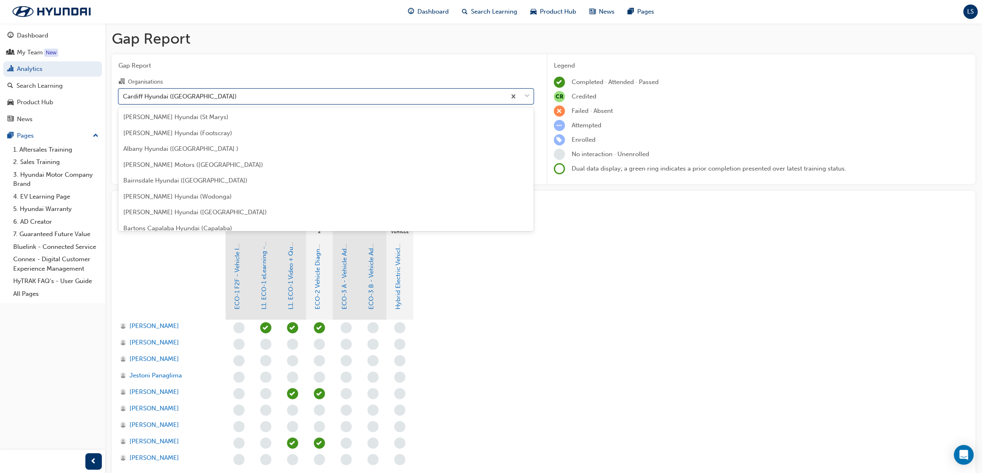
scroll to position [264, 0]
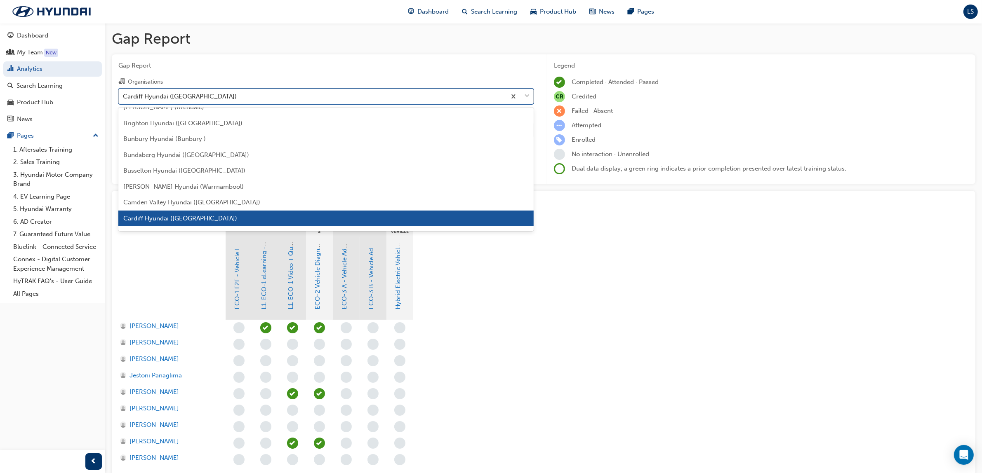
click at [191, 97] on div "Cardiff Hyundai (Cardiff)" at bounding box center [180, 96] width 114 height 9
click at [124, 97] on input "Organisations option Cardiff Hyundai (Cardiff) focused, 24 of 182. 182 results …" at bounding box center [123, 95] width 1 height 7
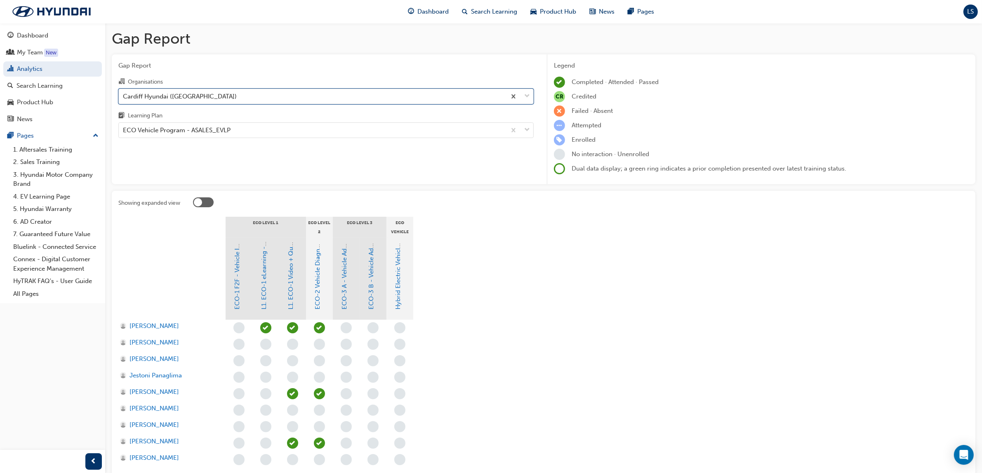
click at [178, 92] on div "Cardiff Hyundai (Cardiff)" at bounding box center [180, 96] width 114 height 9
click at [124, 92] on input "Organisations 0 results available. Select is focused ,type to refine list, pres…" at bounding box center [123, 95] width 1 height 7
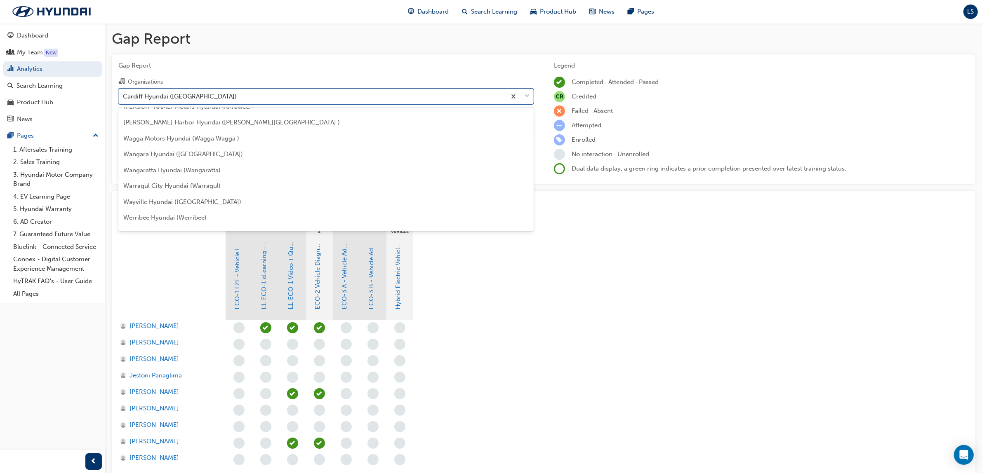
scroll to position [2767, 0]
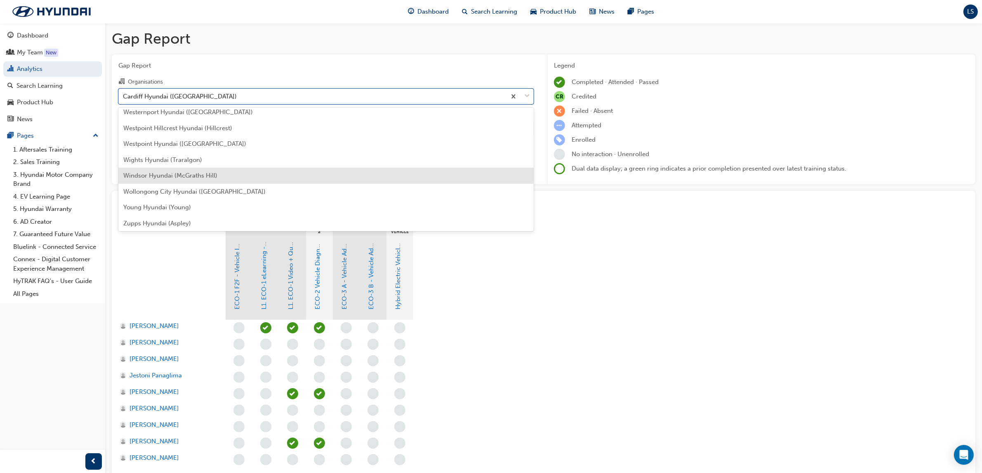
click at [184, 168] on div "Windsor Hyundai (McGraths Hill)" at bounding box center [325, 176] width 415 height 16
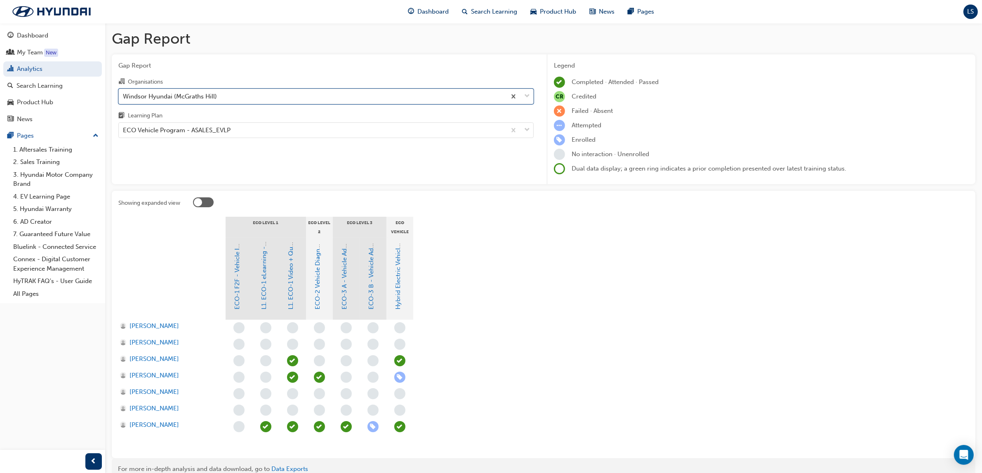
click at [176, 93] on div "Windsor Hyundai (McGraths Hill)" at bounding box center [170, 96] width 94 height 9
click at [124, 93] on input "Organisations option Windsor Hyundai (McGraths Hill), selected. 0 results avail…" at bounding box center [123, 95] width 1 height 7
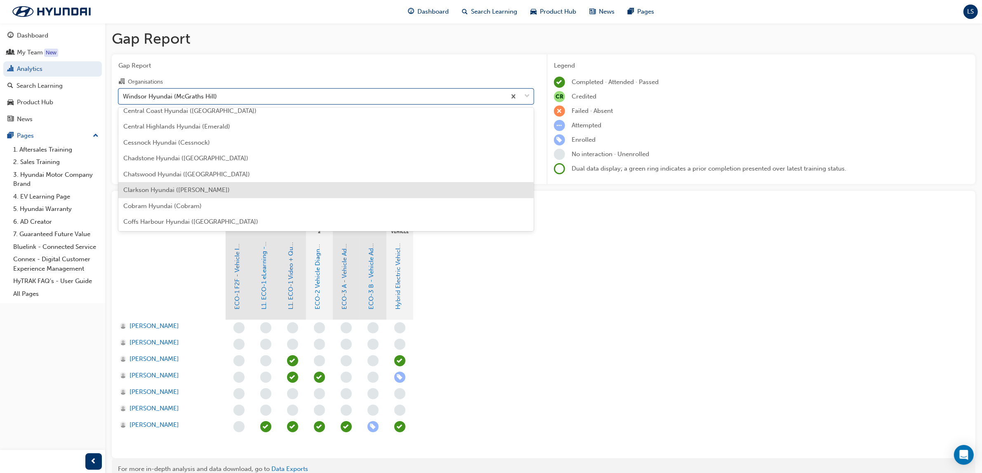
scroll to position [352, 0]
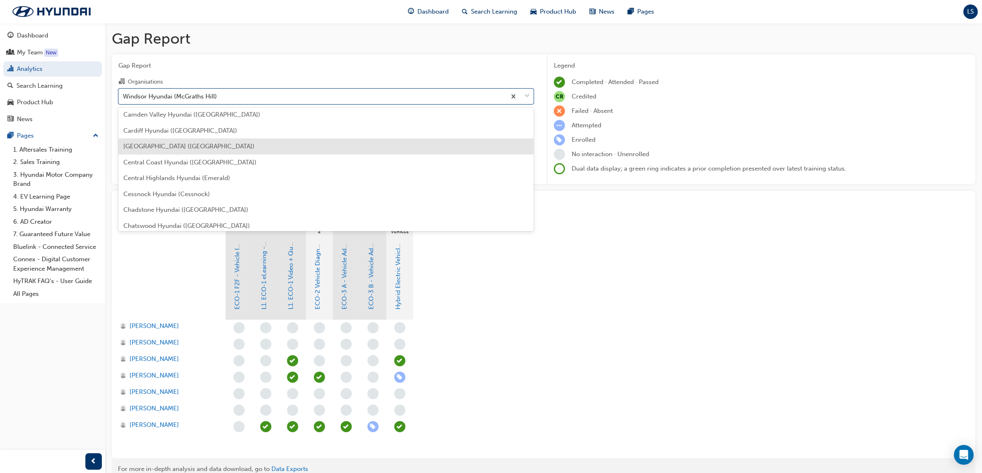
click at [180, 143] on span "Castle Hill Hyundai (Castle Hill)" at bounding box center [188, 146] width 131 height 7
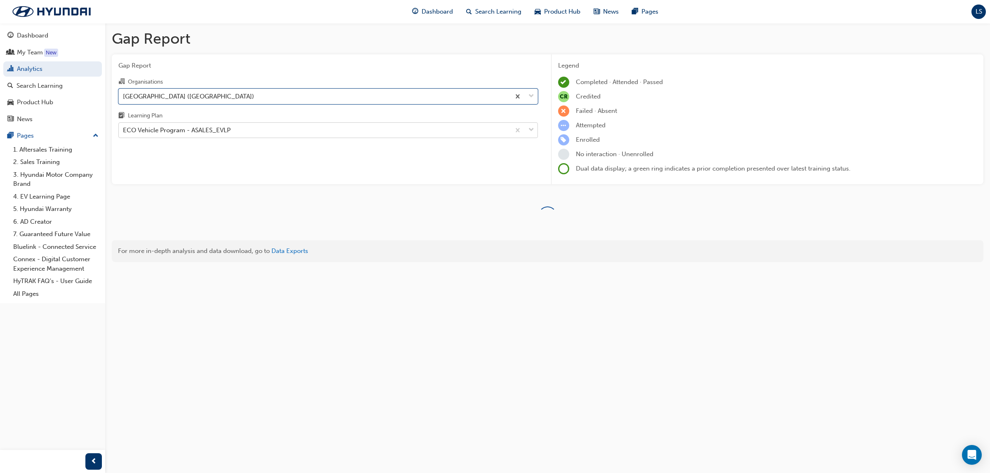
click at [166, 132] on div "ECO Vehicle Program - ASALES_EVLP" at bounding box center [177, 130] width 108 height 9
click at [124, 132] on input "Learning Plan ECO Vehicle Program - ASALES_EVLP" at bounding box center [123, 130] width 1 height 7
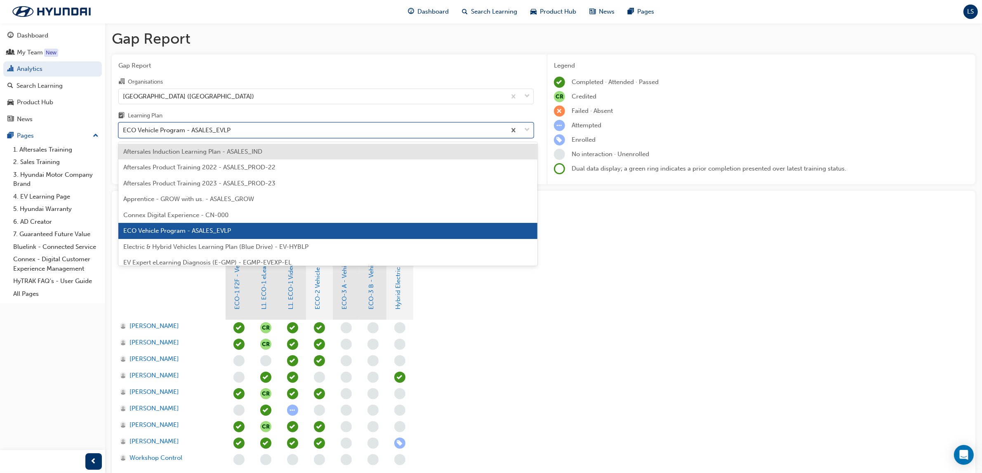
click at [284, 133] on div "ECO Vehicle Program - ASALES_EVLP" at bounding box center [312, 130] width 387 height 14
click at [124, 133] on input "Learning Plan option Aftersales Induction Learning Plan - ASALES_IND focused, 1…" at bounding box center [123, 130] width 1 height 7
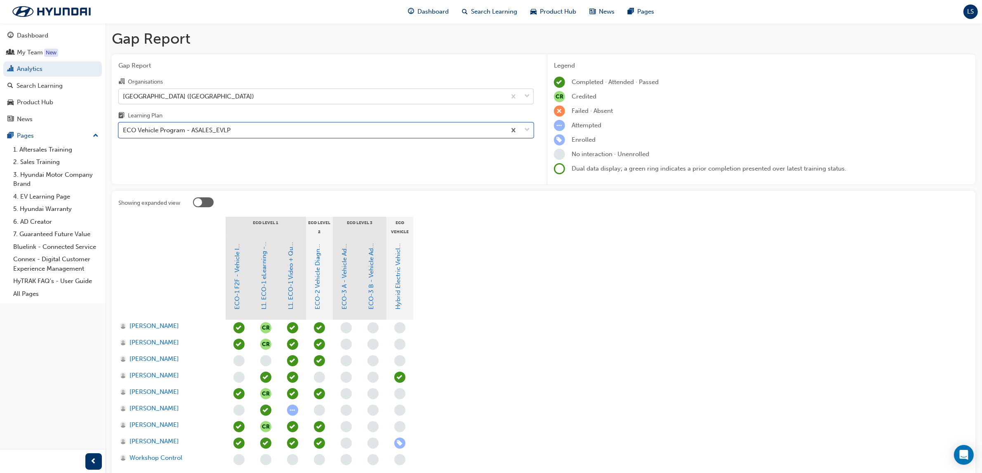
click at [221, 98] on div "Castle Hill Hyundai (Castle Hill)" at bounding box center [312, 96] width 387 height 14
click at [124, 98] on input "Organisations Castle Hill Hyundai (Castle Hill)" at bounding box center [123, 95] width 1 height 7
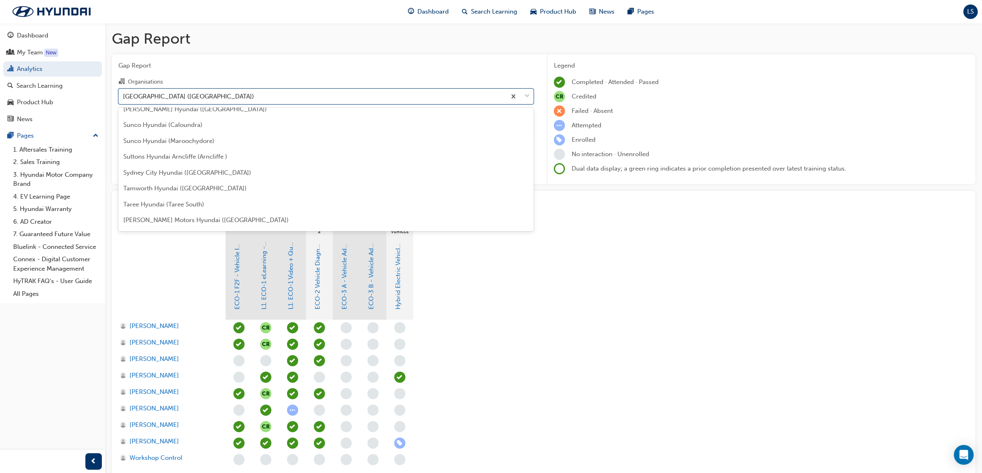
scroll to position [2444, 0]
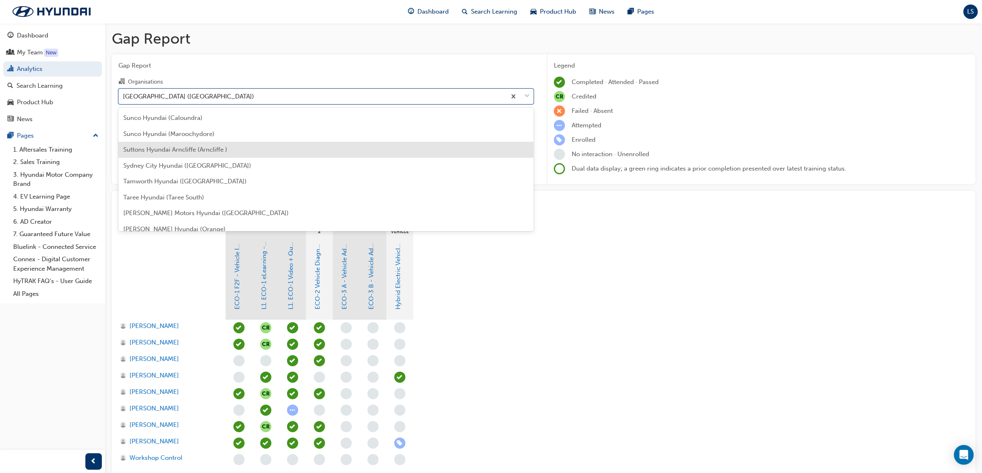
click at [172, 151] on span "Suttons Hyundai Arncliffe (Arncliffe )" at bounding box center [175, 149] width 104 height 7
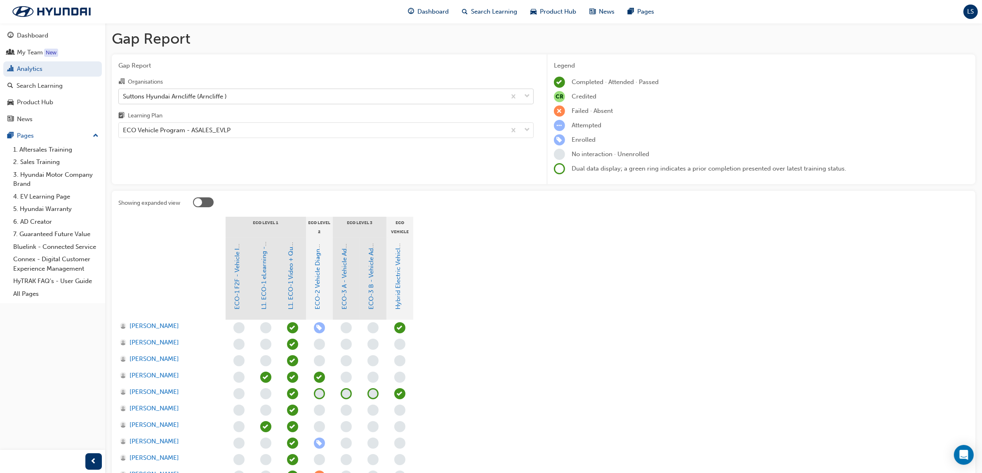
click at [211, 92] on div "Suttons Hyundai Arncliffe (Arncliffe )" at bounding box center [175, 96] width 104 height 9
click at [124, 92] on input "Organisations Suttons Hyundai Arncliffe (Arncliffe )" at bounding box center [123, 95] width 1 height 7
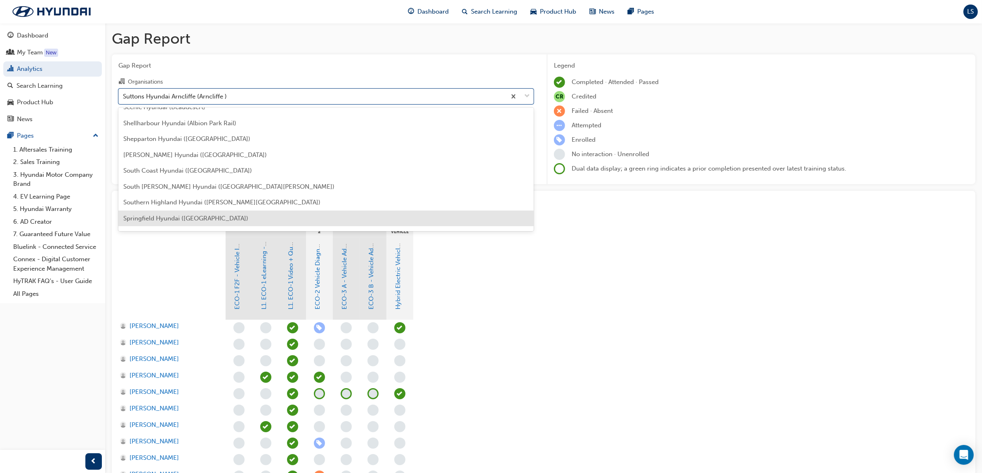
scroll to position [2219, 0]
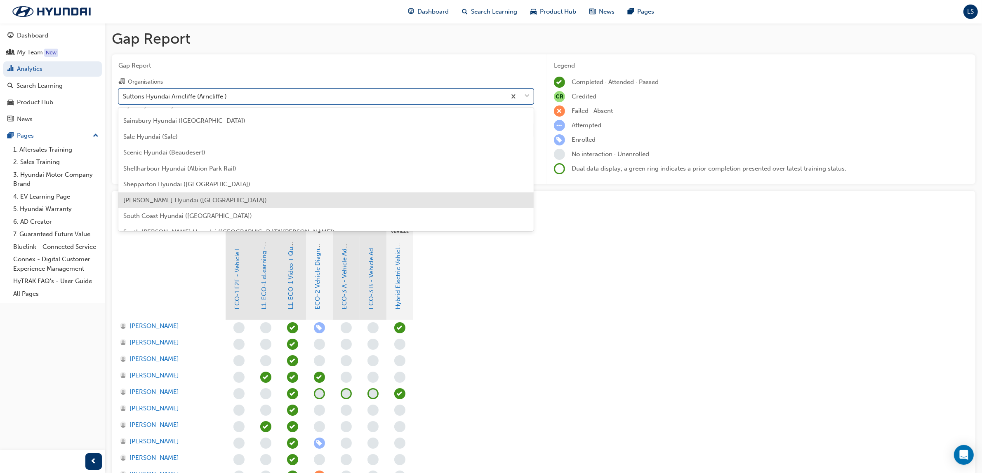
click at [182, 197] on span "Sinclair Hyundai (Penrith)" at bounding box center [194, 200] width 143 height 7
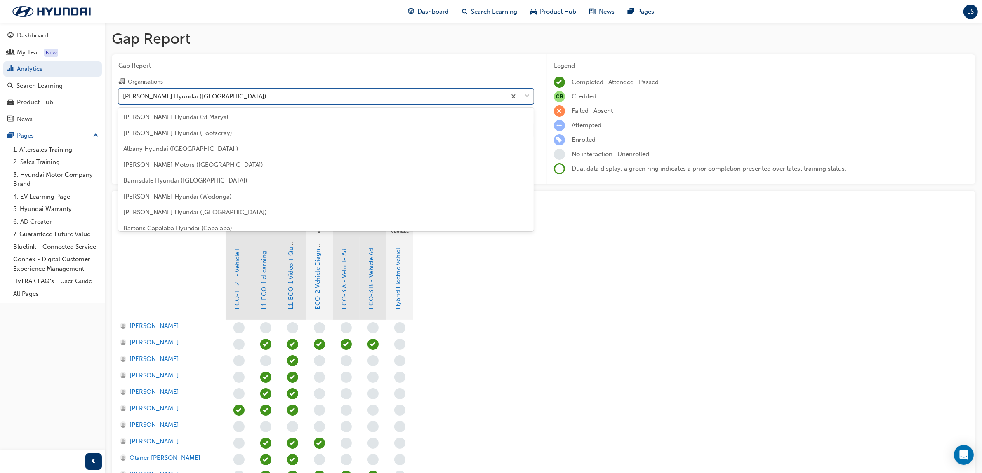
click at [202, 92] on div "Sinclair Hyundai (Penrith)" at bounding box center [312, 96] width 387 height 14
click at [124, 92] on input "Organisations option Sinclair Hyundai (Penrith), selected. option Sinclair Hyun…" at bounding box center [123, 95] width 1 height 7
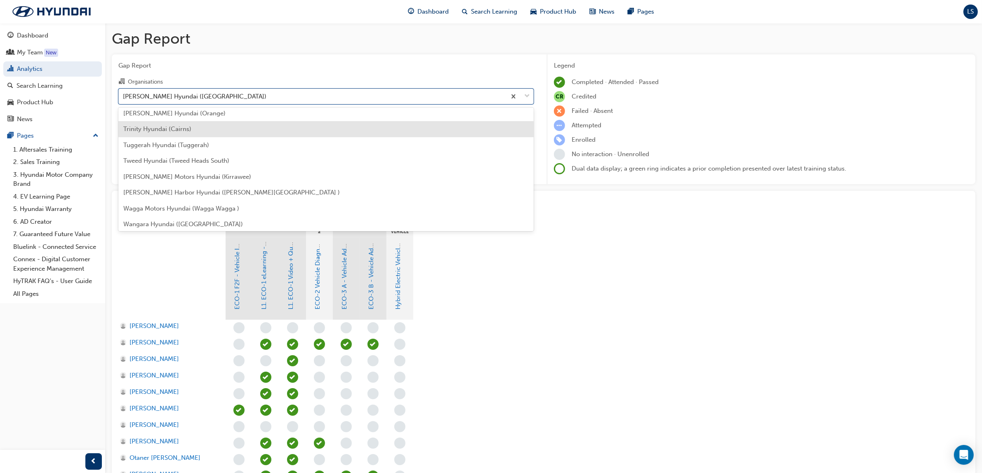
scroll to position [2508, 0]
click at [178, 134] on span "Taree Hyundai (Taree South)" at bounding box center [163, 132] width 81 height 7
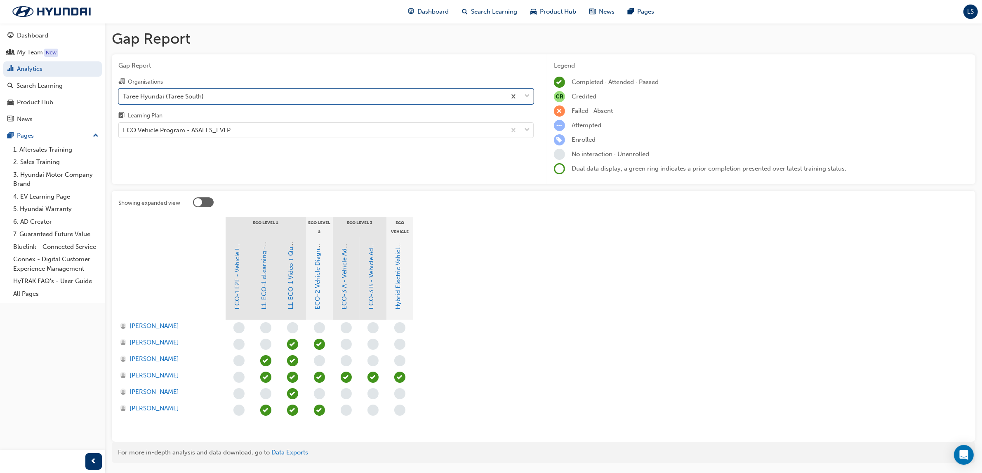
click at [240, 89] on div "Taree Hyundai (Taree South)" at bounding box center [312, 96] width 387 height 14
click at [124, 92] on input "Organisations option Taree Hyundai (Taree South), selected. 0 results available…" at bounding box center [123, 95] width 1 height 7
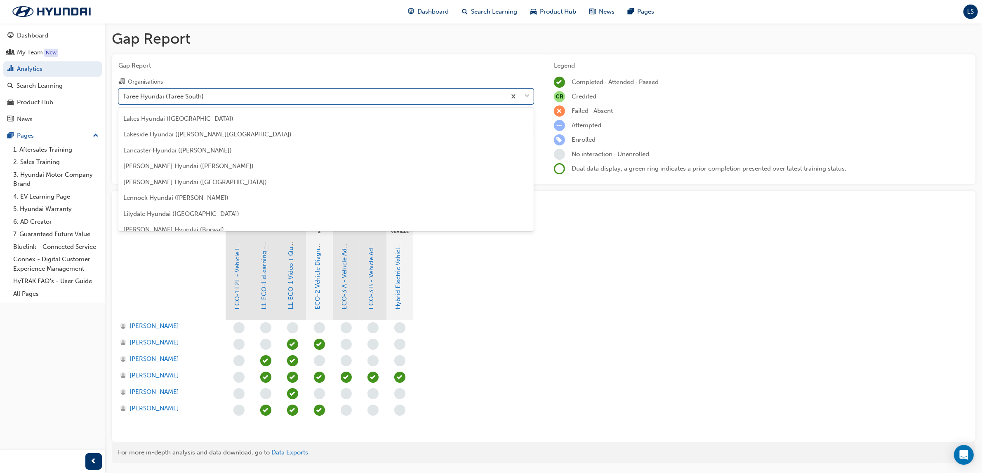
scroll to position [1339, 0]
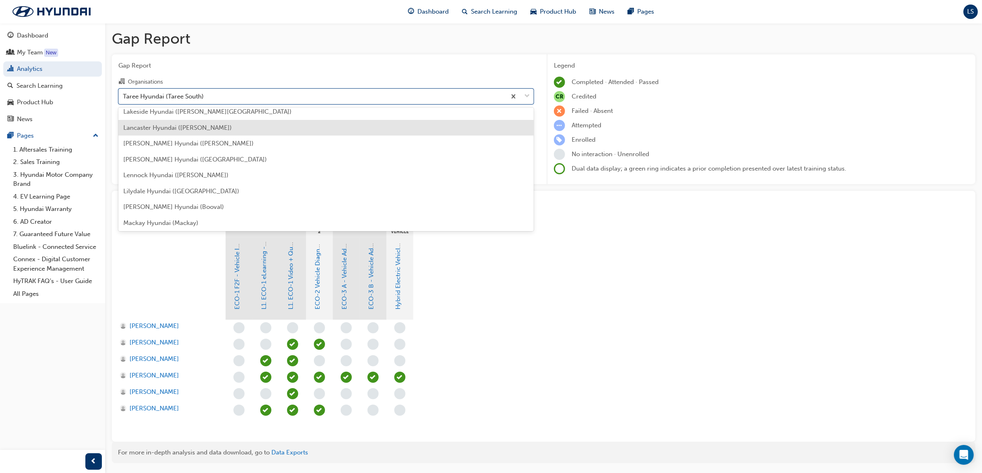
click at [167, 124] on span "Lancaster Hyundai (Singleton)" at bounding box center [177, 127] width 108 height 7
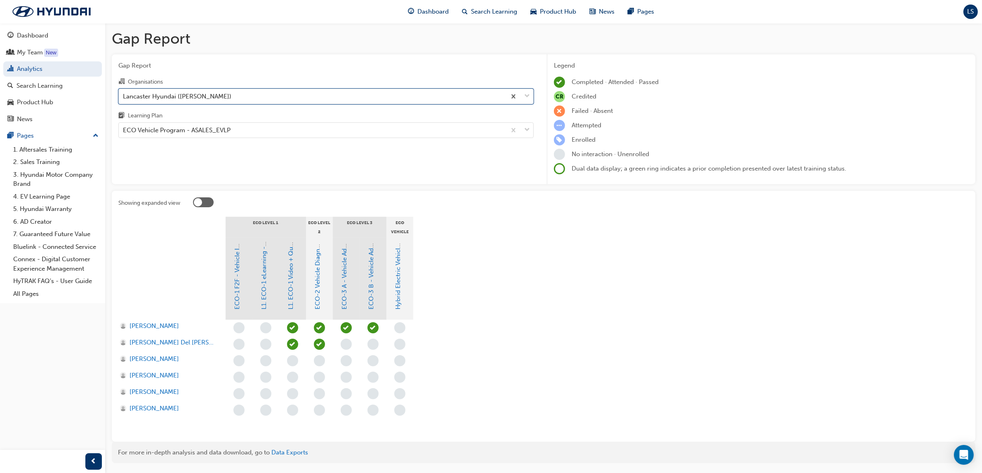
click at [275, 97] on div "Lancaster Hyundai (Singleton)" at bounding box center [312, 96] width 387 height 14
click at [124, 97] on input "Organisations option Lancaster Hyundai (Singleton), selected. 0 results availab…" at bounding box center [123, 95] width 1 height 7
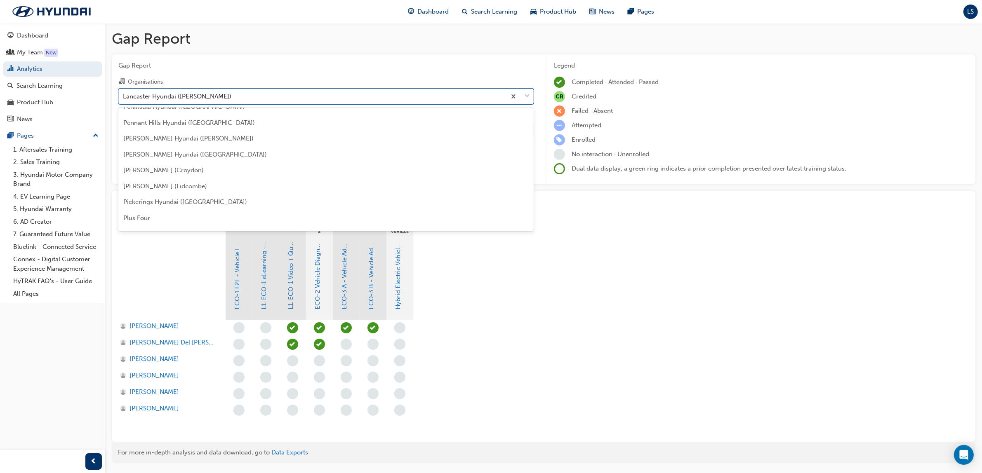
scroll to position [1866, 0]
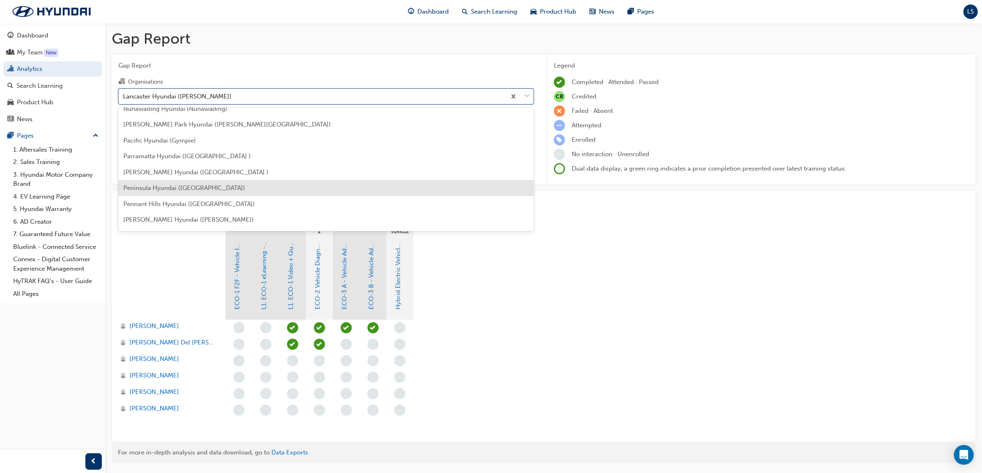
click at [186, 187] on span "Peninsula Hyundai (Bankstown)" at bounding box center [184, 187] width 122 height 7
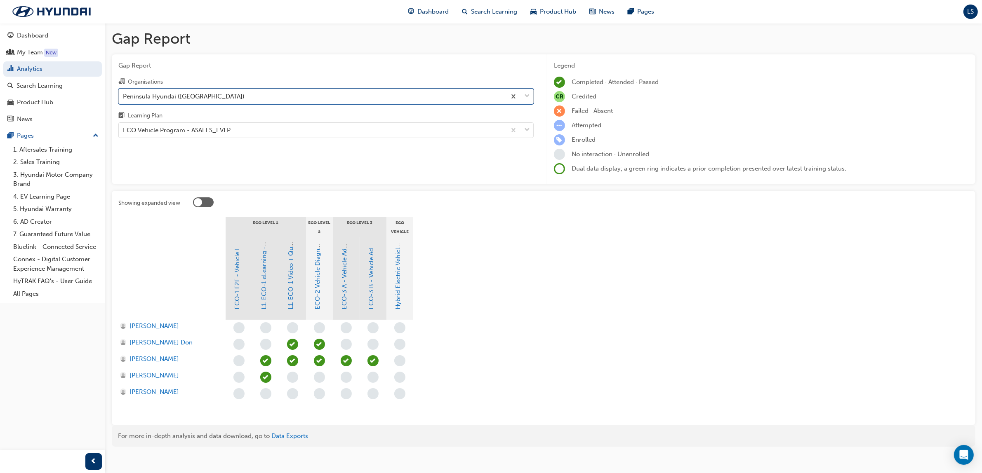
click at [181, 97] on div "Peninsula Hyundai (Bankstown)" at bounding box center [184, 96] width 122 height 9
click at [124, 97] on input "Organisations option Peninsula Hyundai (Bankstown), selected. 0 results availab…" at bounding box center [123, 95] width 1 height 7
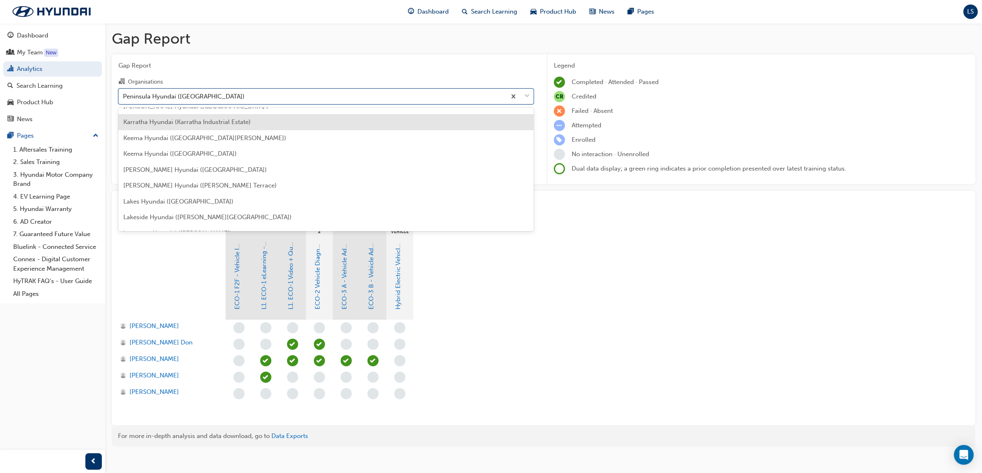
scroll to position [1216, 0]
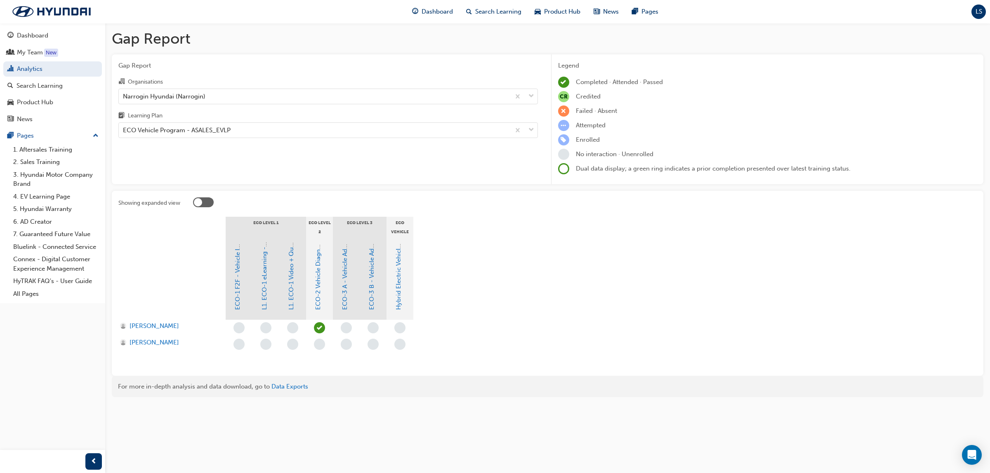
click at [976, 16] on div "LS" at bounding box center [978, 12] width 14 height 14
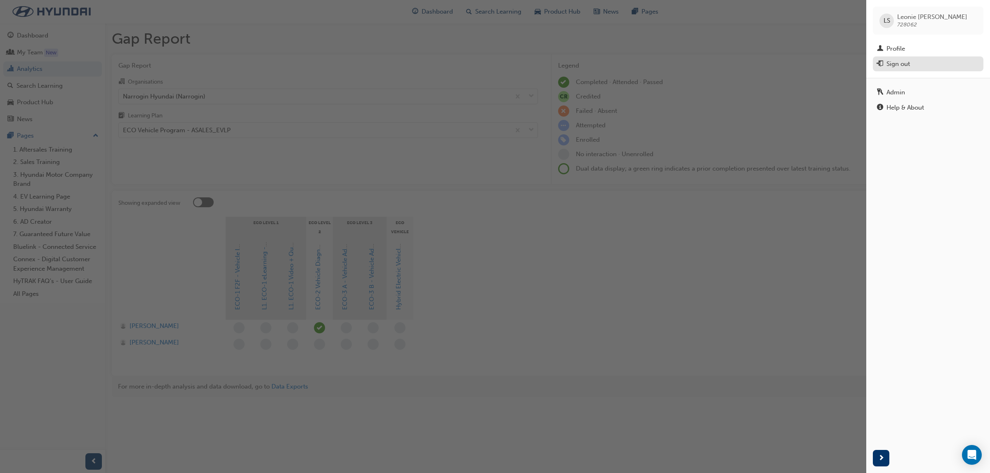
click at [913, 66] on div "Sign out" at bounding box center [928, 64] width 102 height 10
